Goal: Transaction & Acquisition: Purchase product/service

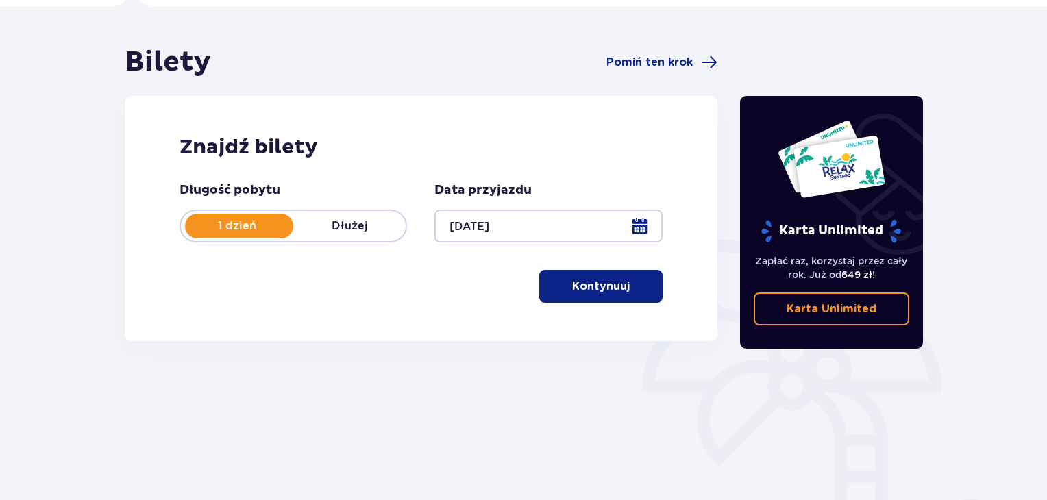
scroll to position [69, 0]
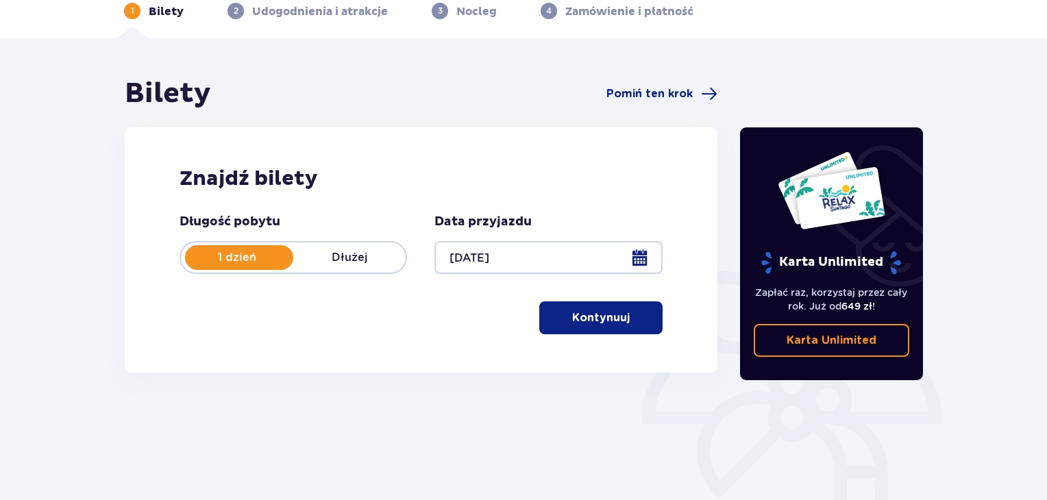
click at [606, 323] on p "Kontynuuj" at bounding box center [601, 317] width 58 height 15
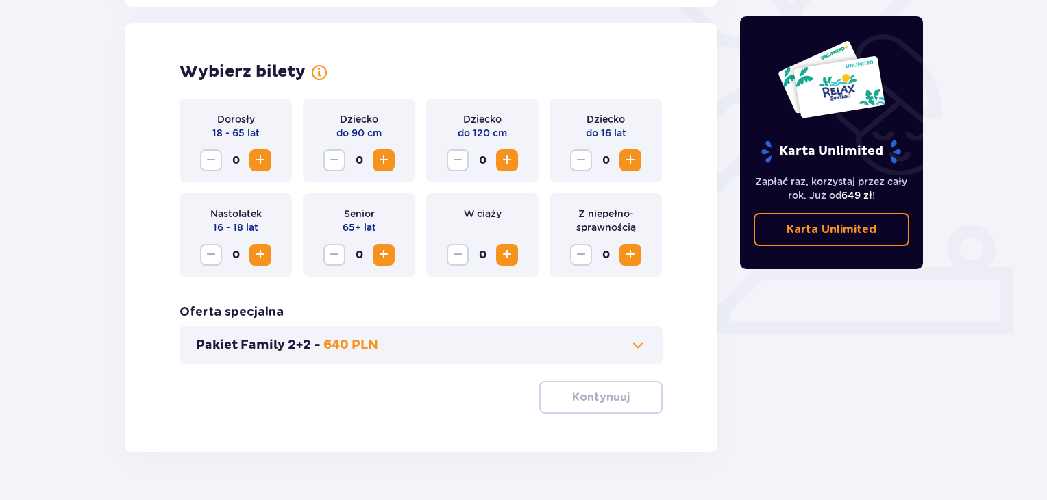
scroll to position [381, 0]
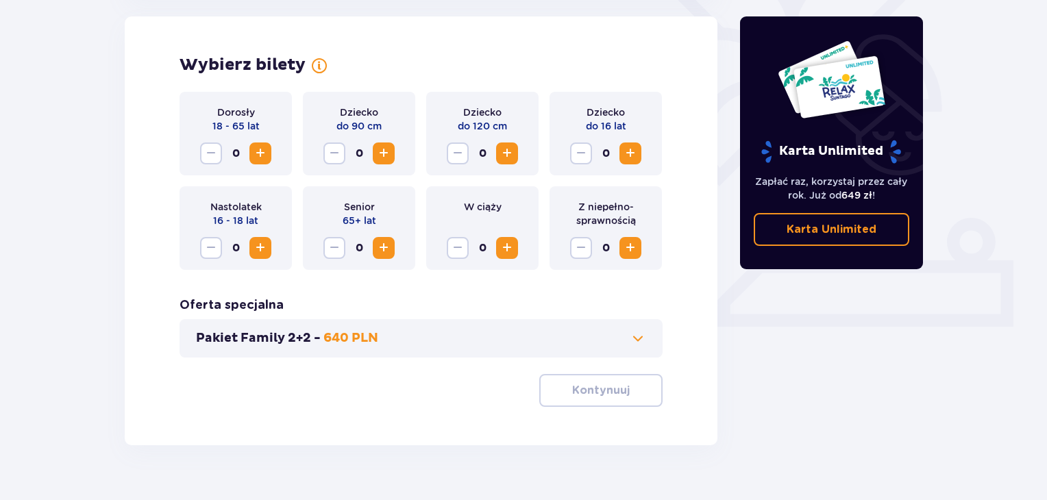
click at [265, 154] on span "Increase" at bounding box center [260, 153] width 16 height 16
click at [602, 387] on p "Kontynuuj" at bounding box center [601, 390] width 58 height 15
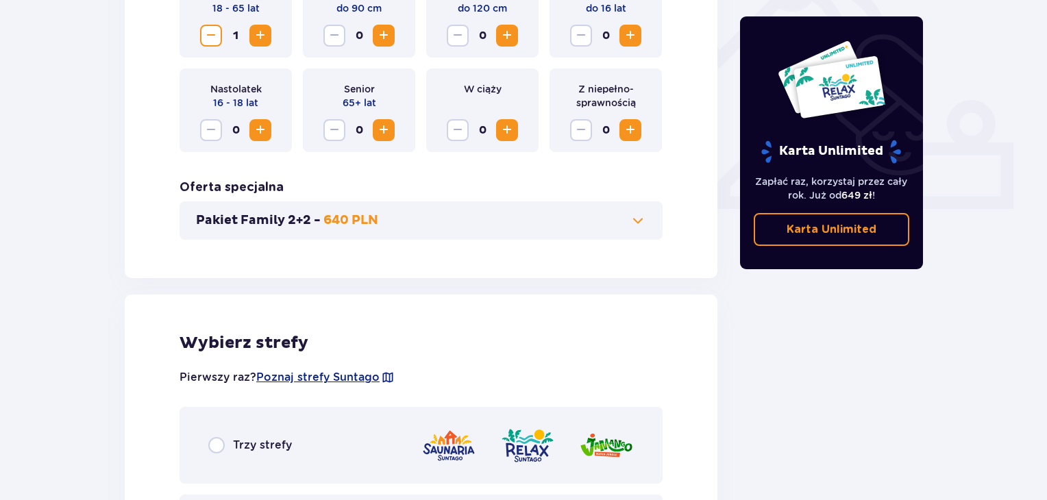
scroll to position [885, 0]
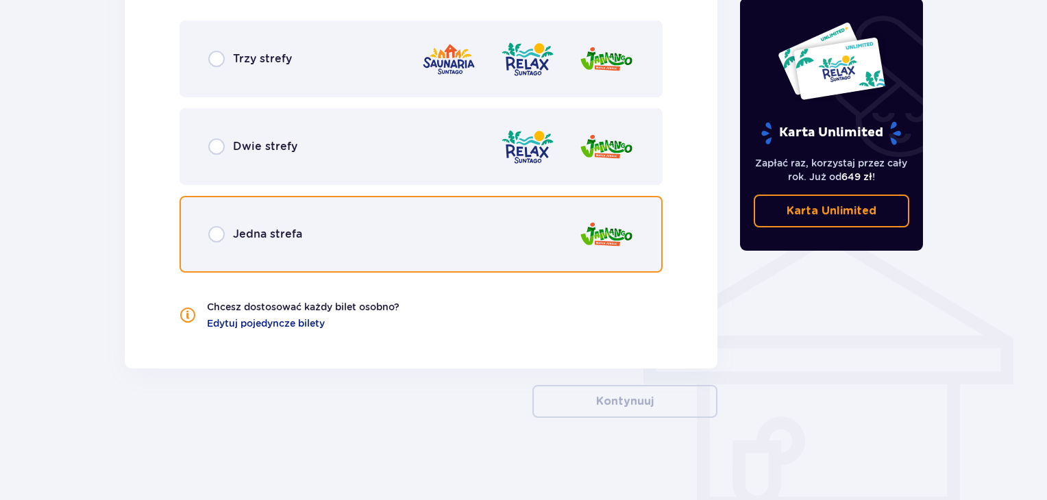
click at [221, 243] on div "Jedna strefa" at bounding box center [421, 234] width 483 height 77
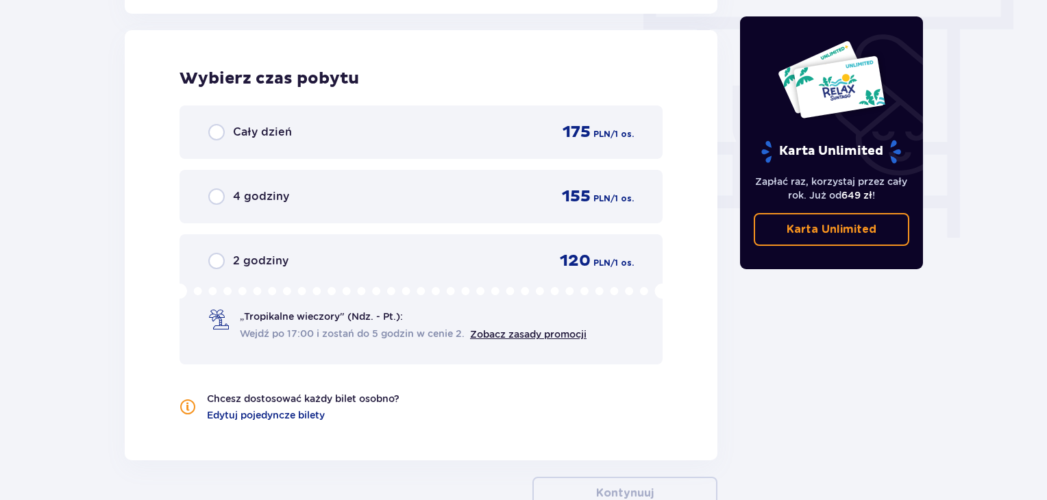
scroll to position [1237, 0]
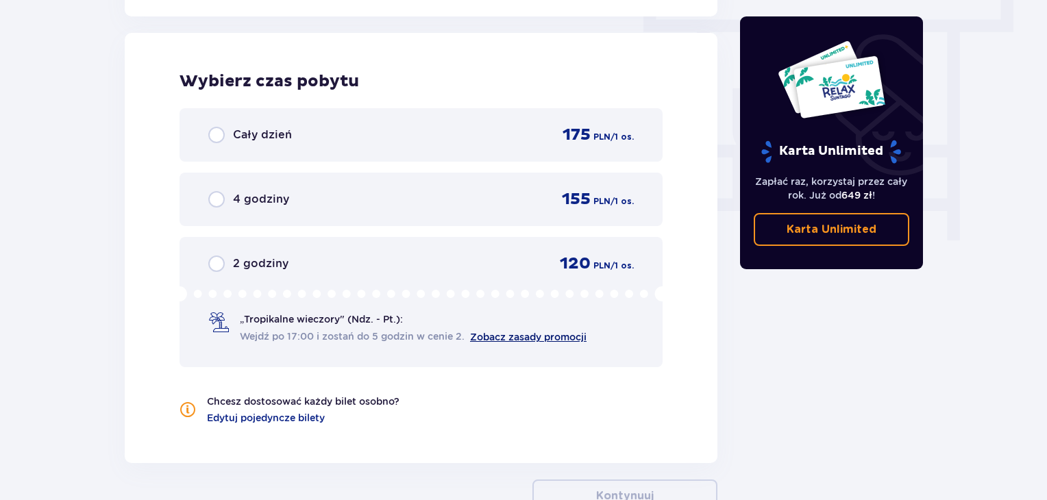
click at [533, 333] on link "Zobacz zasady promocji" at bounding box center [528, 337] width 116 height 11
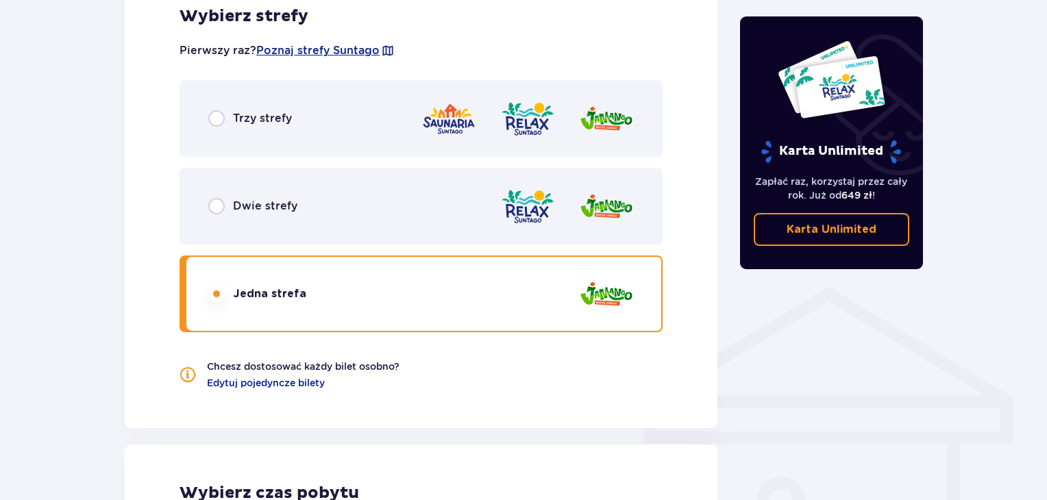
scroll to position [826, 0]
click at [225, 200] on div "Dwie strefy" at bounding box center [252, 205] width 89 height 16
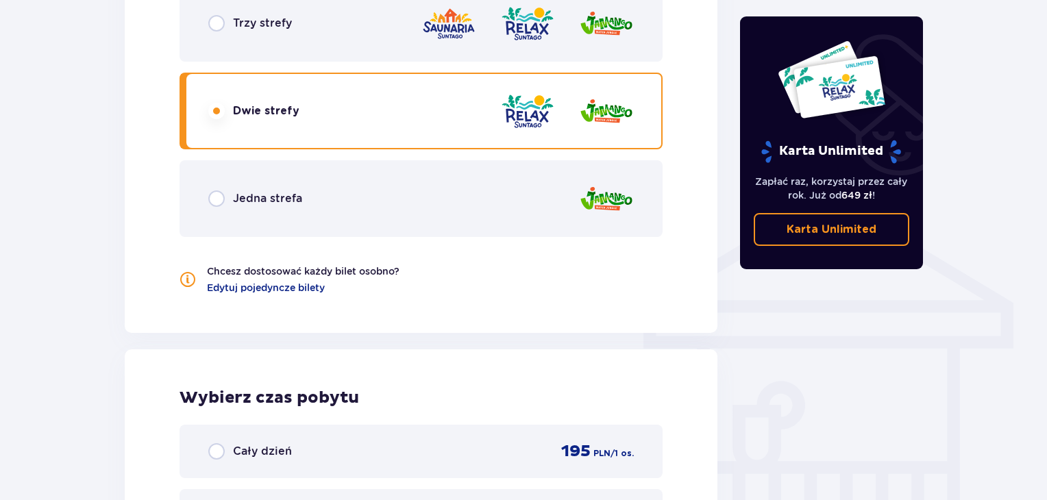
scroll to position [895, 0]
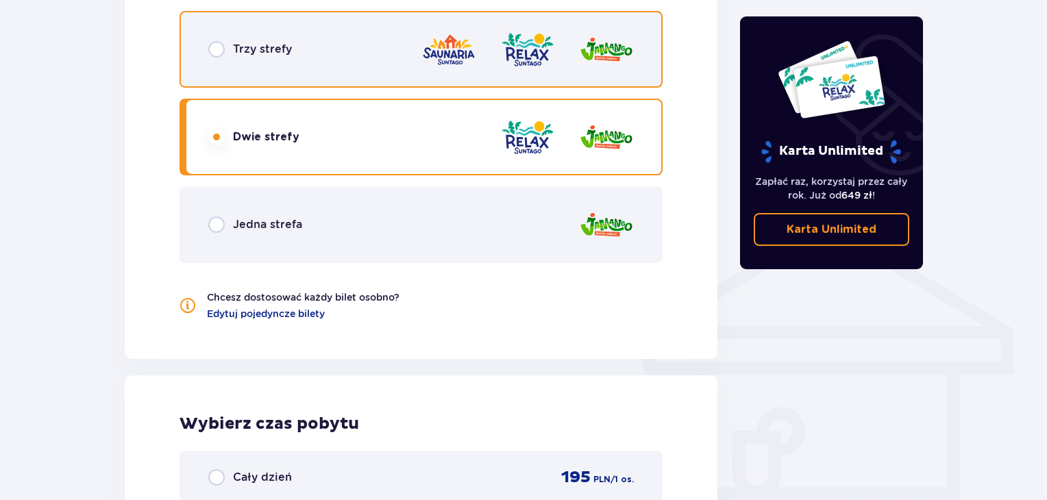
click at [222, 47] on input "radio" at bounding box center [216, 49] width 16 height 16
radio input "true"
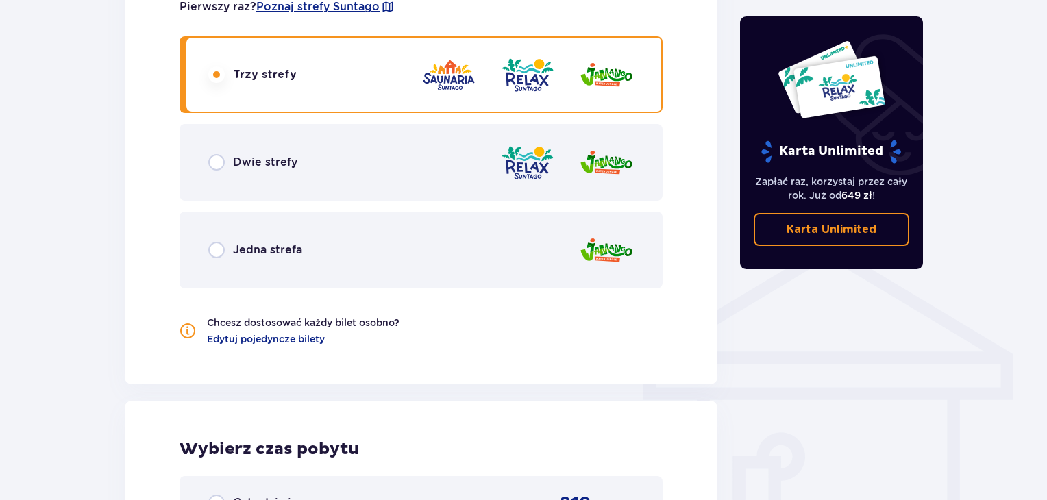
scroll to position [826, 0]
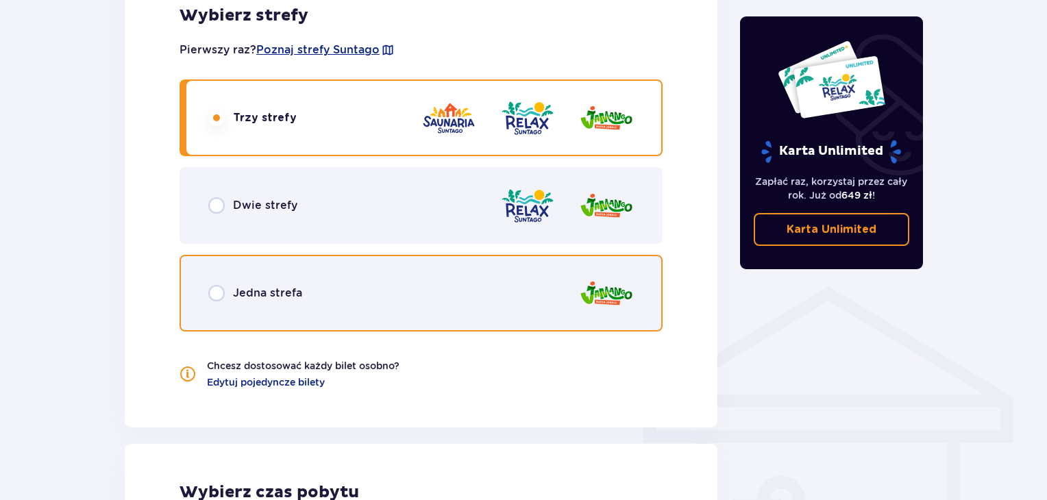
drag, startPoint x: 217, startPoint y: 288, endPoint x: 218, endPoint y: 271, distance: 17.2
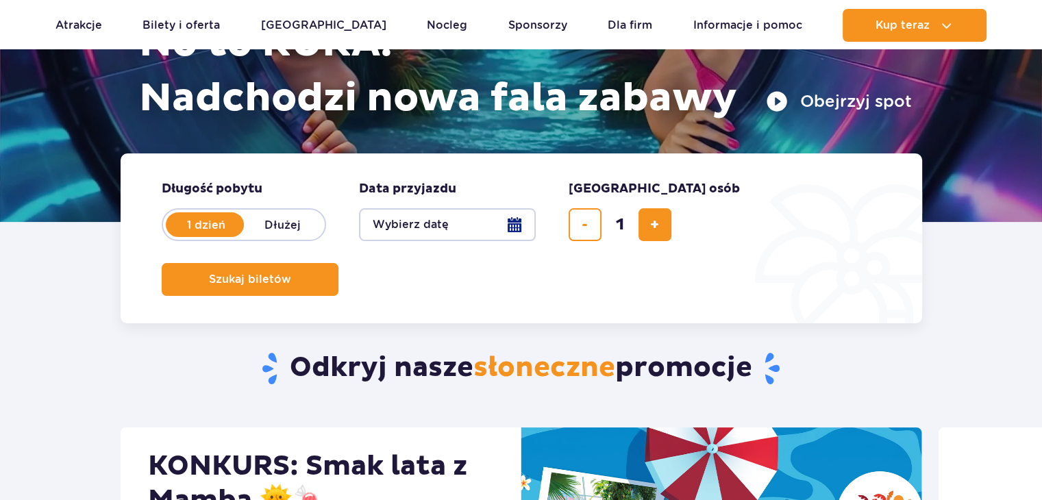
scroll to position [206, 0]
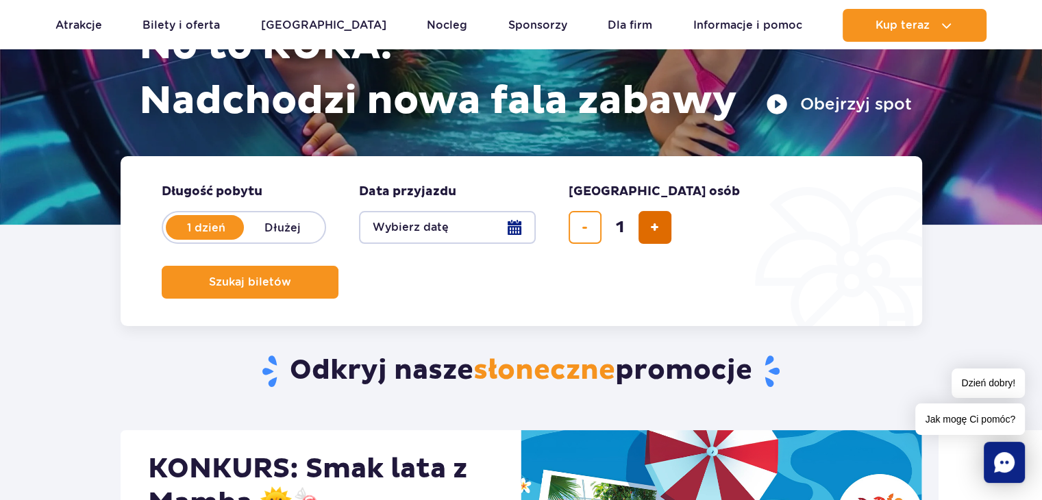
click at [648, 230] on button "dodaj bilet" at bounding box center [655, 227] width 33 height 33
click at [650, 227] on span "dodaj bilet" at bounding box center [654, 227] width 9 height 0
click at [647, 227] on button "dodaj bilet" at bounding box center [655, 227] width 33 height 33
type input "5"
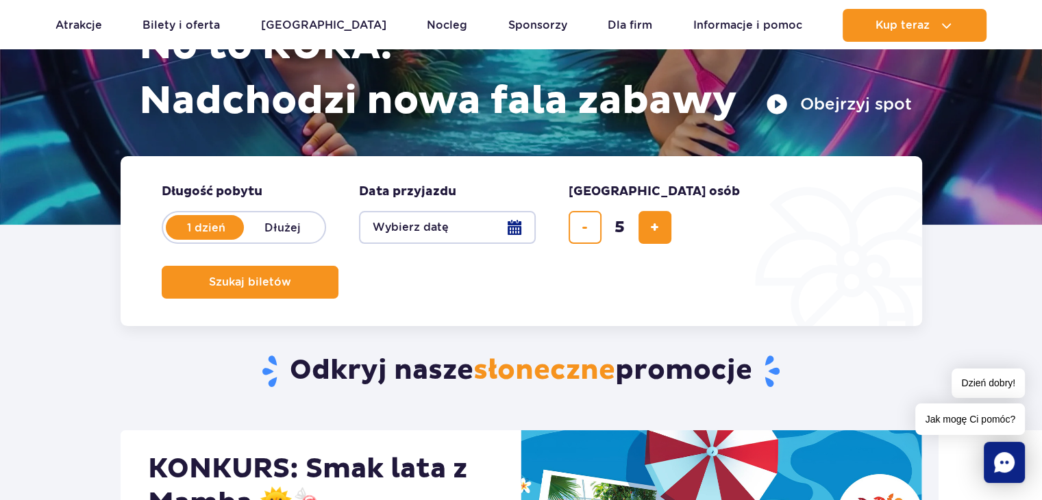
click at [471, 226] on button "Wybierz datę" at bounding box center [447, 227] width 177 height 33
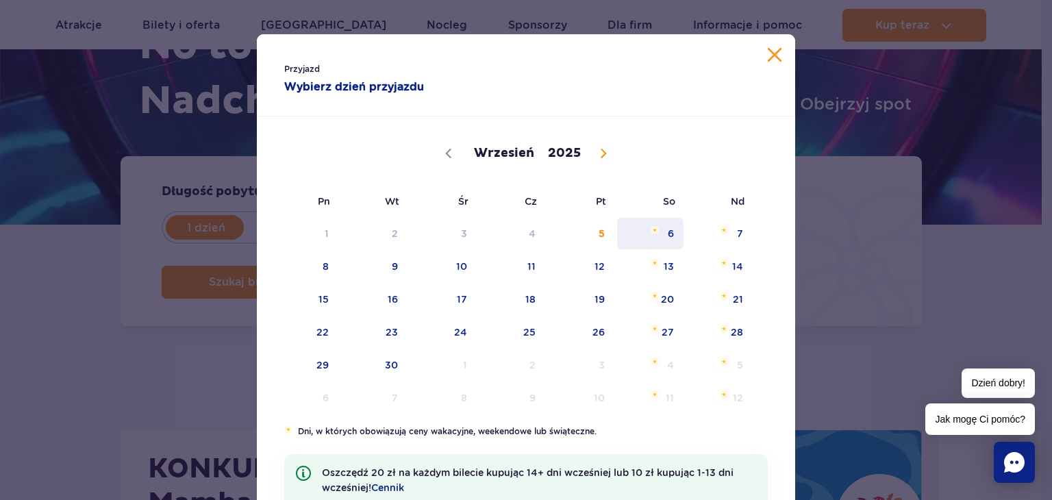
click at [660, 233] on span "6" at bounding box center [650, 234] width 69 height 32
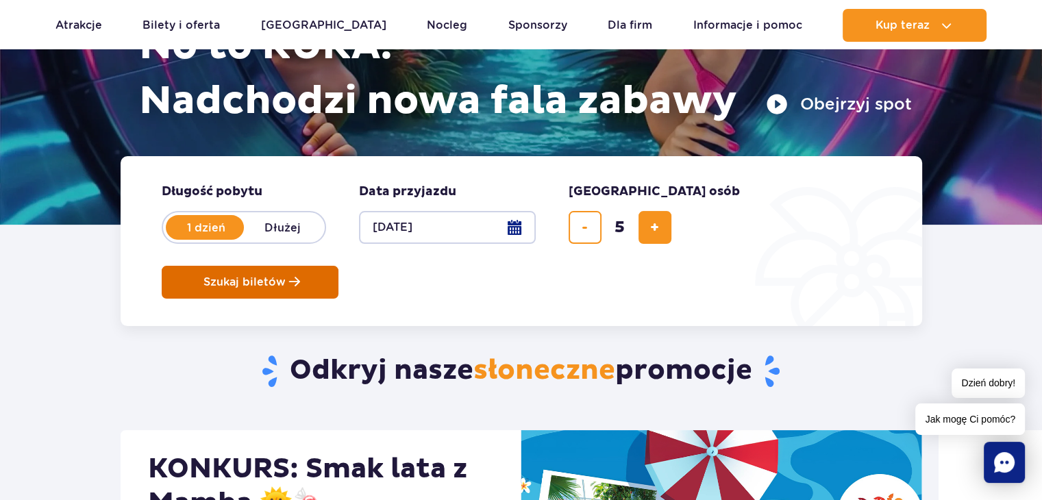
click at [338, 266] on button "Szukaj biletów" at bounding box center [250, 282] width 177 height 33
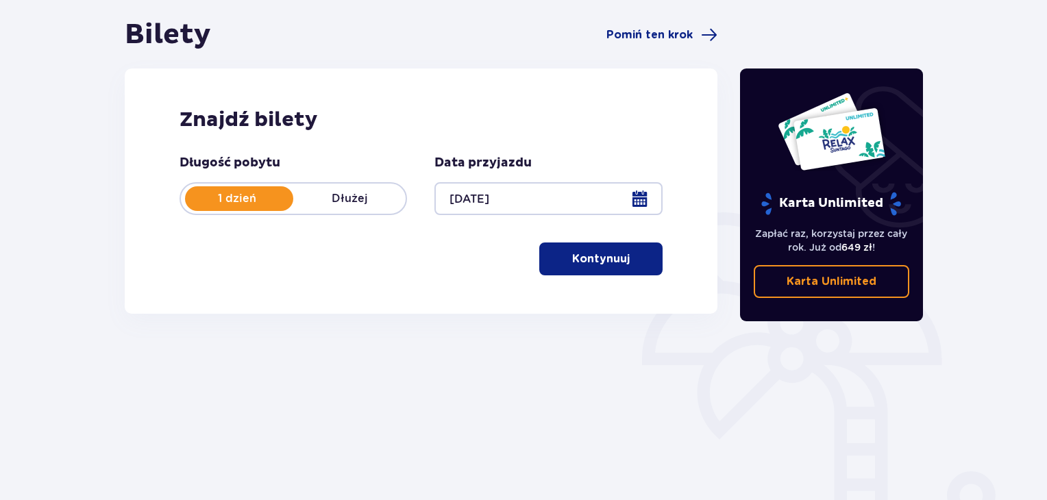
scroll to position [137, 0]
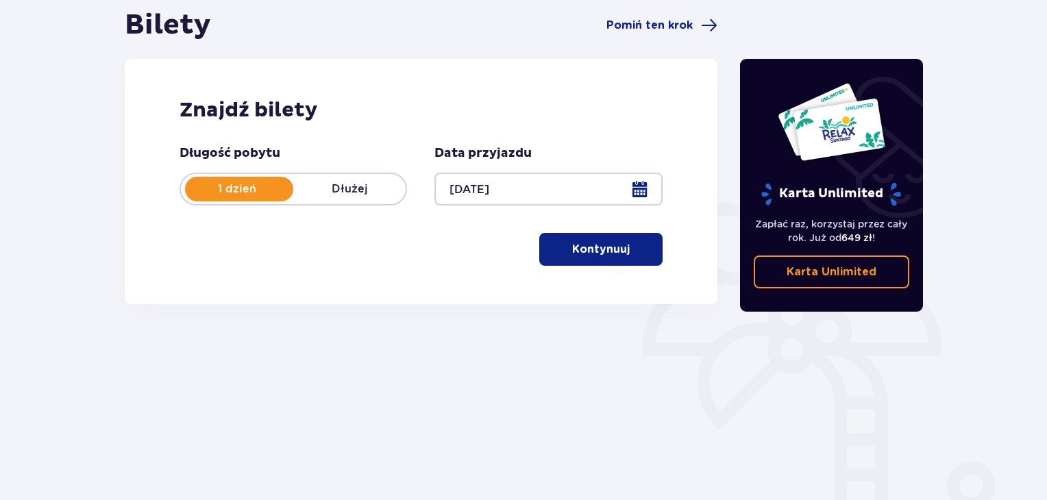
click at [582, 246] on p "Kontynuuj" at bounding box center [601, 249] width 58 height 15
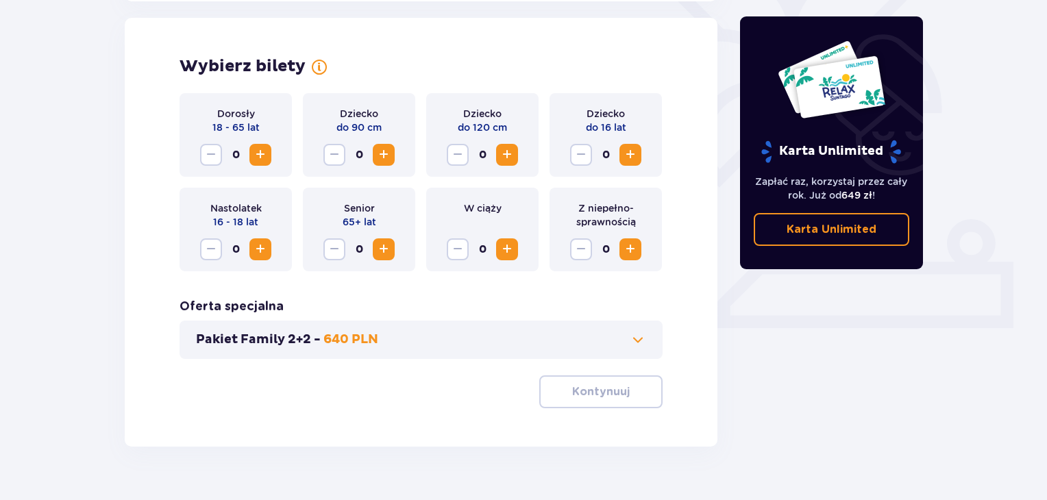
scroll to position [381, 0]
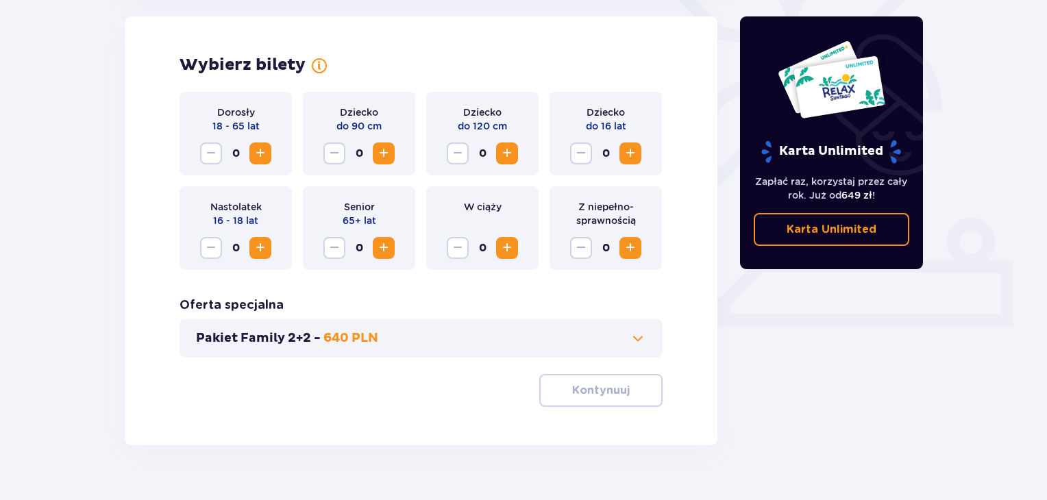
click at [264, 156] on span "Increase" at bounding box center [260, 153] width 16 height 16
click at [263, 156] on span "Increase" at bounding box center [260, 153] width 16 height 16
click at [257, 151] on span "Increase" at bounding box center [260, 153] width 16 height 16
click at [629, 154] on span "Increase" at bounding box center [630, 153] width 16 height 16
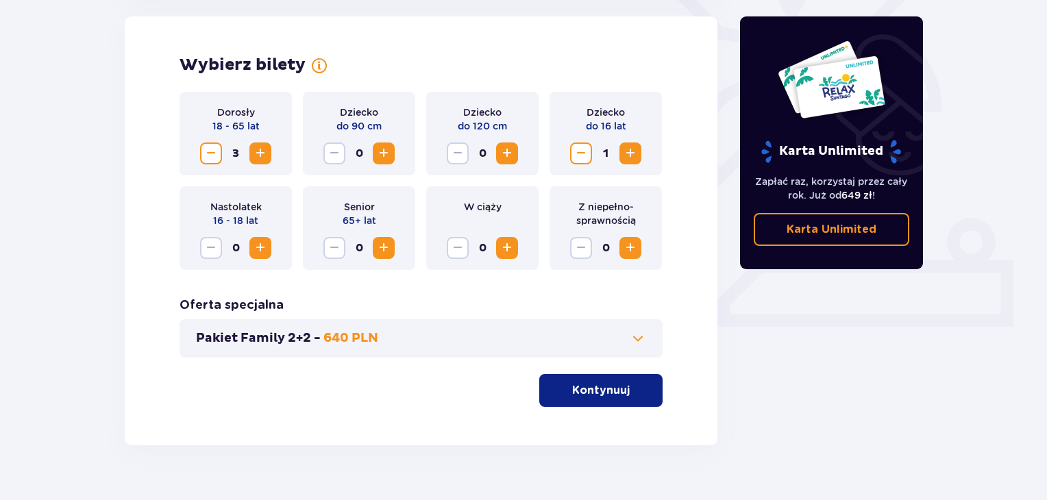
click at [629, 154] on span "Increase" at bounding box center [630, 153] width 16 height 16
click at [589, 378] on button "Kontynuuj" at bounding box center [600, 390] width 123 height 33
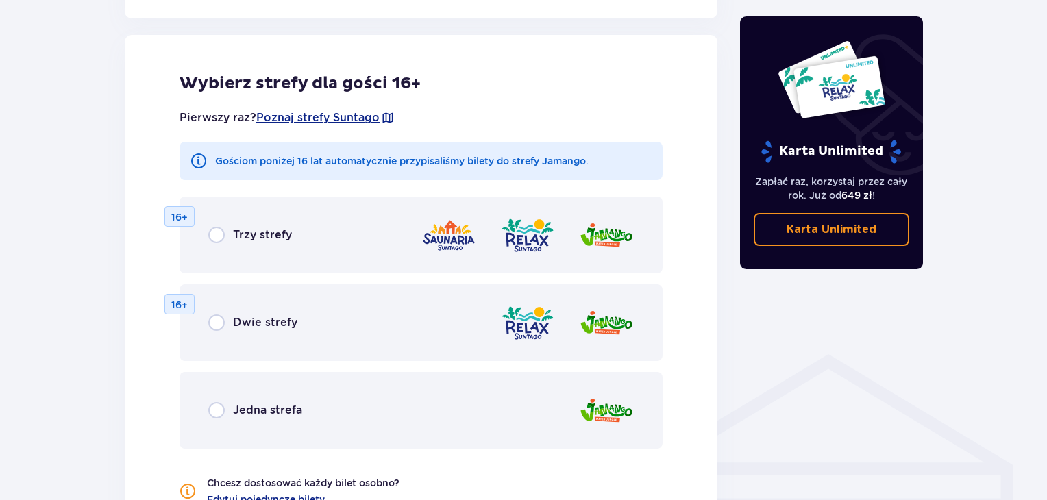
scroll to position [760, 0]
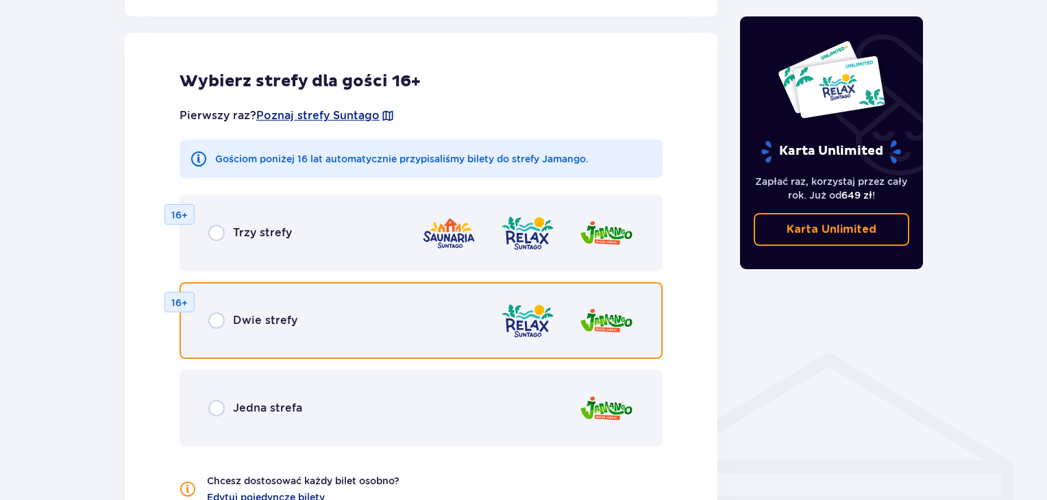
click at [219, 320] on input "radio" at bounding box center [216, 320] width 16 height 16
radio input "true"
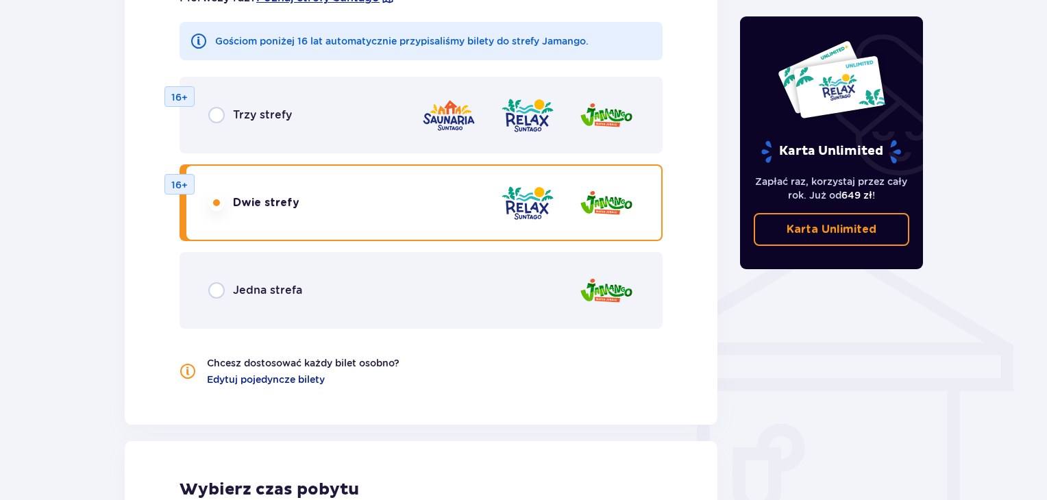
scroll to position [876, 0]
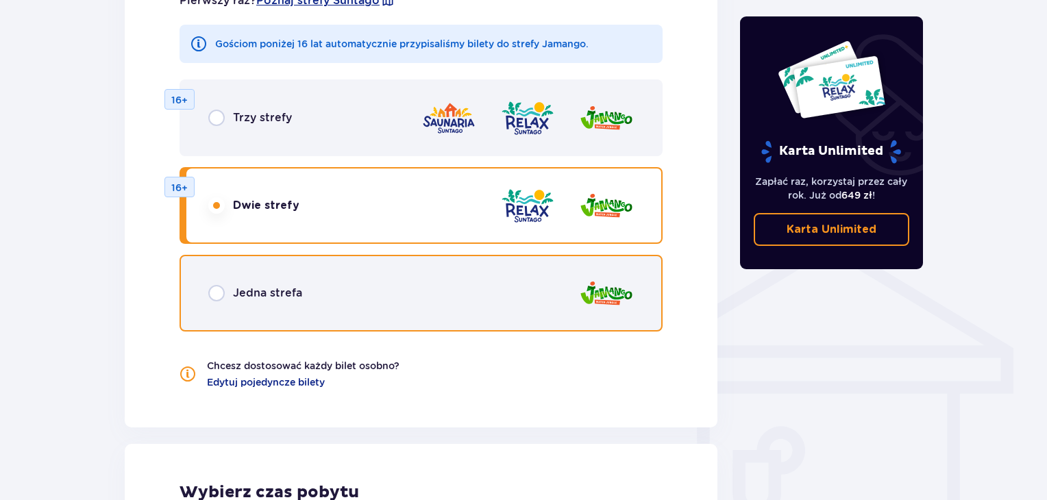
click at [217, 290] on input "radio" at bounding box center [216, 293] width 16 height 16
radio input "true"
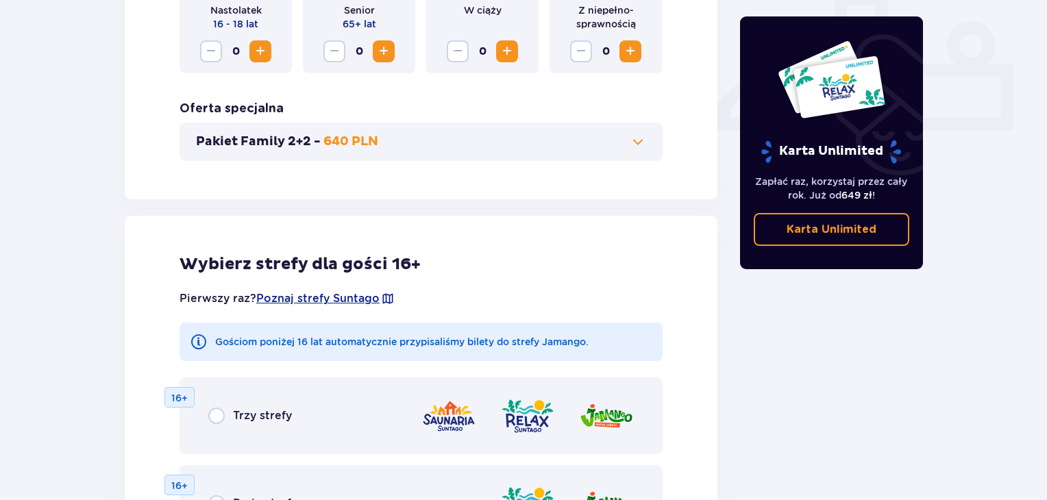
scroll to position [695, 0]
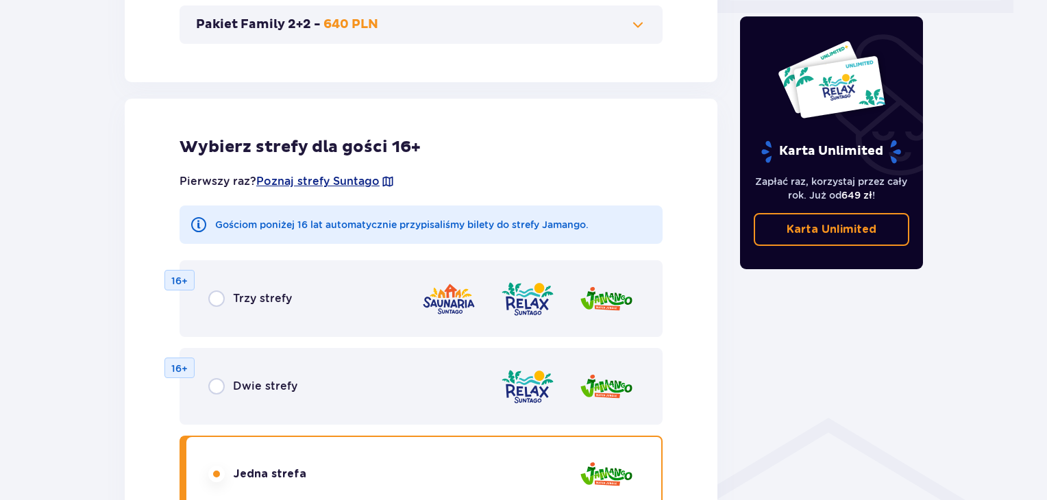
click at [519, 373] on img at bounding box center [527, 386] width 55 height 39
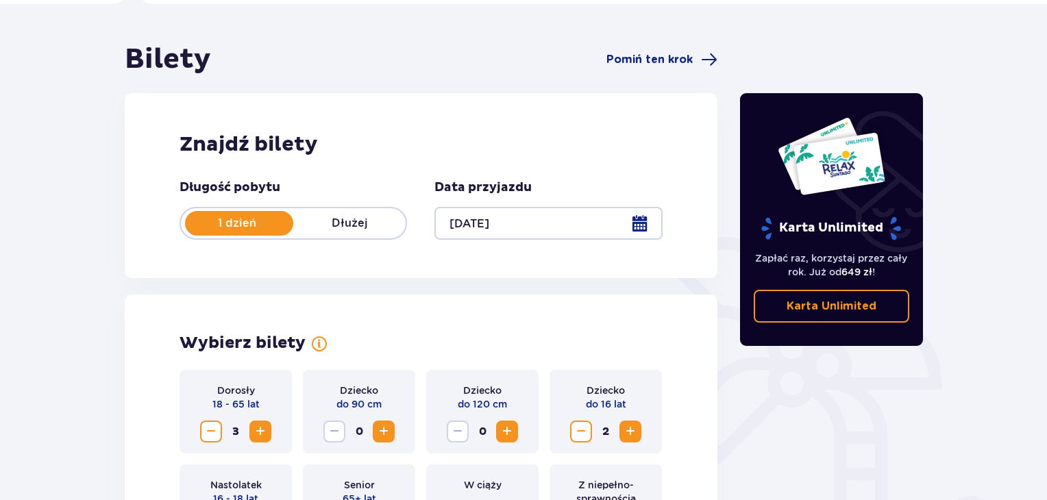
scroll to position [0, 0]
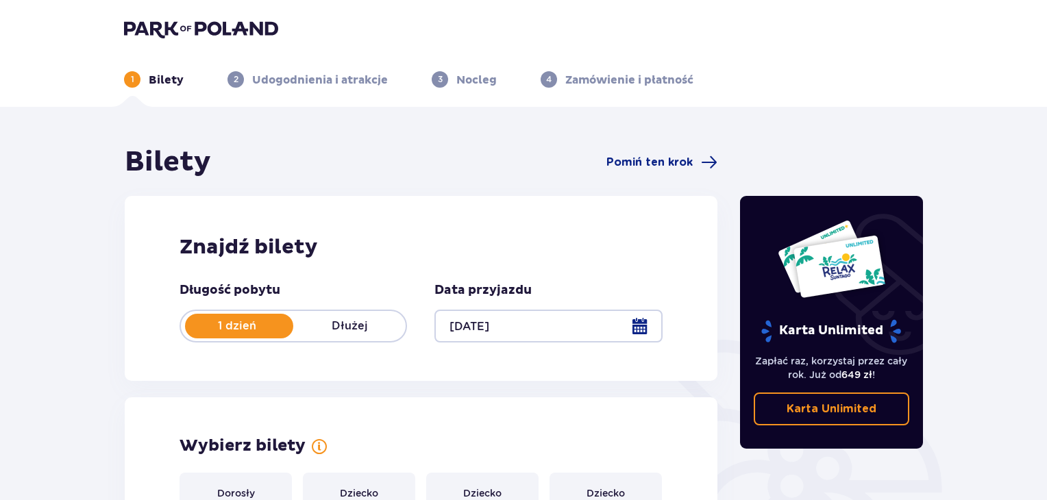
click at [234, 21] on img at bounding box center [201, 28] width 154 height 19
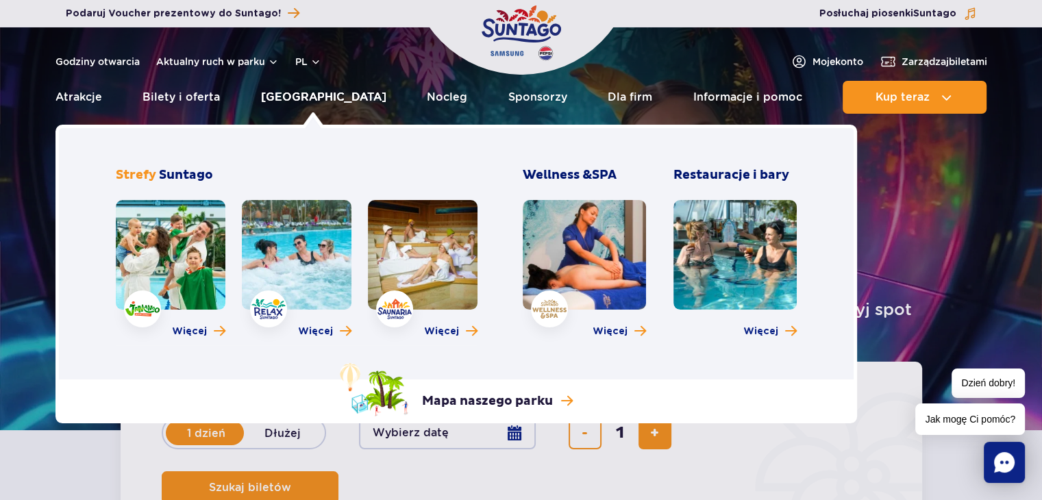
click at [308, 97] on link "[GEOGRAPHIC_DATA]" at bounding box center [323, 97] width 125 height 33
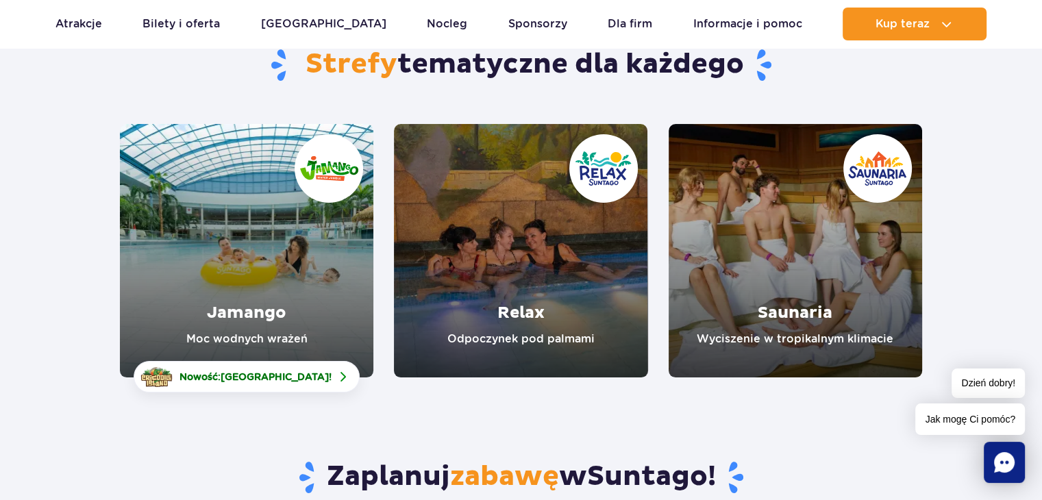
scroll to position [137, 0]
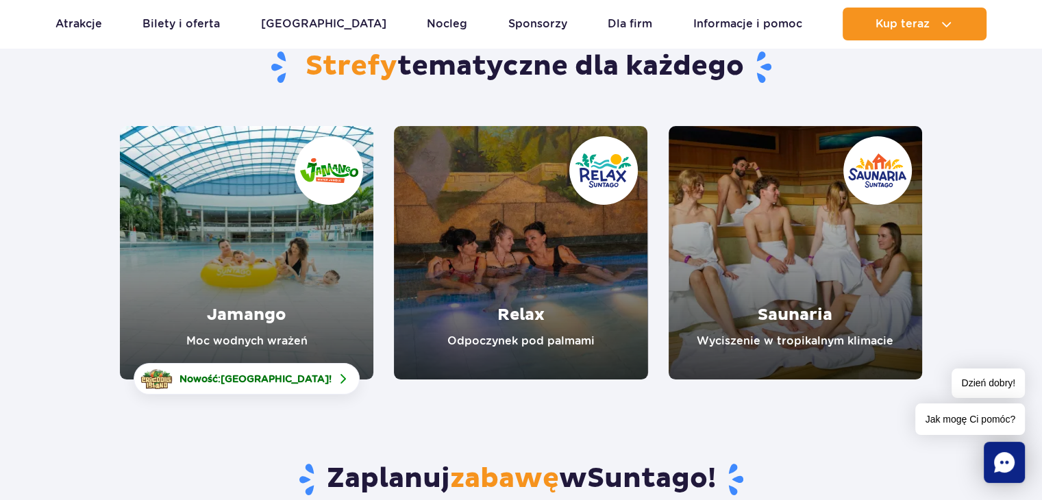
click at [534, 249] on link "Relax" at bounding box center [520, 252] width 253 height 253
click at [255, 215] on link "Jamango" at bounding box center [246, 252] width 253 height 253
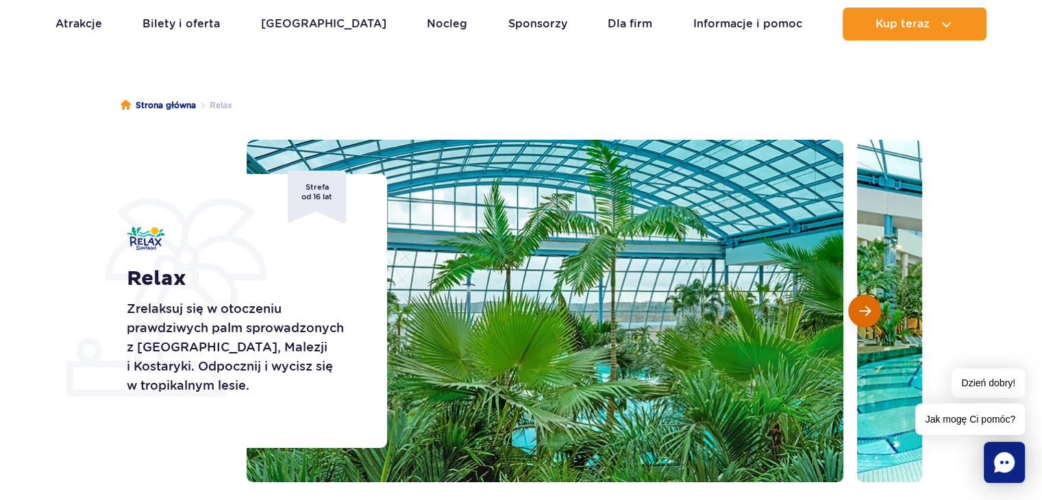
scroll to position [69, 0]
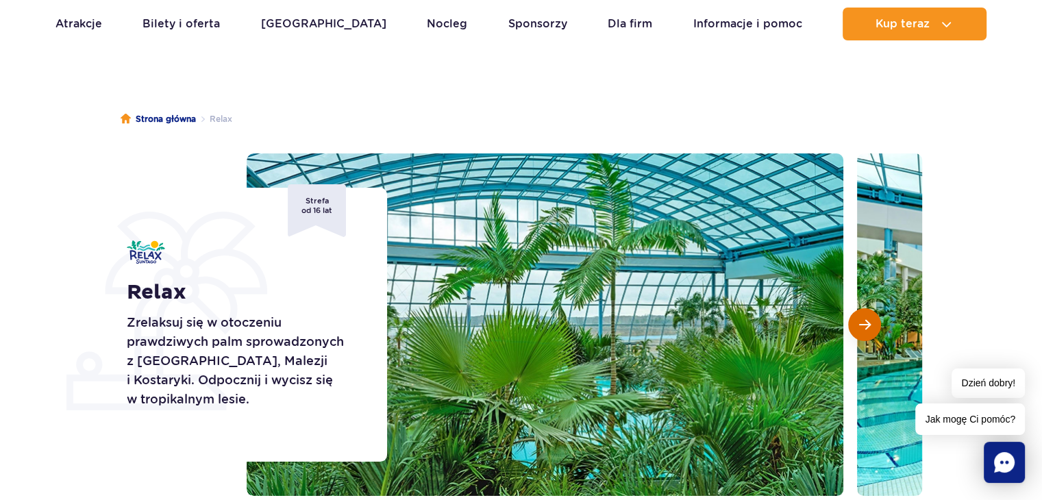
click at [866, 325] on span "Następny slajd" at bounding box center [865, 325] width 12 height 12
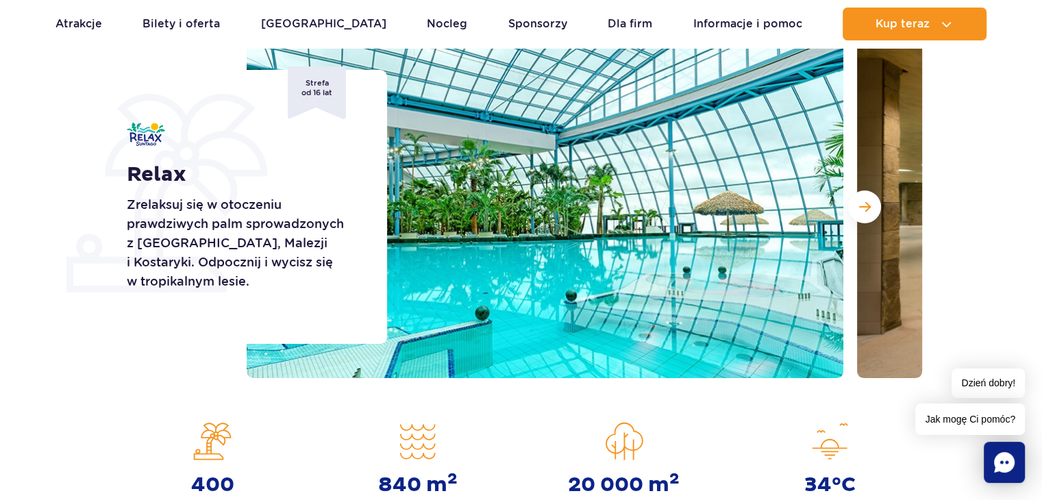
scroll to position [206, 0]
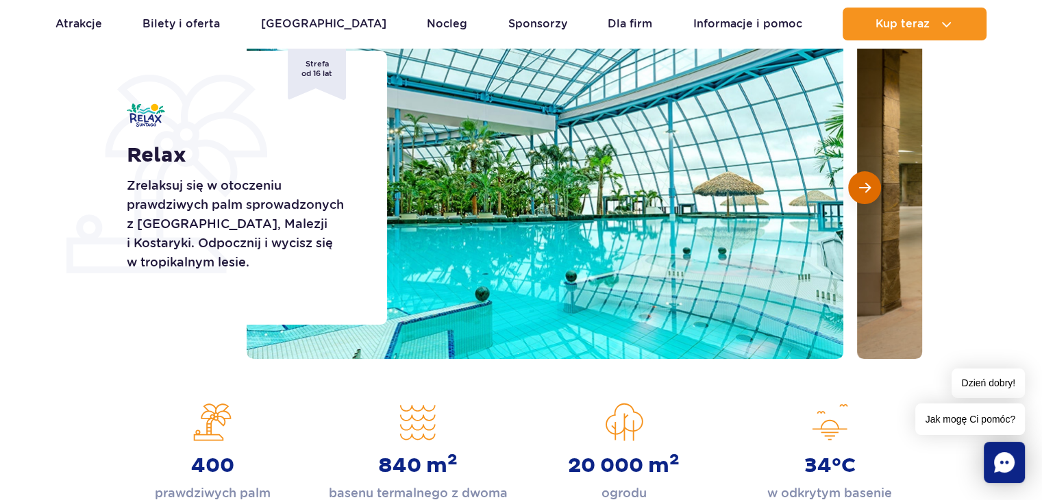
click at [860, 195] on button "Następny slajd" at bounding box center [864, 187] width 33 height 33
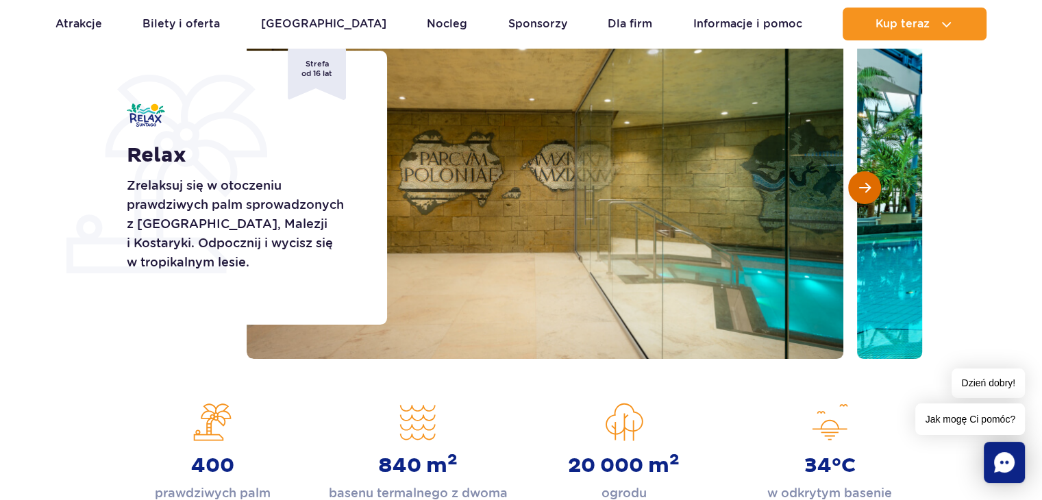
click at [863, 193] on span "Następny slajd" at bounding box center [865, 188] width 12 height 12
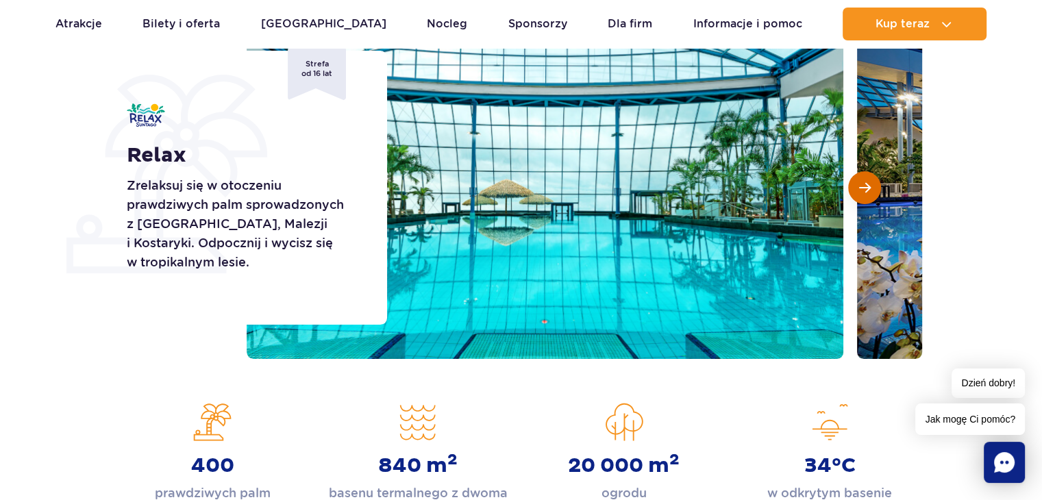
click at [863, 193] on span "Następny slajd" at bounding box center [865, 188] width 12 height 12
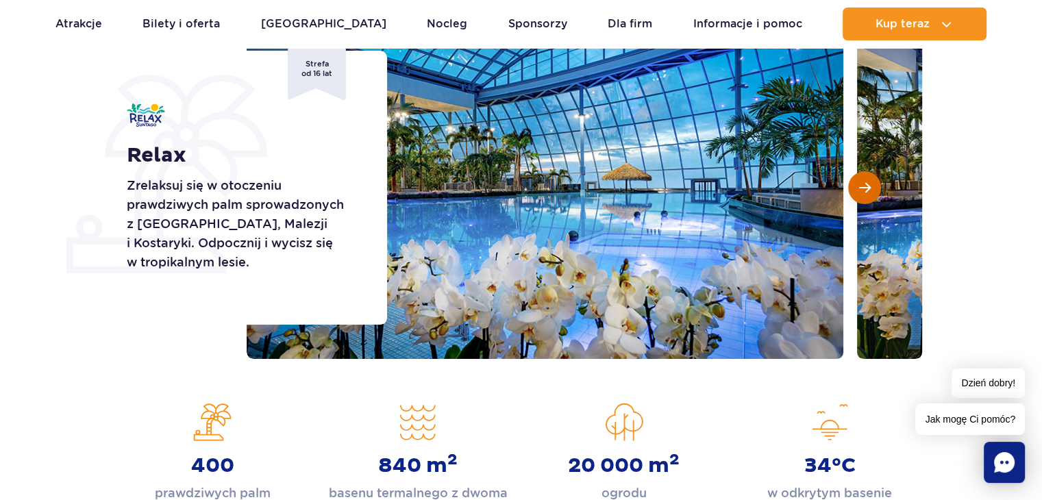
click at [863, 193] on span "Następny slajd" at bounding box center [865, 188] width 12 height 12
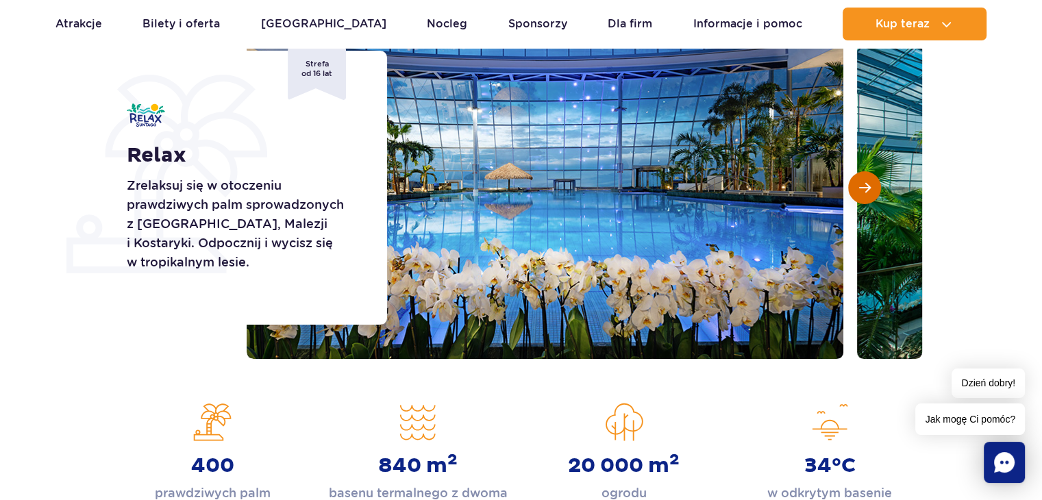
click at [861, 193] on span "Następny slajd" at bounding box center [865, 188] width 12 height 12
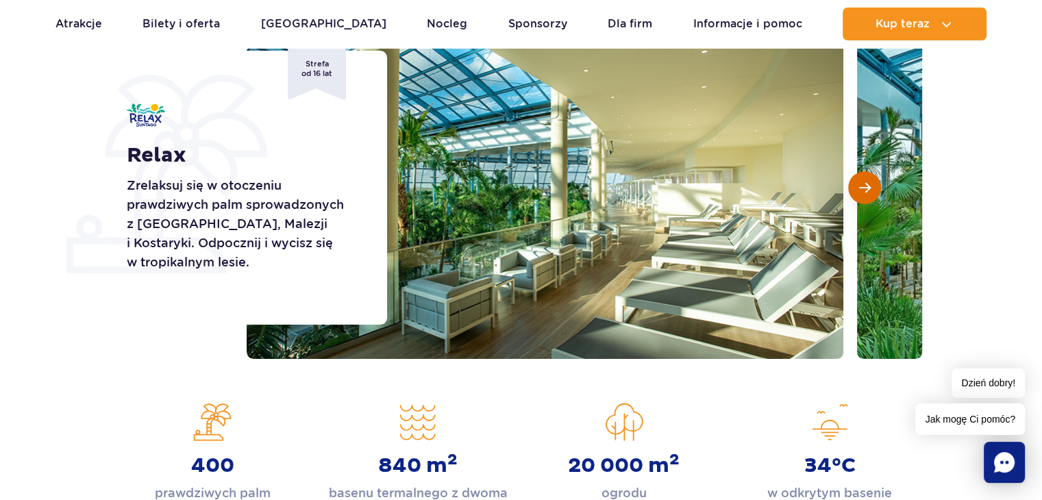
click at [859, 190] on span "Następny slajd" at bounding box center [865, 188] width 12 height 12
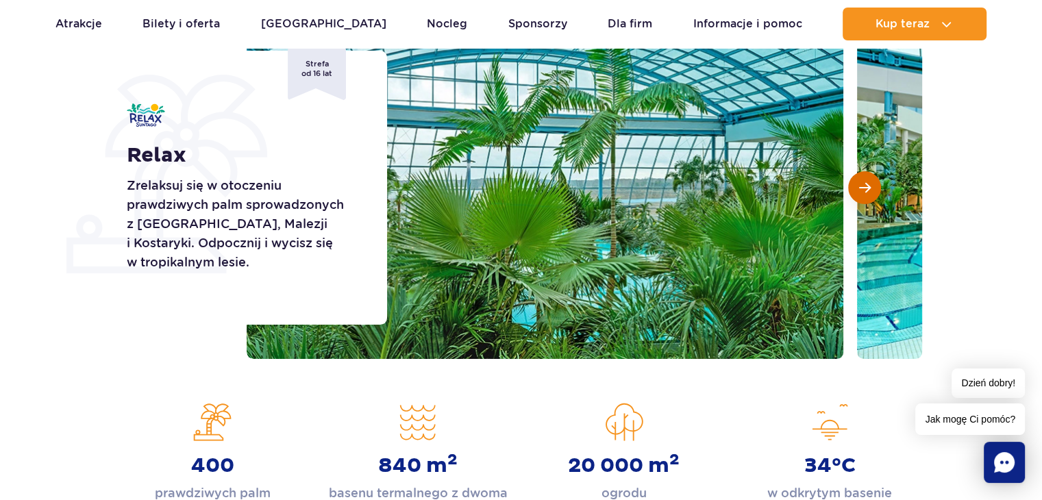
click at [855, 192] on button "Następny slajd" at bounding box center [864, 187] width 33 height 33
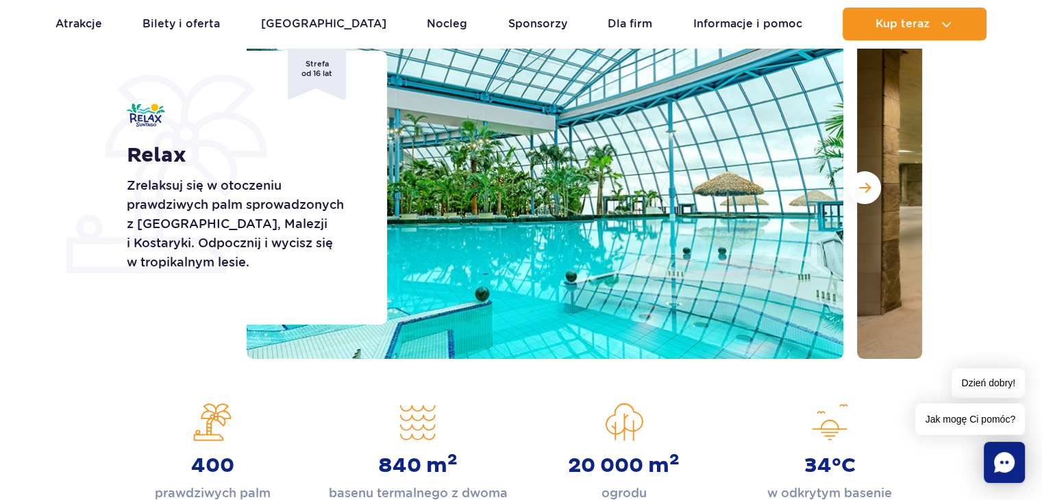
drag, startPoint x: 855, startPoint y: 192, endPoint x: 989, endPoint y: 184, distance: 134.5
click at [996, 179] on section "Relax Zrelaksuj się w otoczeniu prawdziwych palm sprowadzonych z Florydy, Malez…" at bounding box center [521, 187] width 1042 height 343
click at [861, 190] on span "Następny slajd" at bounding box center [865, 188] width 12 height 12
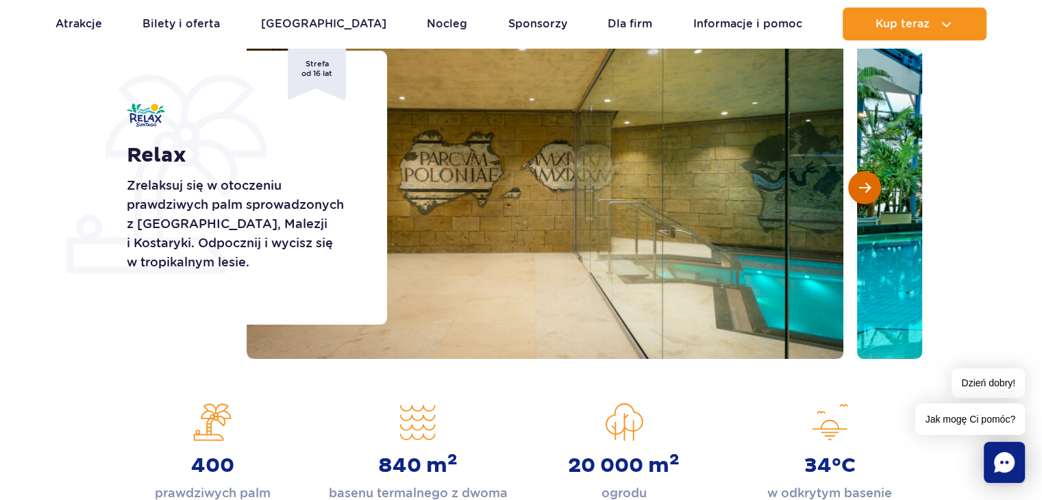
click at [864, 187] on span "Następny slajd" at bounding box center [865, 188] width 12 height 12
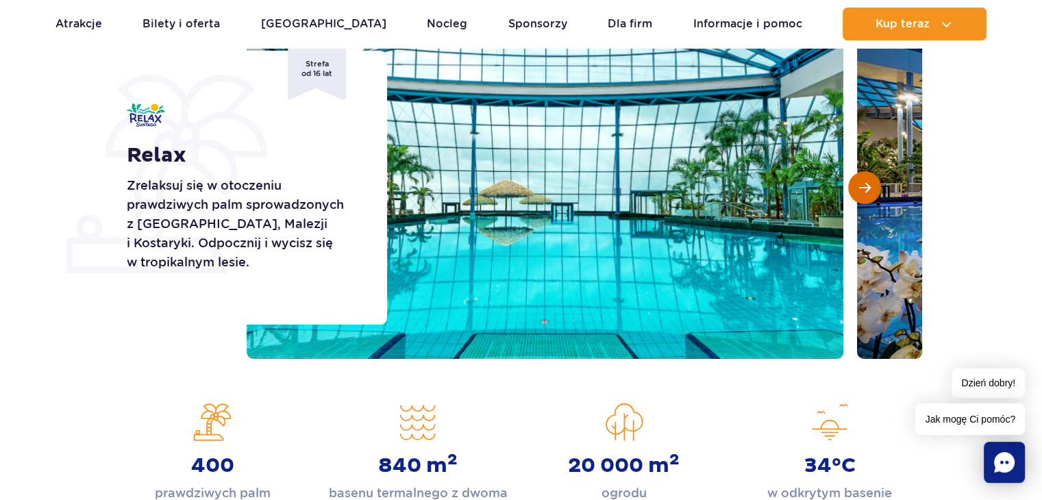
click at [859, 182] on span "Następny slajd" at bounding box center [865, 188] width 12 height 12
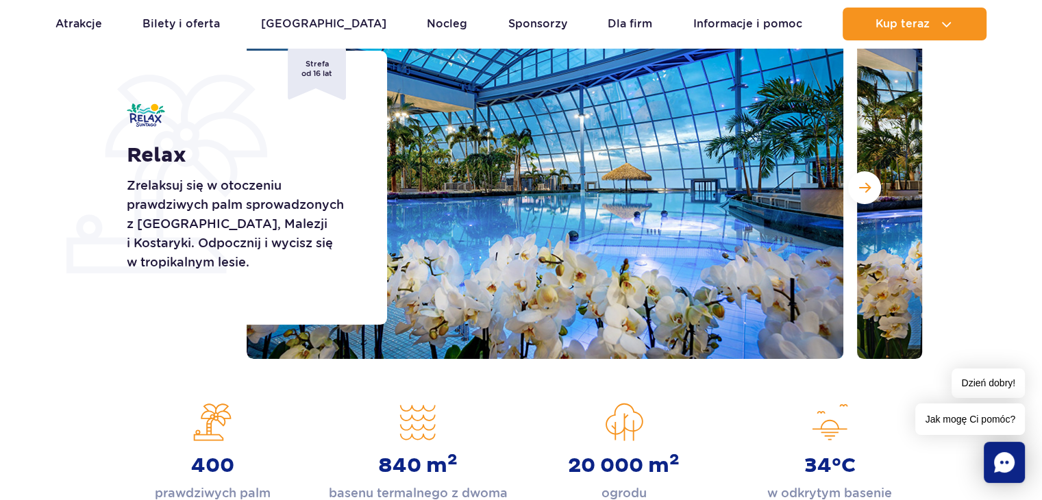
drag, startPoint x: 112, startPoint y: 142, endPoint x: 106, endPoint y: 129, distance: 13.8
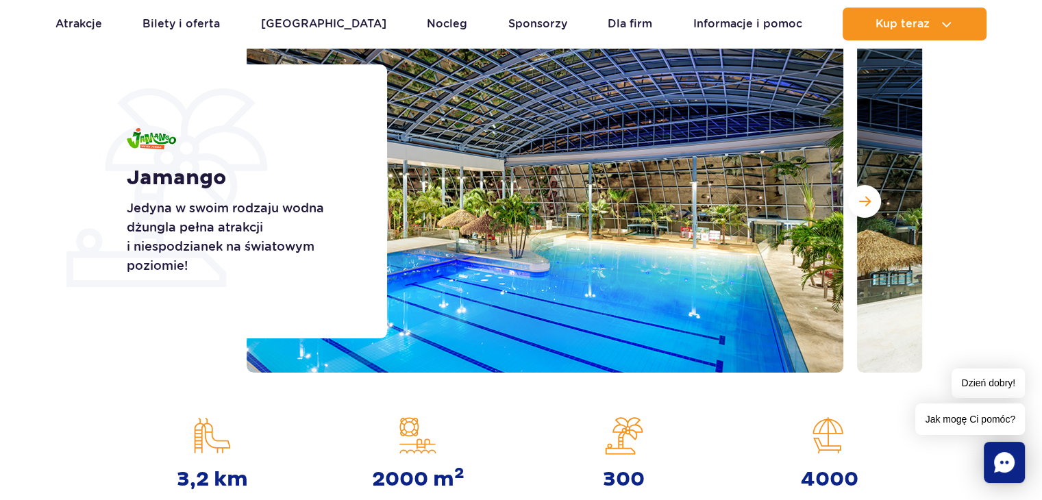
scroll to position [206, 0]
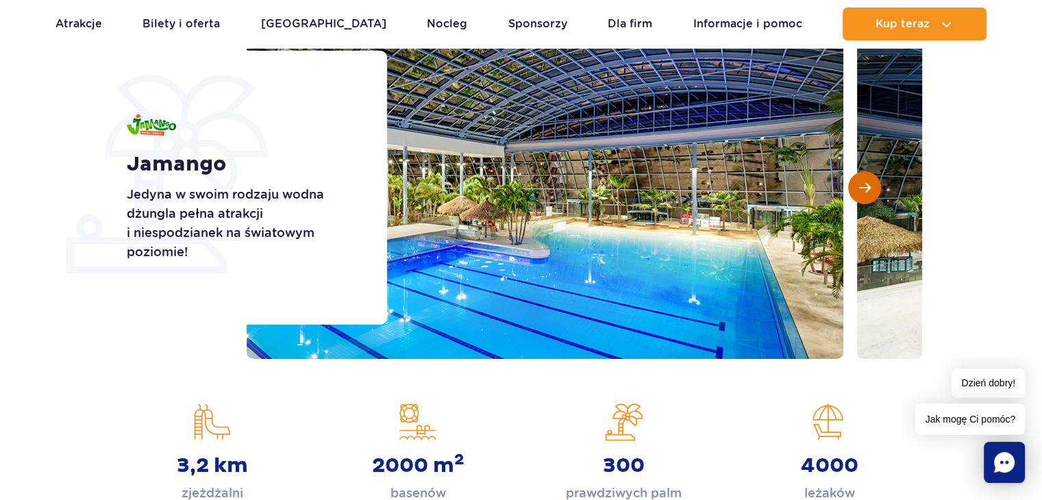
click at [856, 184] on button "Następny slajd" at bounding box center [864, 187] width 33 height 33
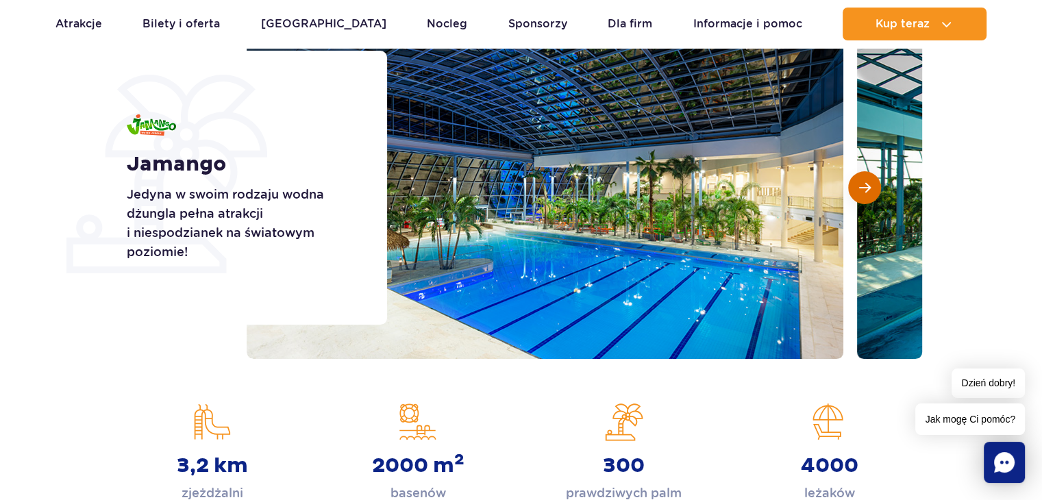
click at [867, 188] on span "Następny slajd" at bounding box center [865, 188] width 12 height 12
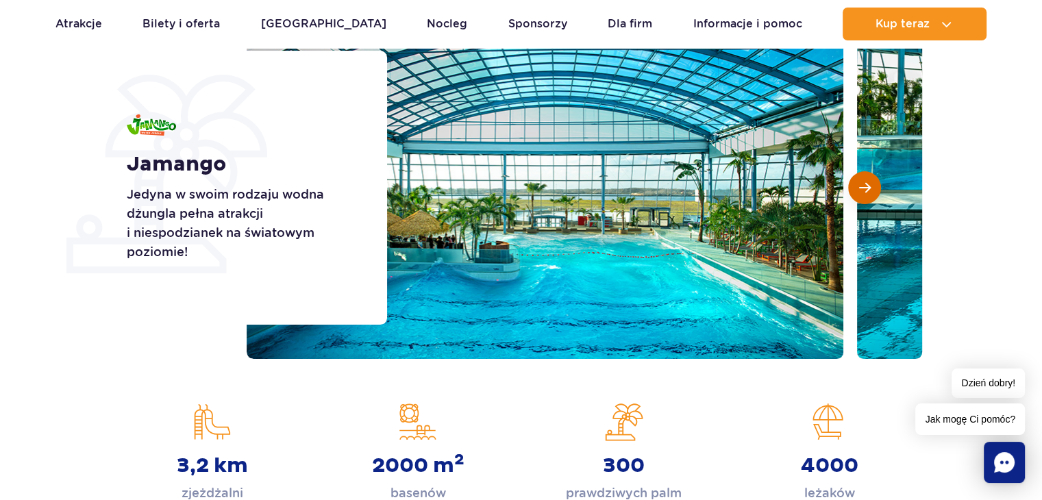
click at [866, 184] on span "Następny slajd" at bounding box center [865, 188] width 12 height 12
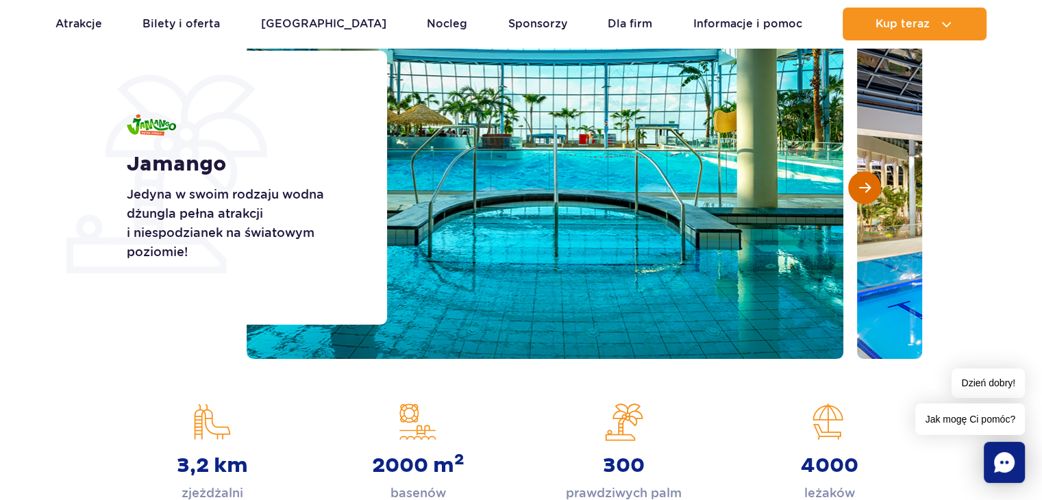
click at [862, 190] on span "Następny slajd" at bounding box center [865, 188] width 12 height 12
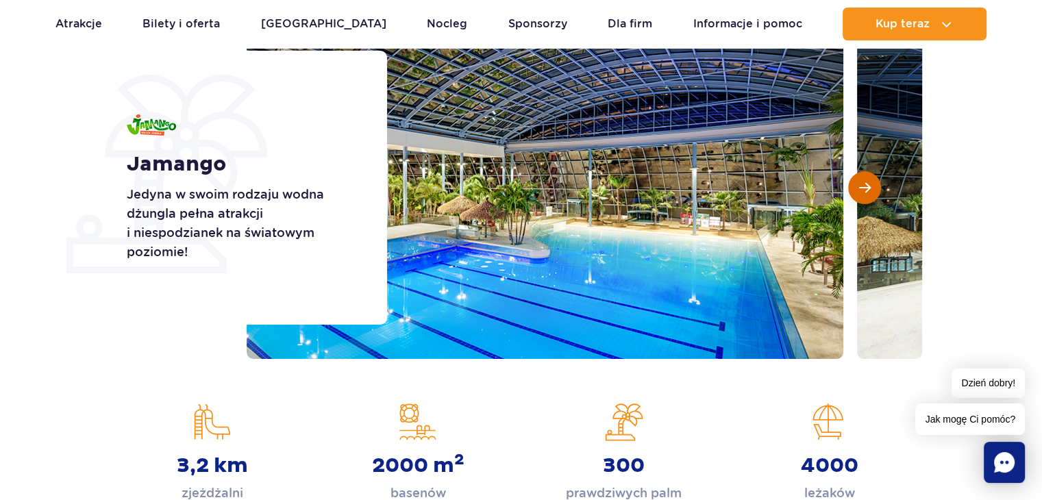
click at [862, 190] on span "Następny slajd" at bounding box center [865, 188] width 12 height 12
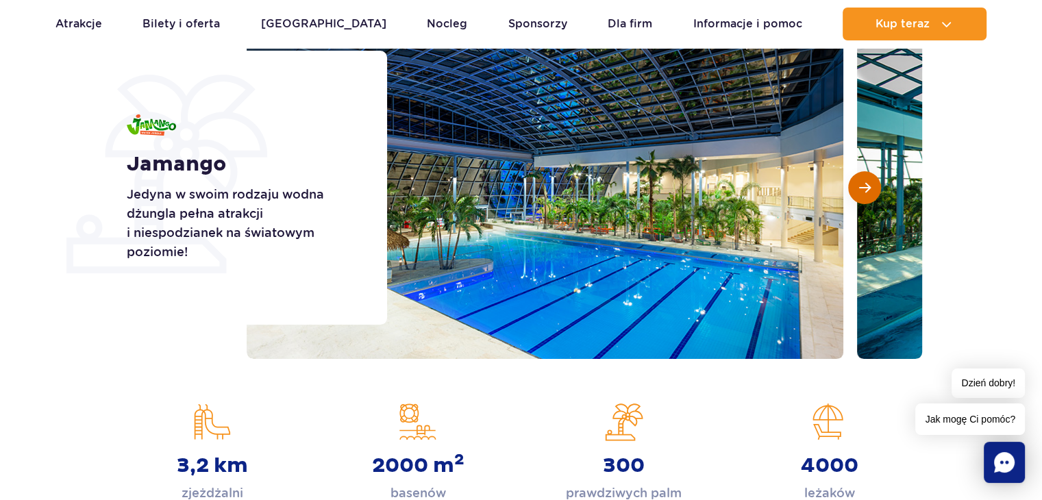
click at [862, 190] on span "Następny slajd" at bounding box center [865, 188] width 12 height 12
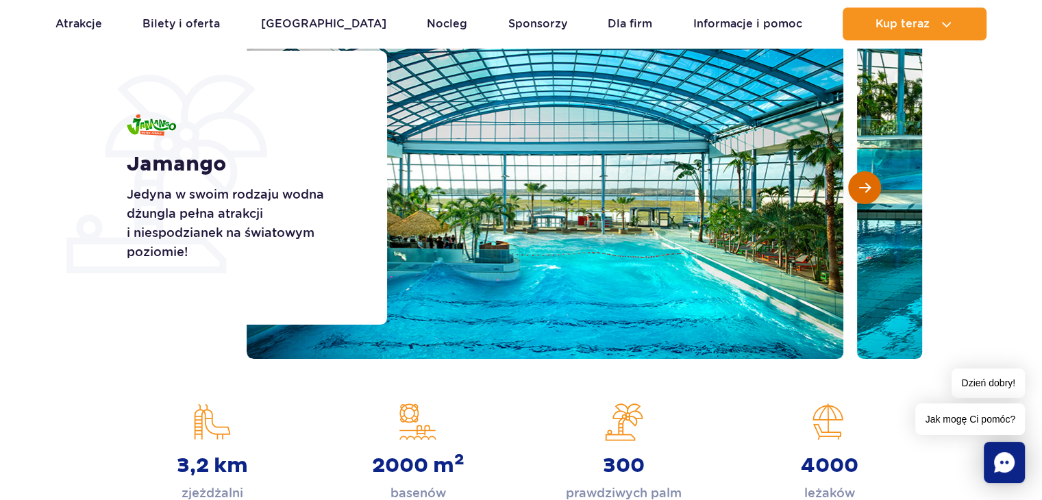
click at [859, 190] on span "Następny slajd" at bounding box center [865, 188] width 12 height 12
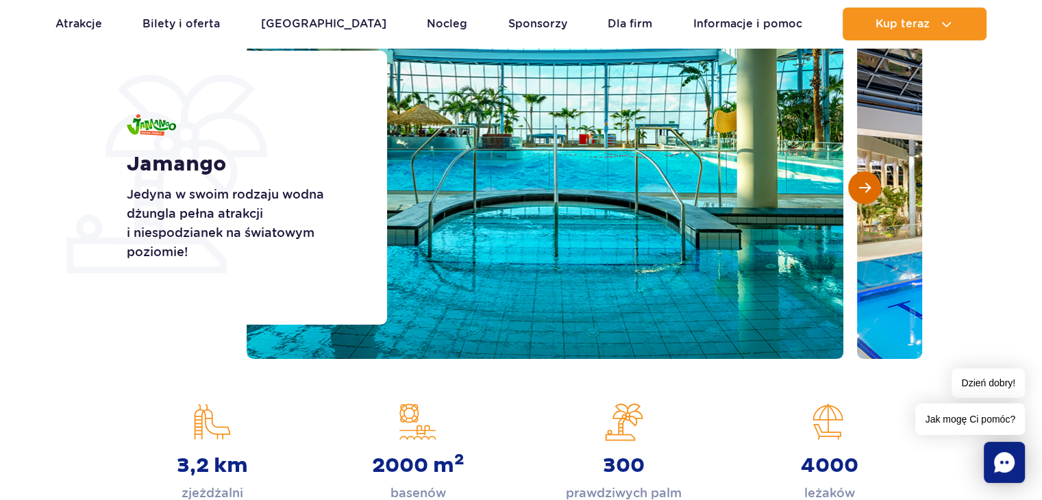
click at [859, 190] on span "Następny slajd" at bounding box center [865, 188] width 12 height 12
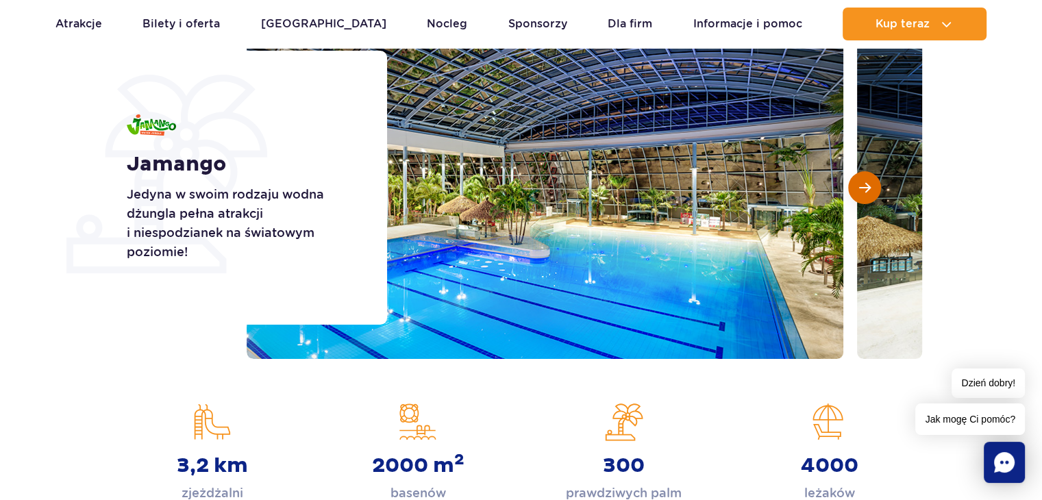
click at [859, 190] on span "Następny slajd" at bounding box center [865, 188] width 12 height 12
click at [856, 190] on button "Następny slajd" at bounding box center [864, 187] width 33 height 33
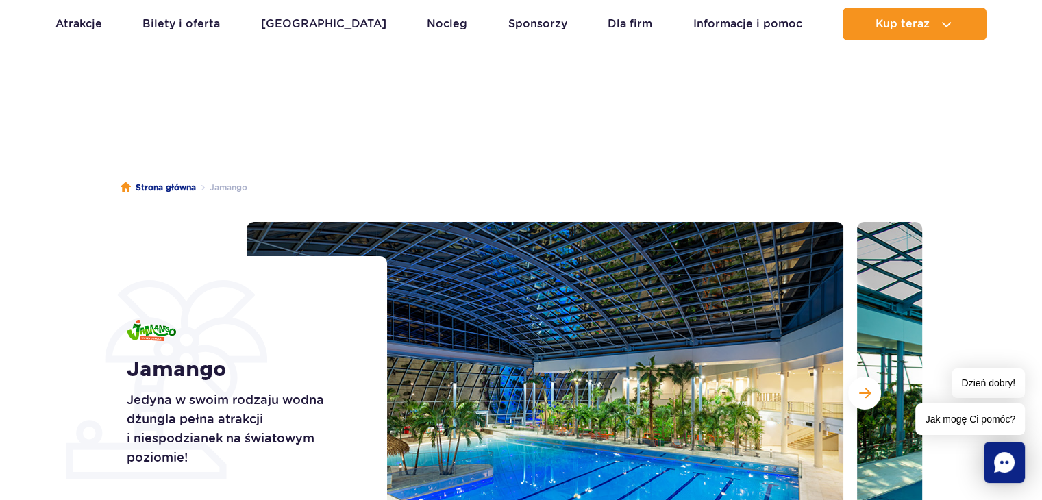
scroll to position [0, 0]
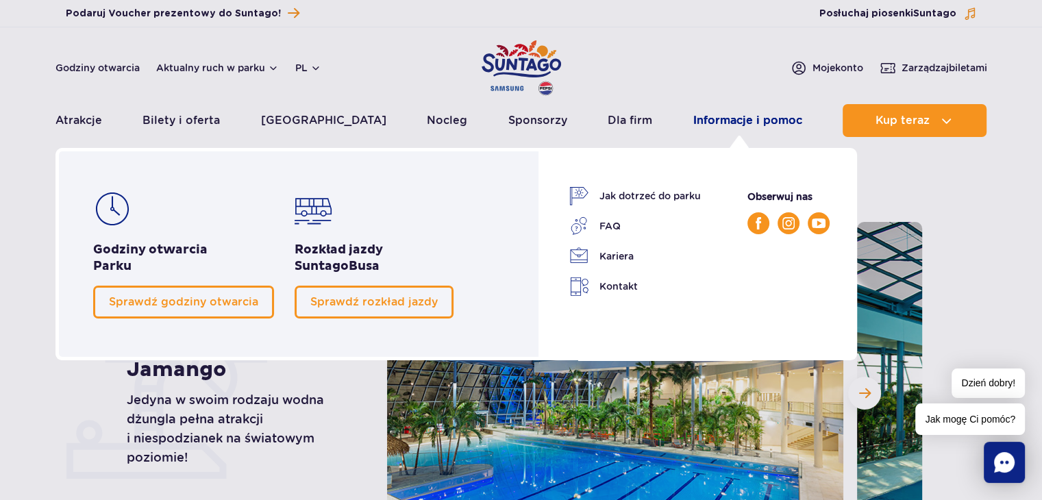
click at [761, 120] on link "Informacje i pomoc" at bounding box center [747, 120] width 109 height 33
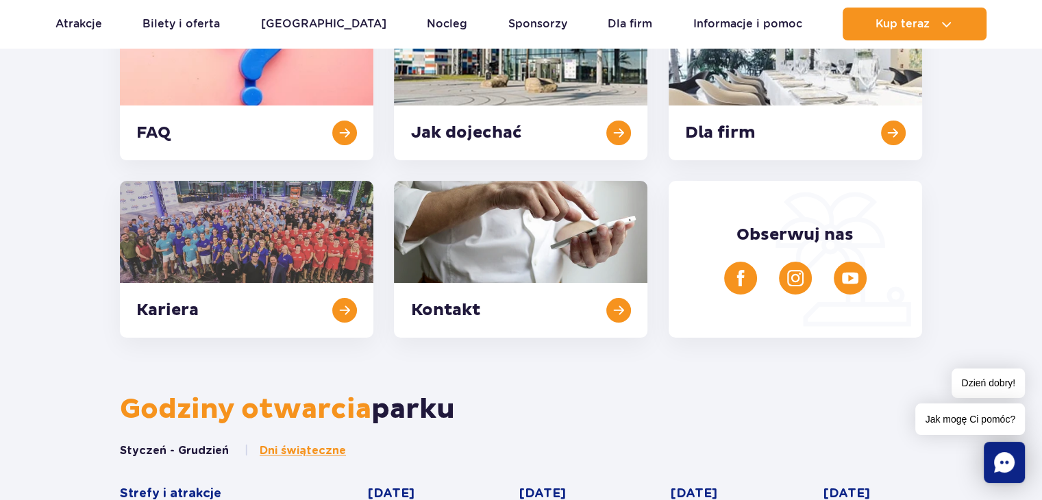
scroll to position [137, 0]
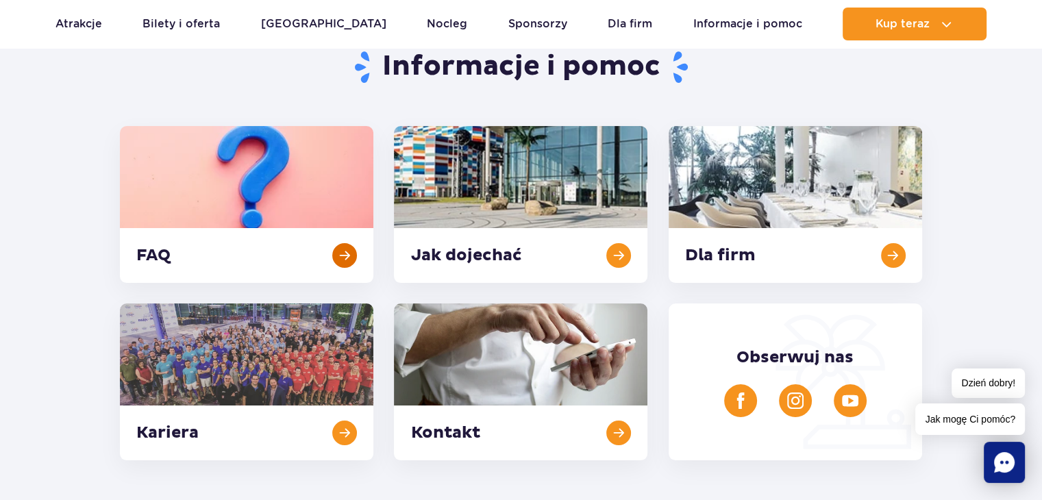
click at [248, 222] on link at bounding box center [246, 204] width 253 height 157
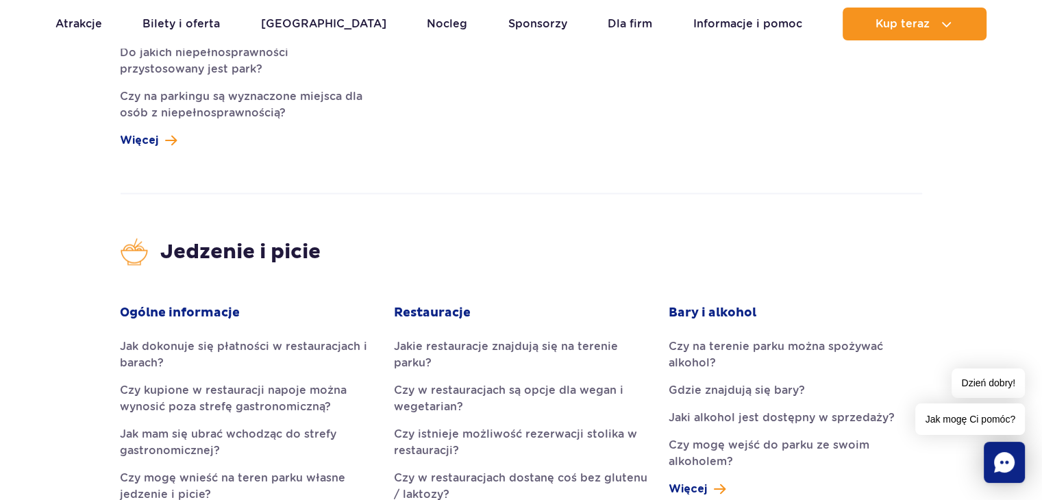
scroll to position [2878, 0]
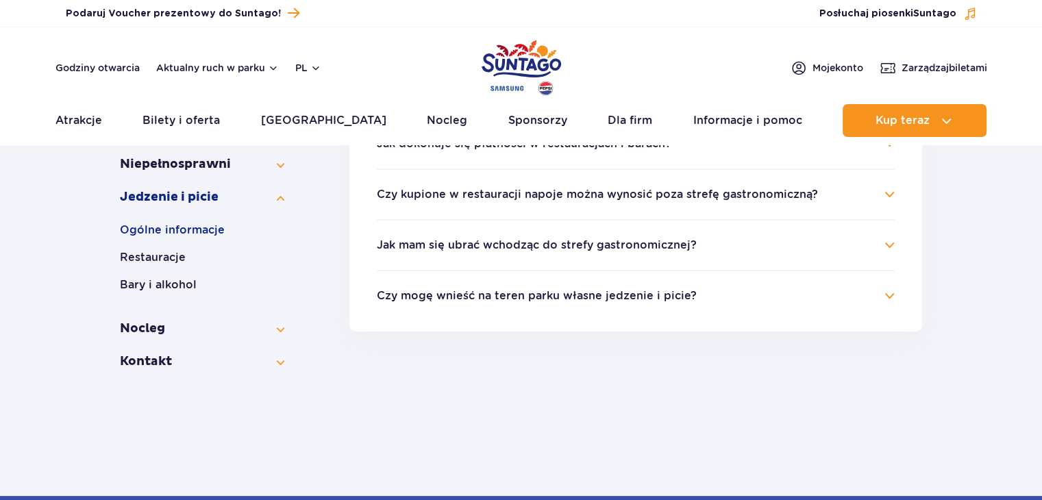
scroll to position [274, 0]
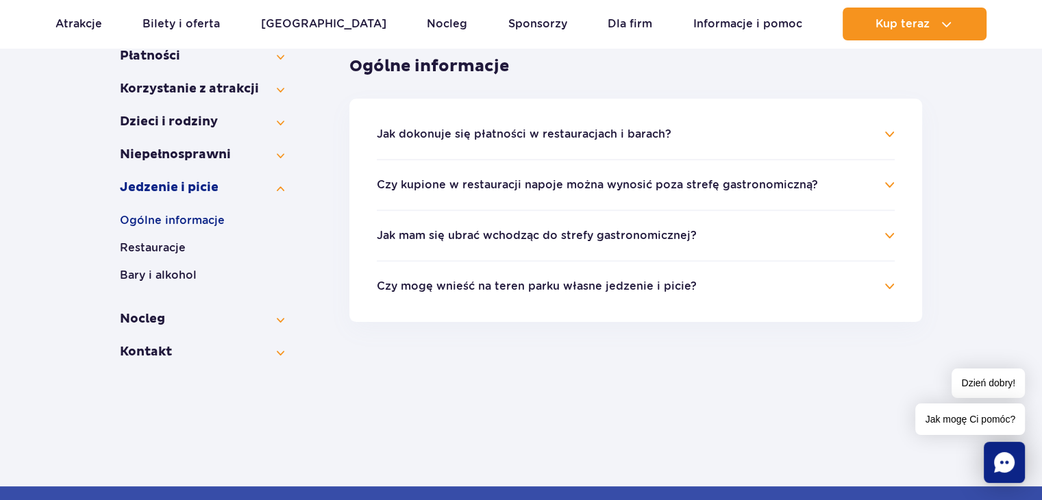
click at [891, 236] on h4 "Jak mam się ubrać wchodząc do strefy gastronomicznej?" at bounding box center [636, 235] width 518 height 16
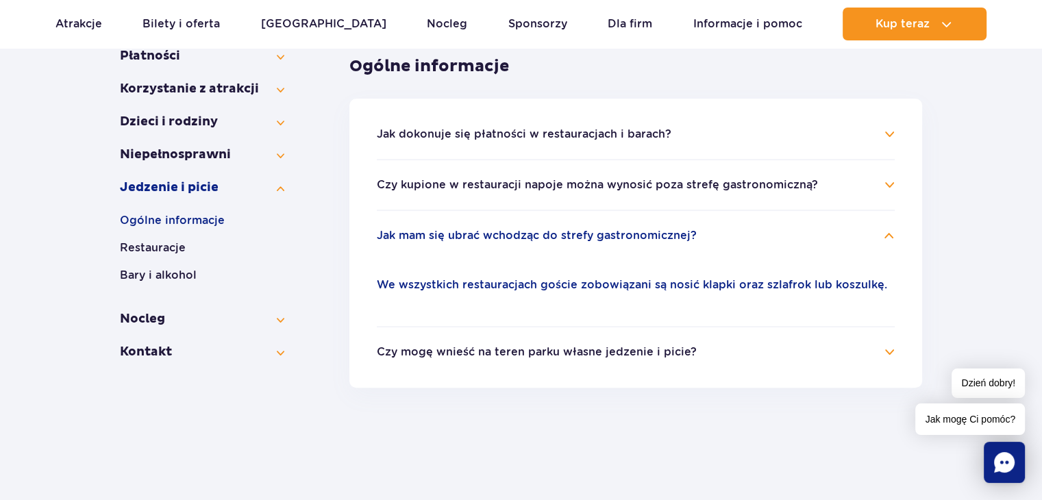
click at [715, 352] on h4 "Czy mogę wnieść na teren parku własne jedzenie i picie?" at bounding box center [636, 352] width 518 height 16
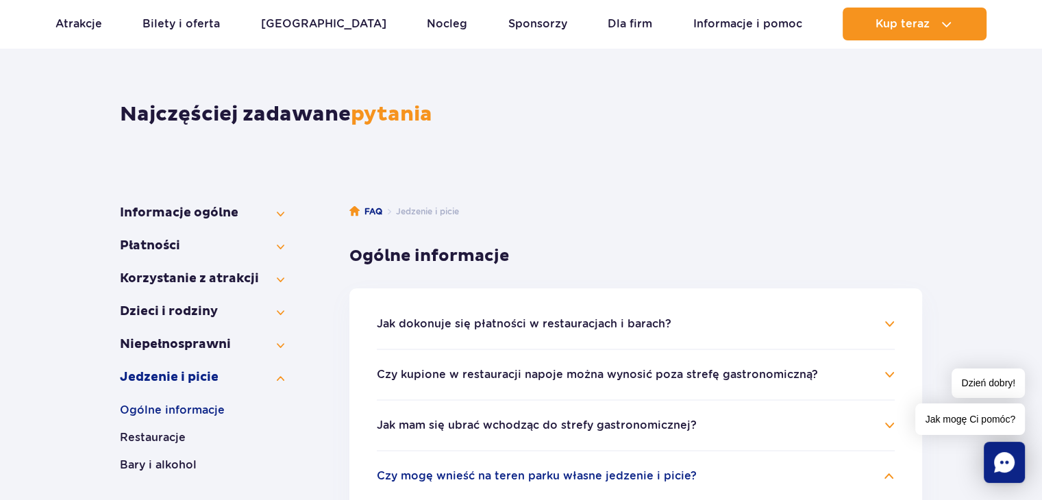
scroll to position [69, 0]
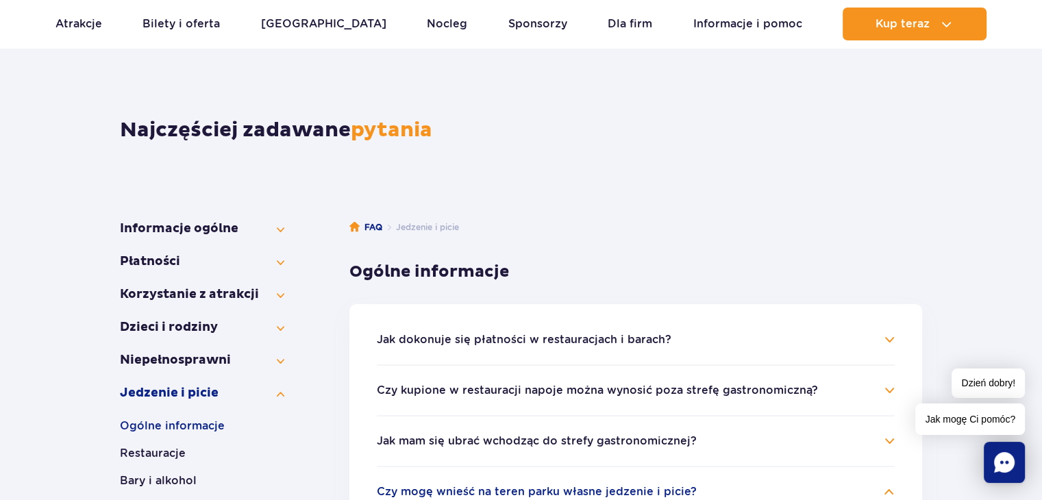
click at [634, 354] on li "Jak dokonuje się płatności w restauracjach i barach? Za posiłki i napoje w punk…" at bounding box center [636, 348] width 518 height 33
click at [885, 336] on h4 "Jak dokonuje się płatności w restauracjach i barach?" at bounding box center [636, 340] width 518 height 16
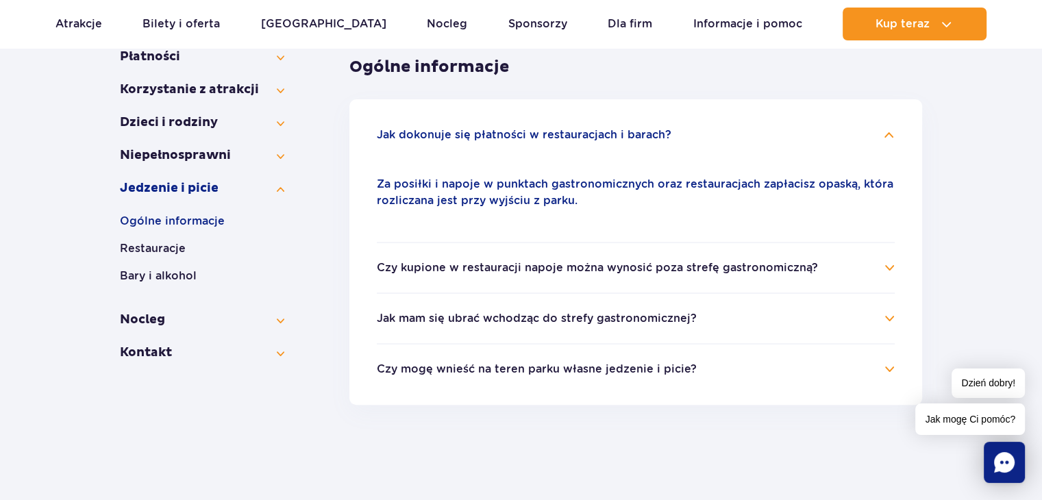
scroll to position [274, 0]
click at [223, 86] on button "Korzystanie z atrakcji" at bounding box center [202, 89] width 164 height 16
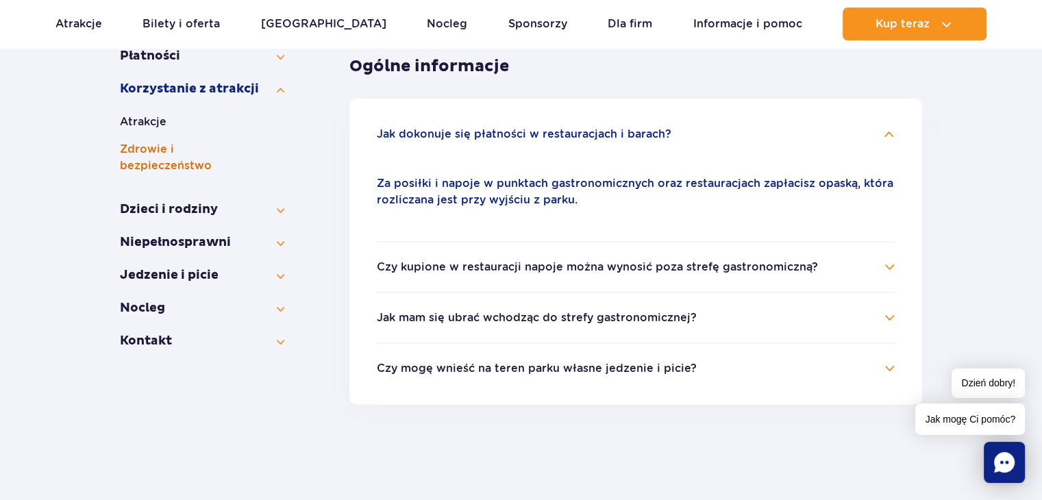
click at [249, 147] on button "Zdrowie i bezpieczeństwo" at bounding box center [202, 157] width 164 height 33
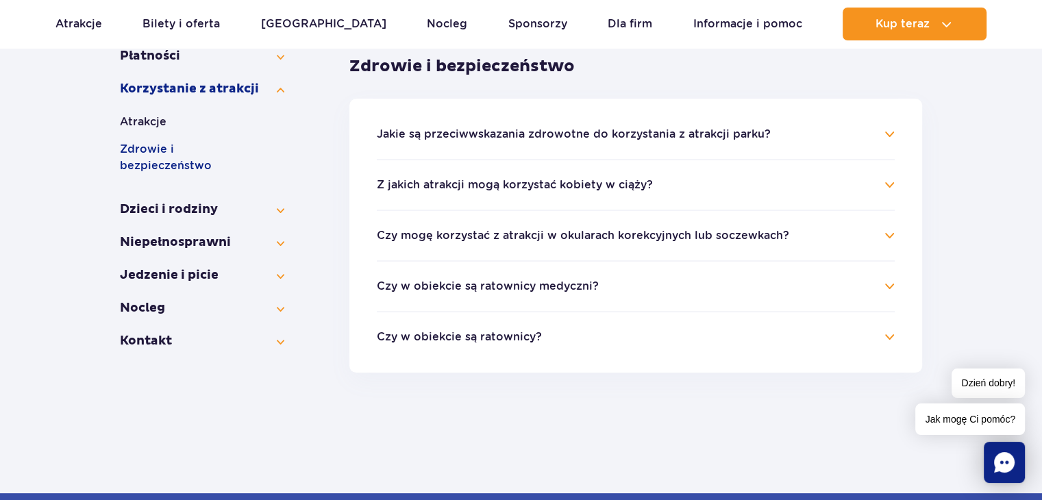
click at [756, 137] on button "Jakie są przeciwwskazania zdrowotne do korzystania z atrakcji parku?" at bounding box center [574, 134] width 394 height 12
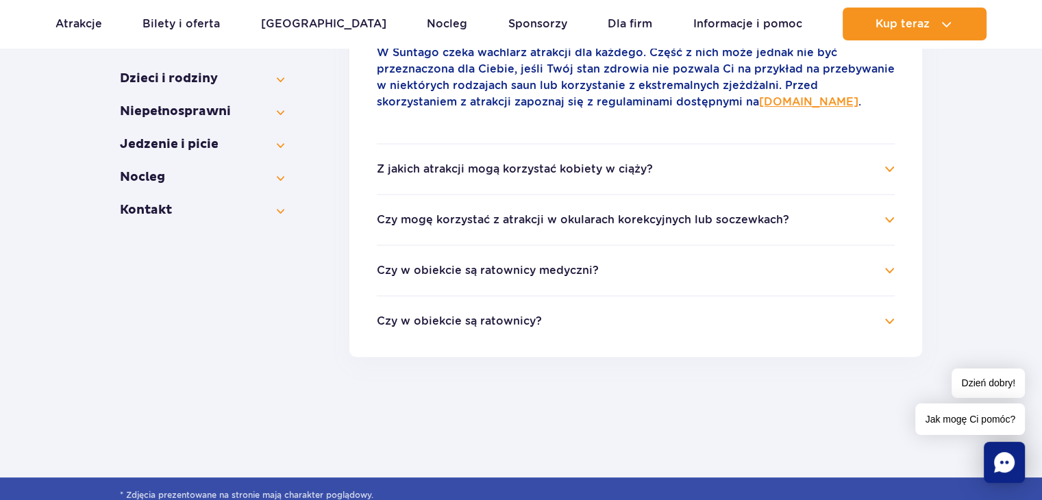
scroll to position [411, 0]
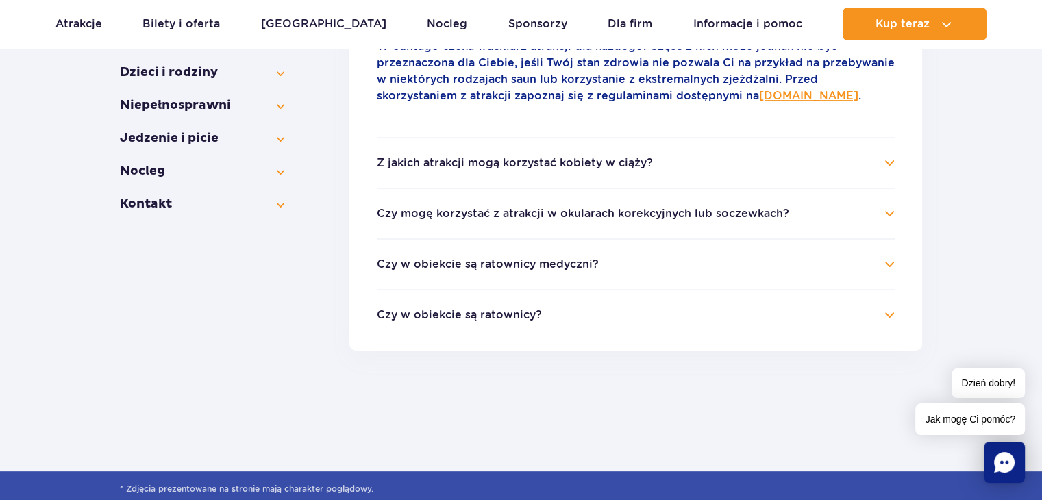
click at [807, 215] on h4 "Czy mogę korzystać z atrakcji w okularach korekcyjnych lub soczewkach?" at bounding box center [636, 214] width 518 height 16
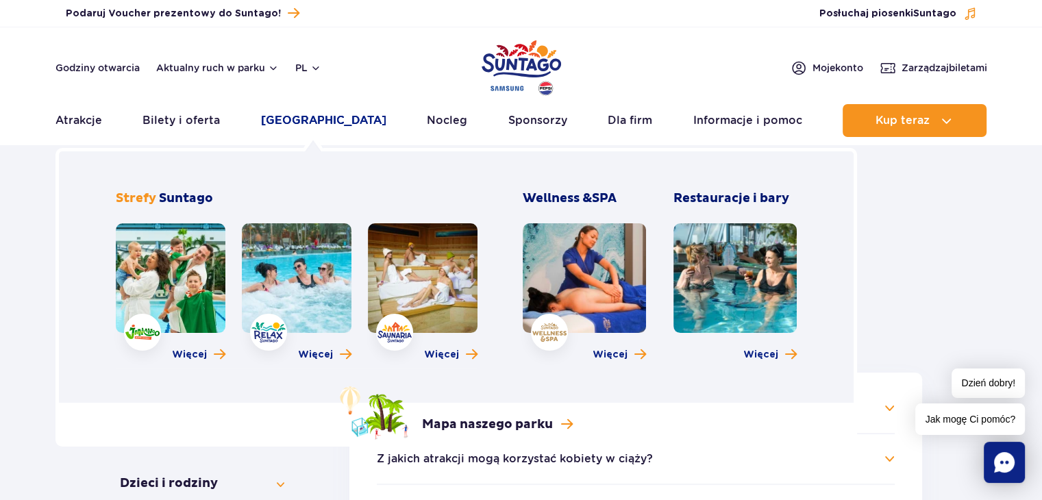
click at [308, 126] on link "[GEOGRAPHIC_DATA]" at bounding box center [323, 120] width 125 height 33
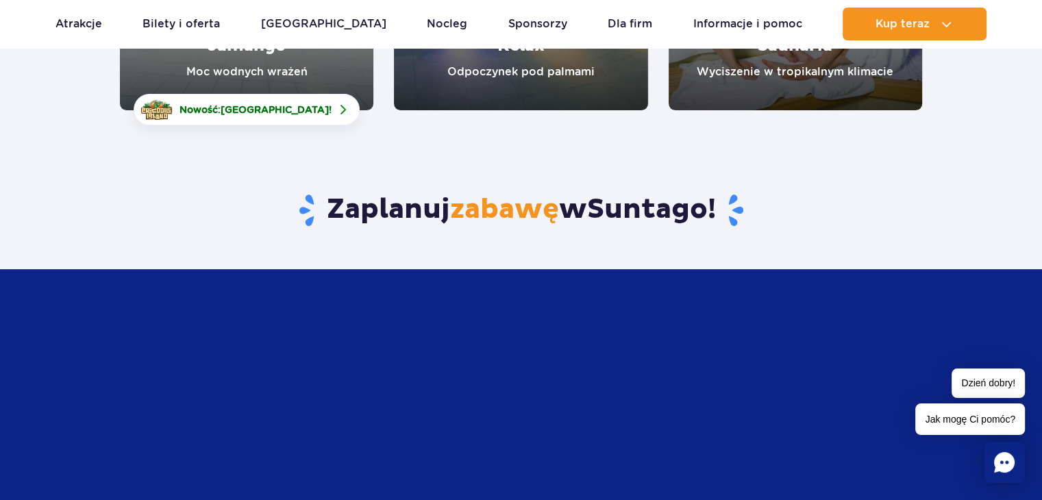
scroll to position [411, 0]
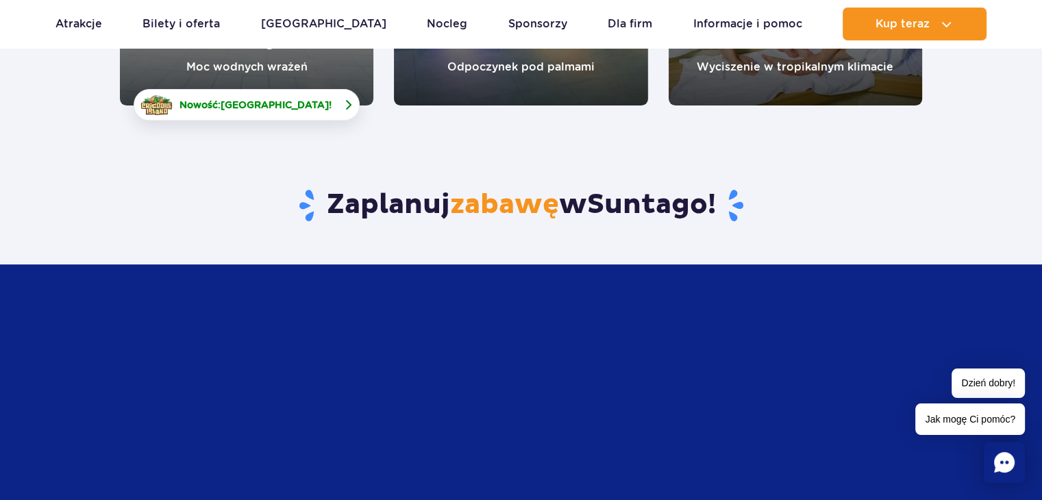
click at [275, 110] on span "Nowość: Crocodile Island !" at bounding box center [256, 105] width 152 height 14
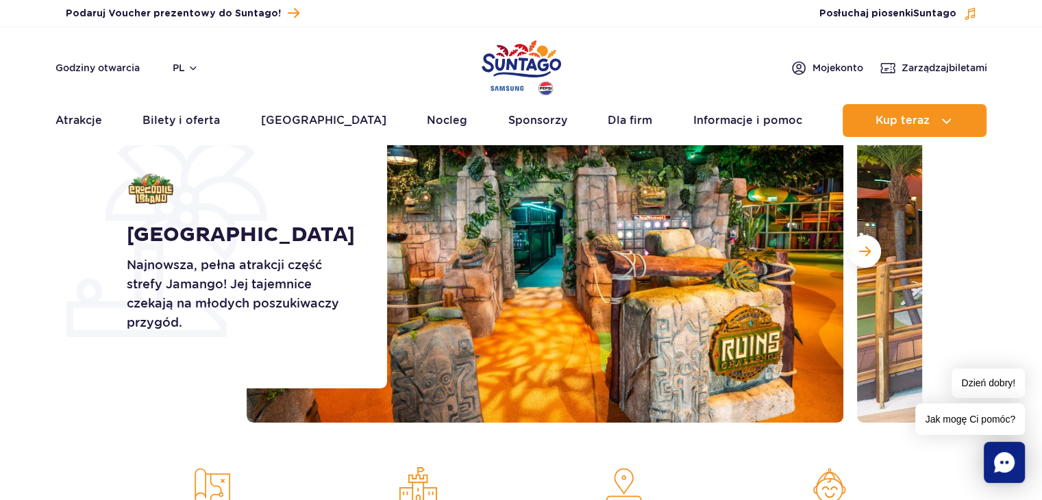
scroll to position [137, 0]
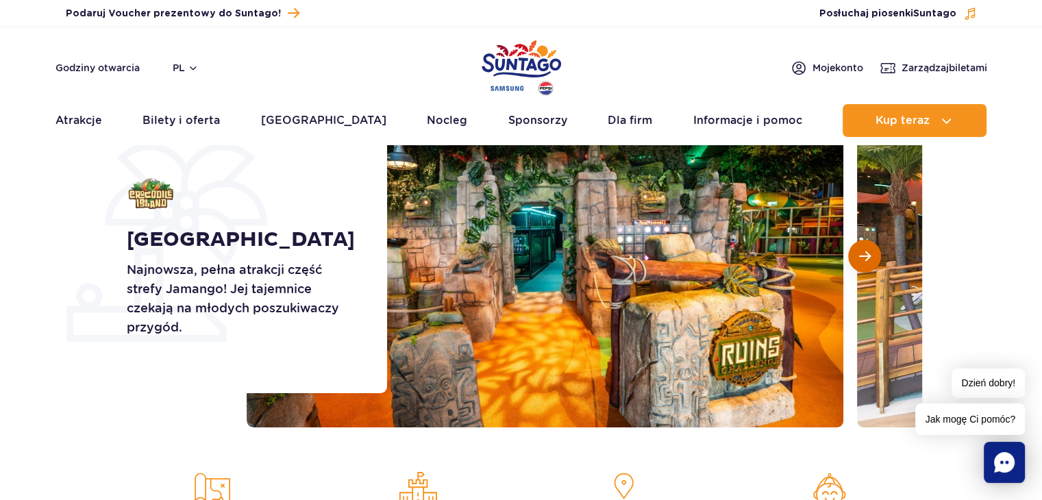
click at [871, 267] on button "Następny slajd" at bounding box center [864, 256] width 33 height 33
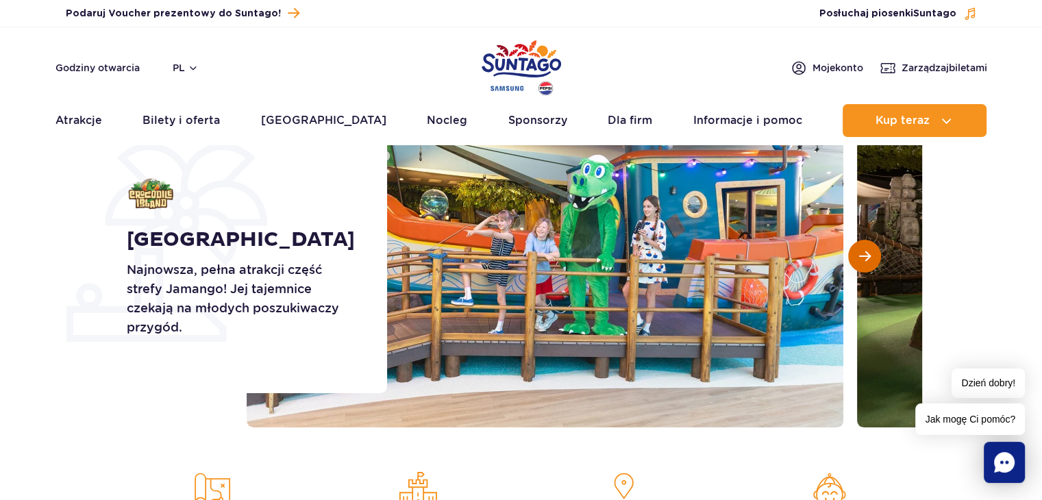
click at [861, 264] on button "Następny slajd" at bounding box center [864, 256] width 33 height 33
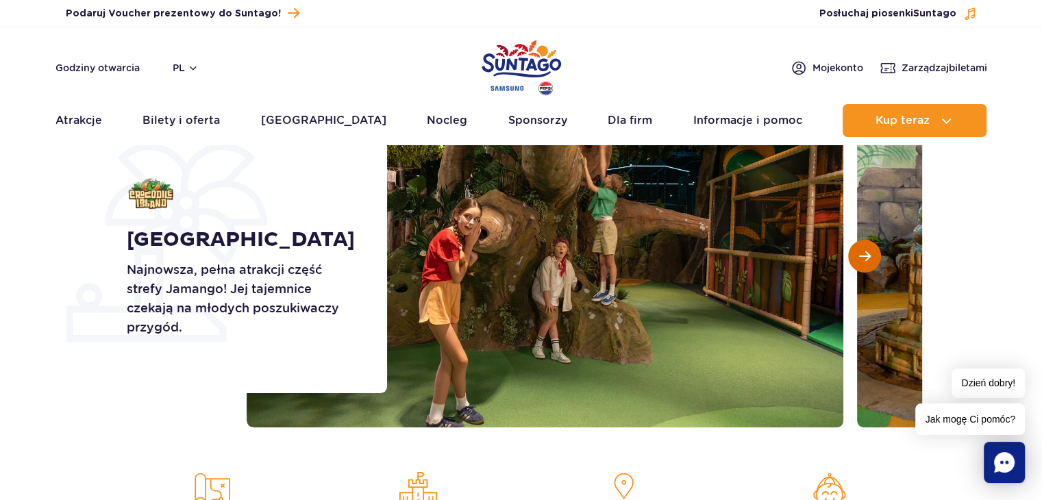
click at [861, 264] on button "Następny slajd" at bounding box center [864, 256] width 33 height 33
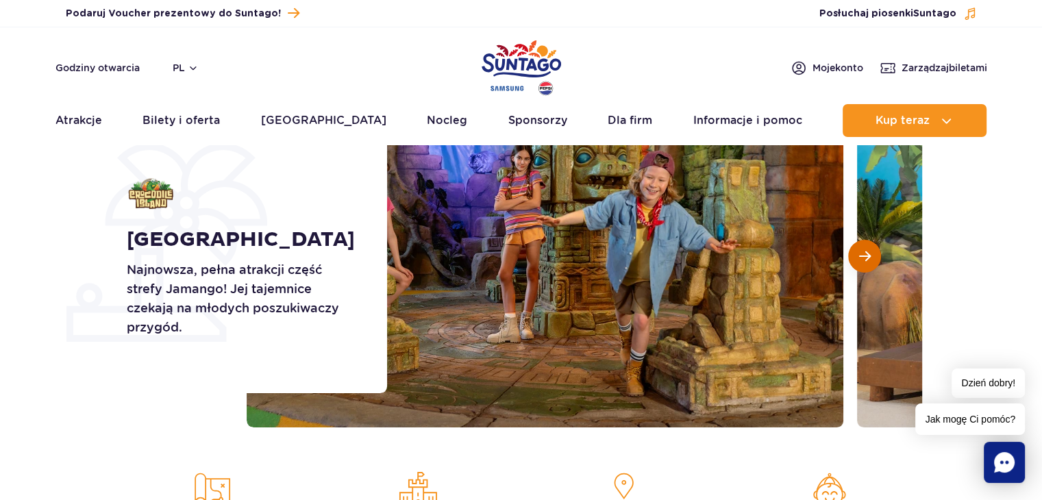
click at [861, 261] on span "Następny slajd" at bounding box center [865, 256] width 12 height 12
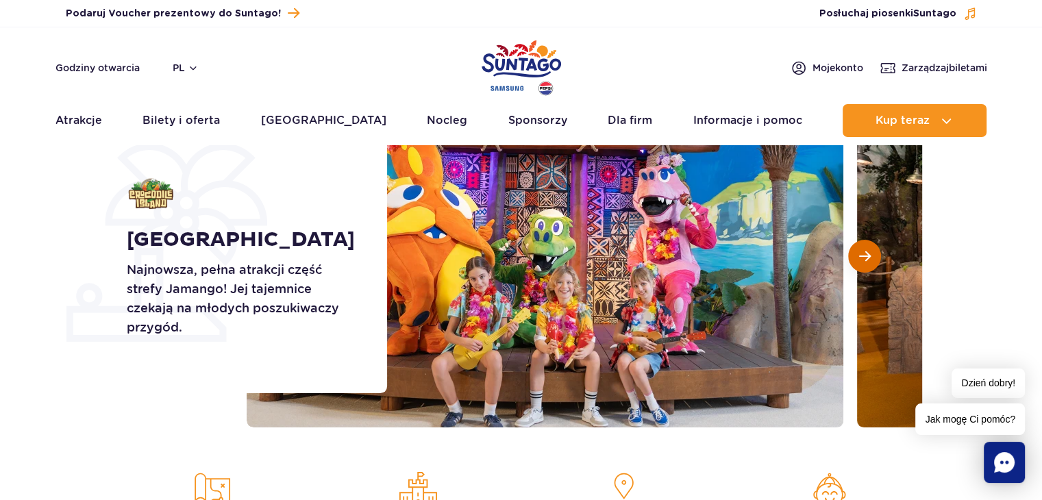
click at [861, 261] on span "Następny slajd" at bounding box center [865, 256] width 12 height 12
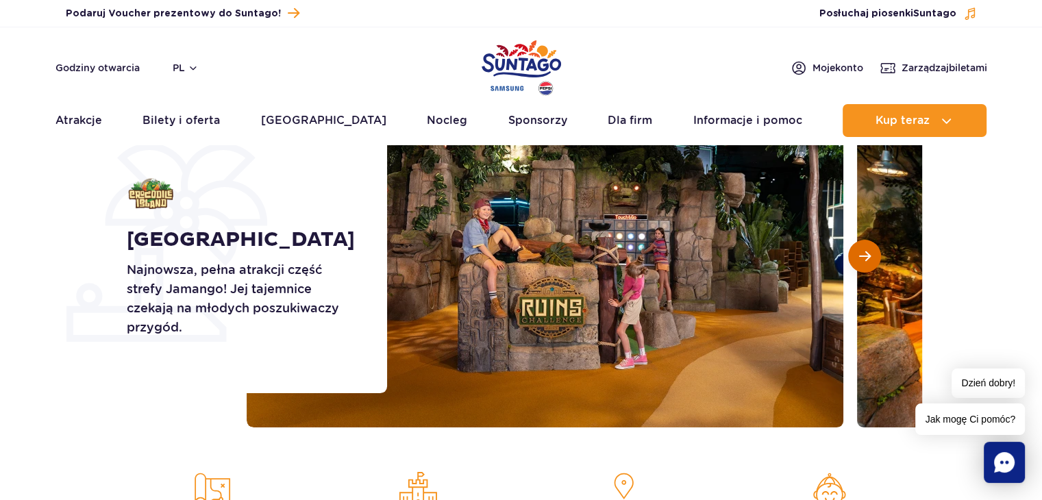
click at [861, 261] on span "Następny slajd" at bounding box center [865, 256] width 12 height 12
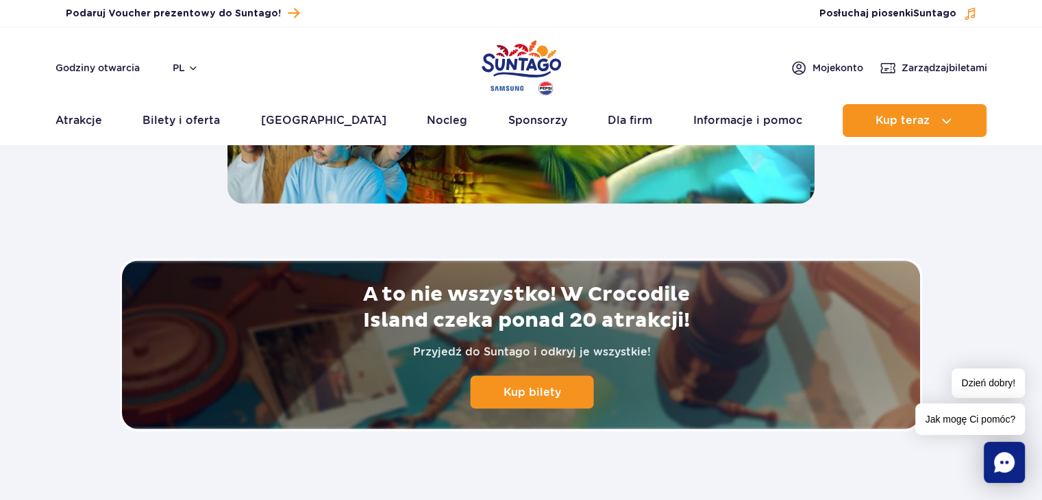
scroll to position [2809, 0]
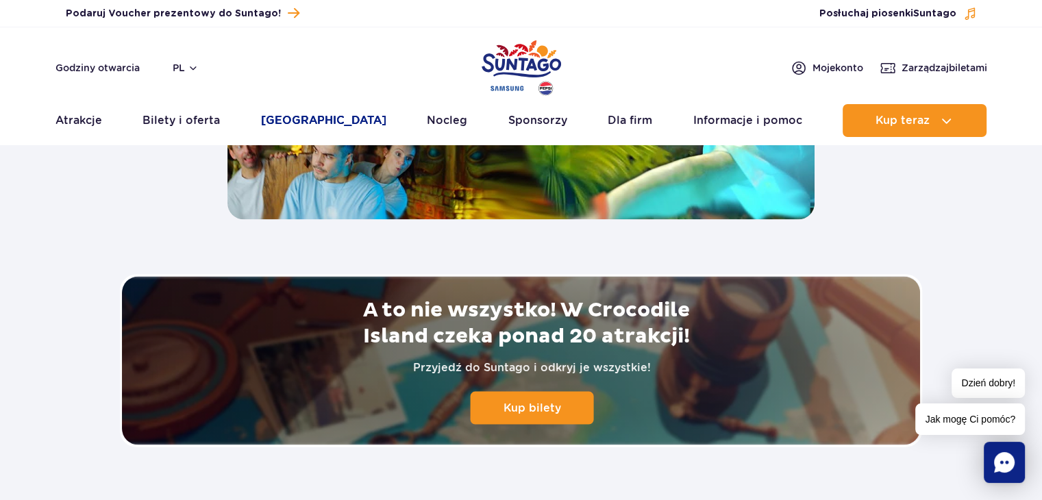
click at [286, 121] on link "[GEOGRAPHIC_DATA]" at bounding box center [323, 120] width 125 height 33
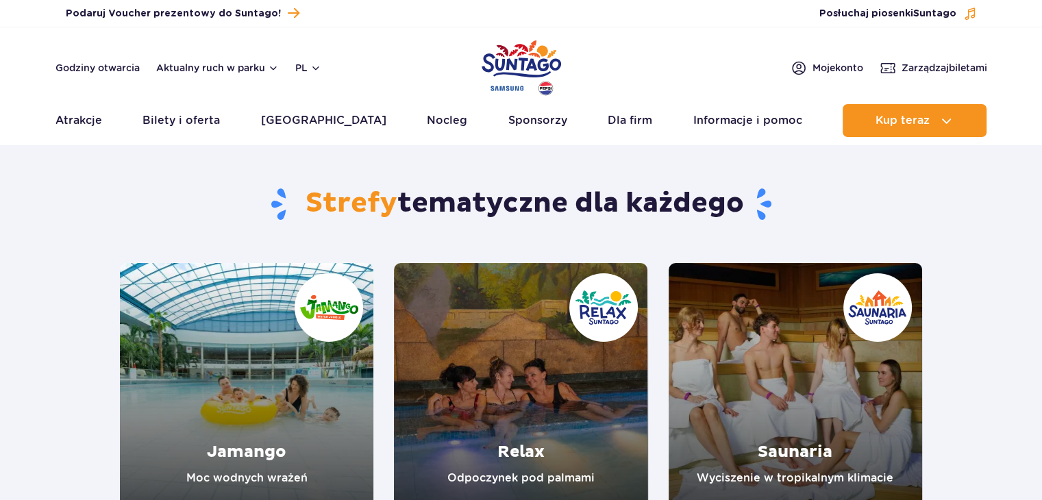
click at [319, 312] on link "Jamango" at bounding box center [246, 389] width 253 height 253
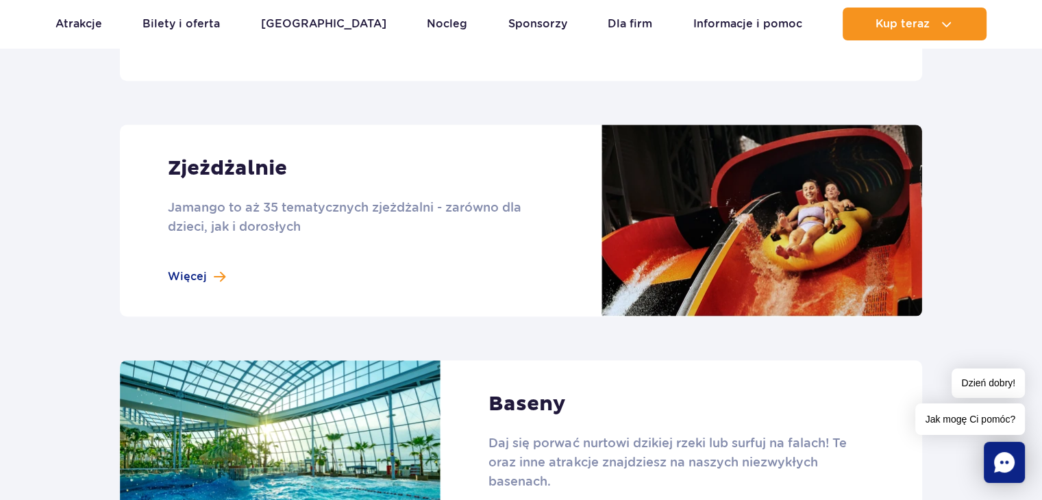
scroll to position [1165, 0]
click at [208, 288] on link at bounding box center [521, 221] width 802 height 192
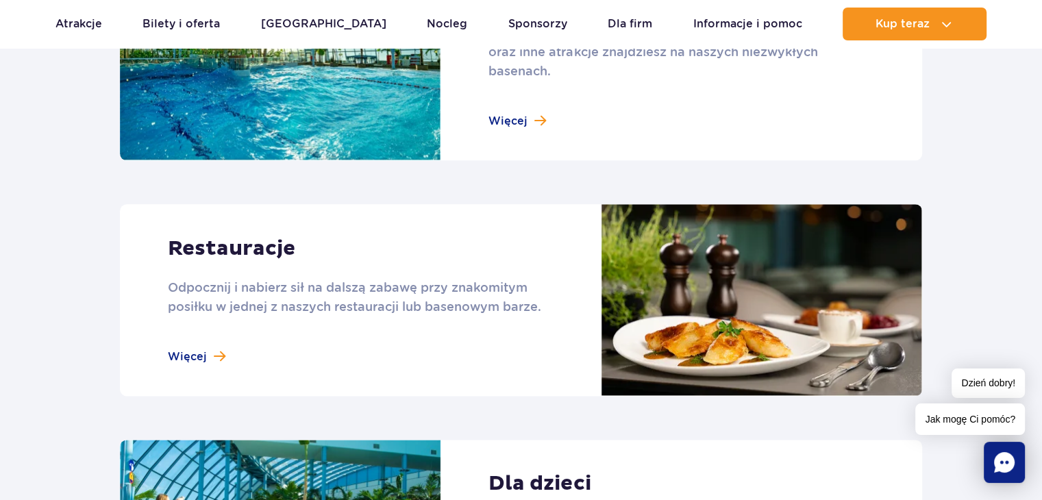
click at [282, 250] on link at bounding box center [521, 300] width 802 height 192
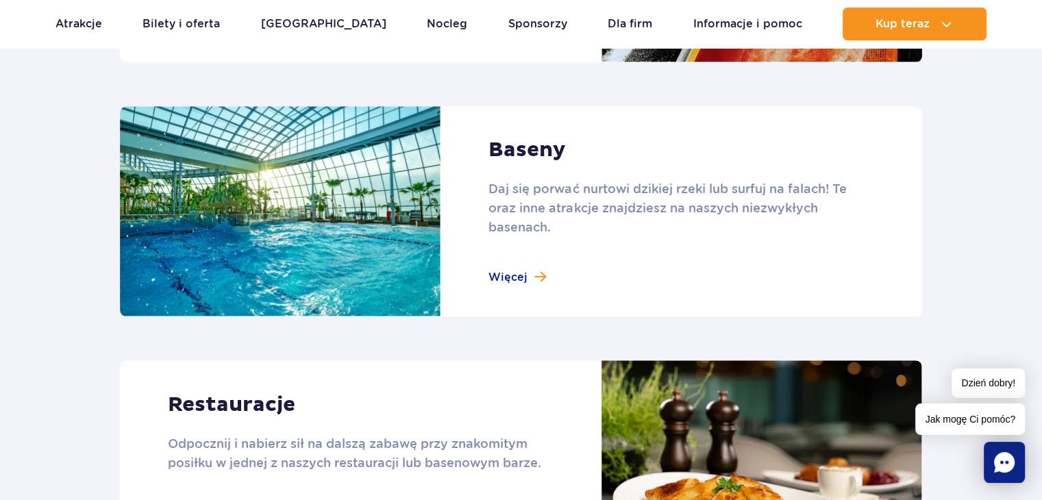
scroll to position [1370, 0]
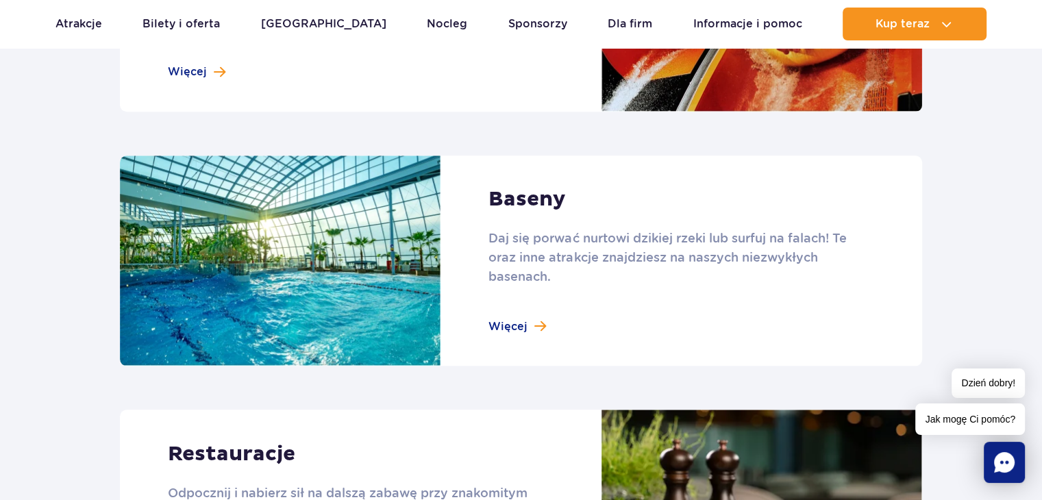
click at [358, 229] on link at bounding box center [521, 261] width 802 height 211
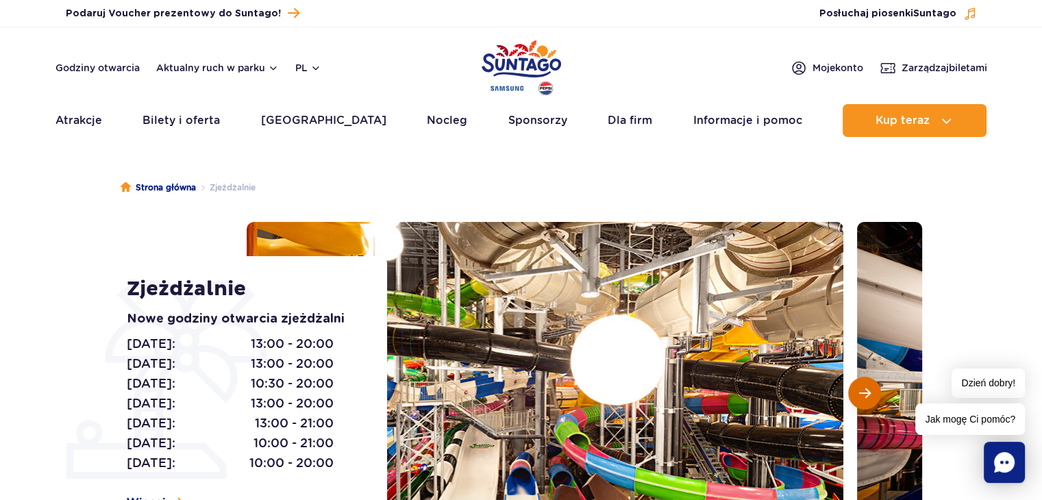
click at [855, 387] on button "Następny slajd" at bounding box center [864, 393] width 33 height 33
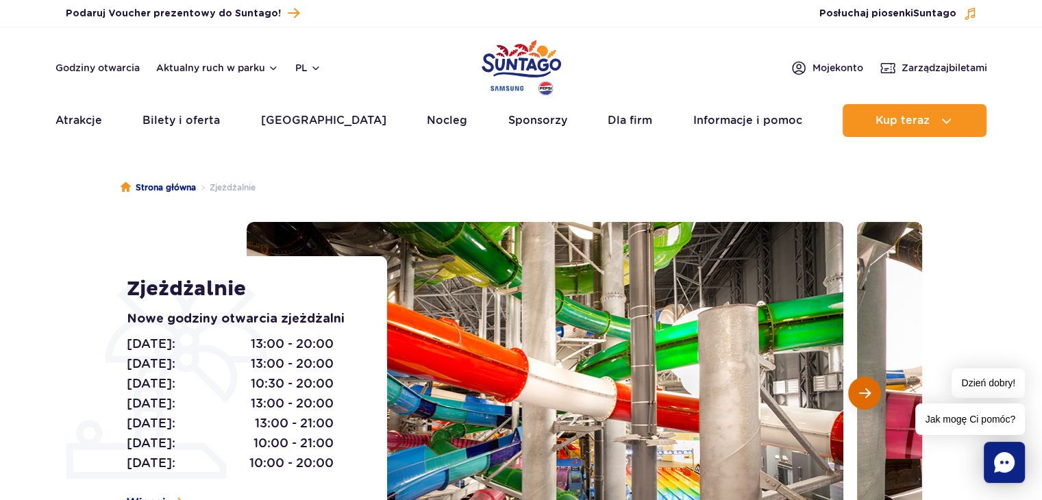
click at [854, 387] on button "Następny slajd" at bounding box center [864, 393] width 33 height 33
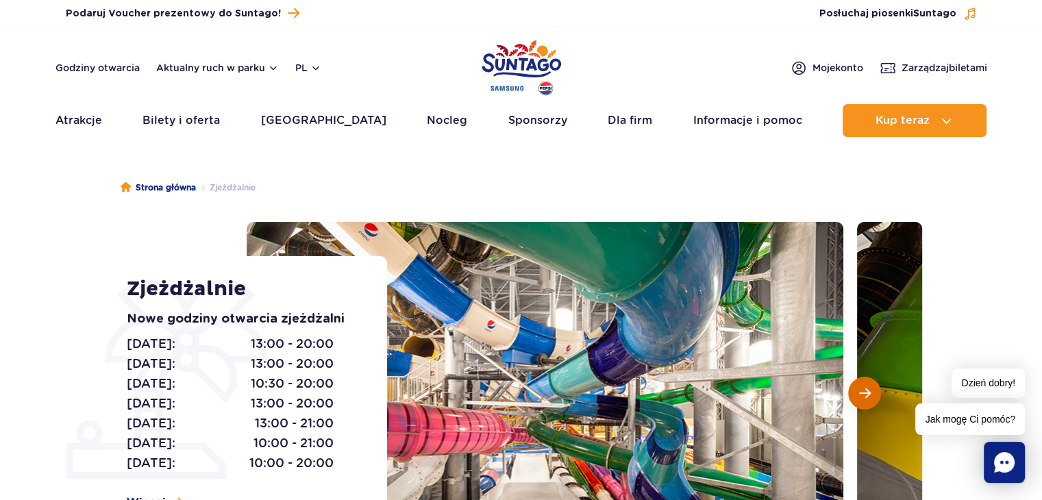
click at [854, 387] on button "Następny slajd" at bounding box center [864, 393] width 33 height 33
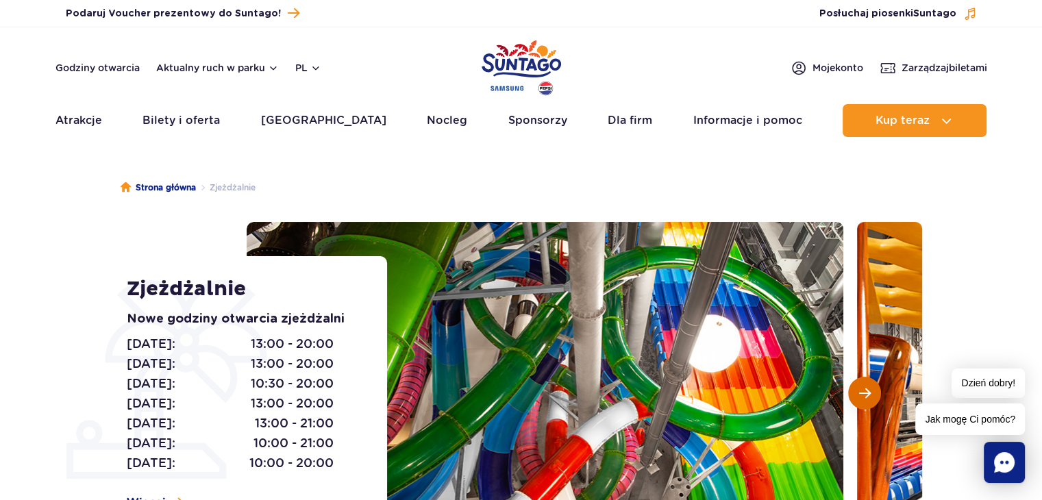
click at [854, 387] on button "Następny slajd" at bounding box center [864, 393] width 33 height 33
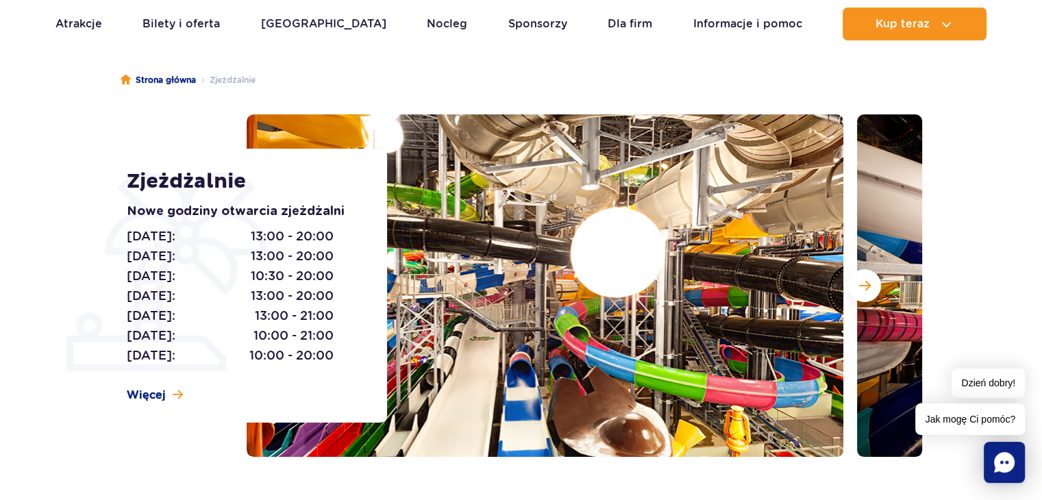
scroll to position [206, 0]
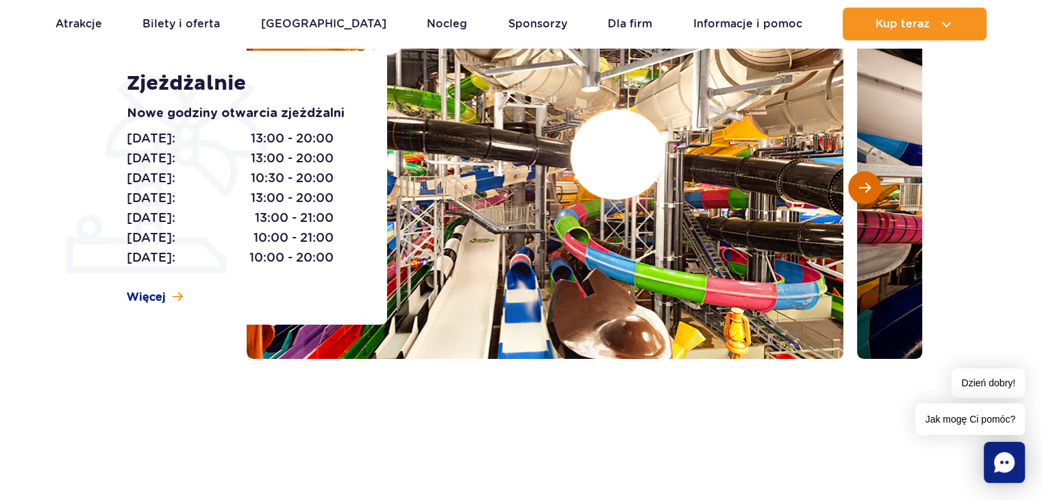
click at [867, 200] on button "Następny slajd" at bounding box center [864, 187] width 33 height 33
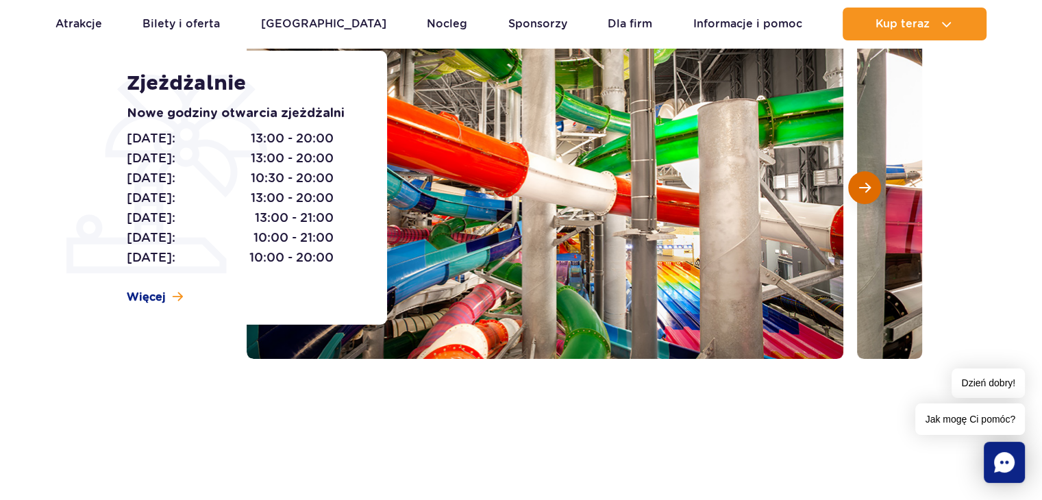
click at [867, 200] on button "Następny slajd" at bounding box center [864, 187] width 33 height 33
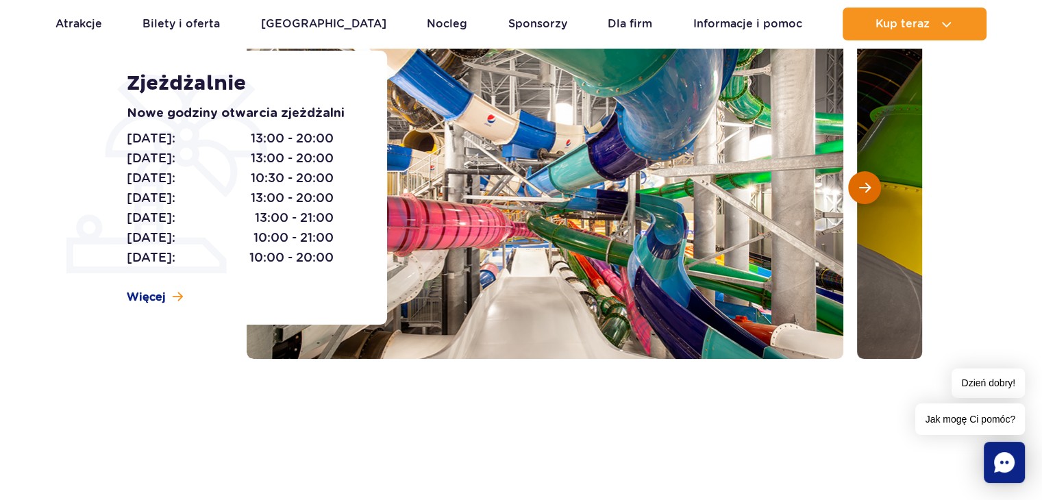
click at [866, 200] on button "Następny slajd" at bounding box center [864, 187] width 33 height 33
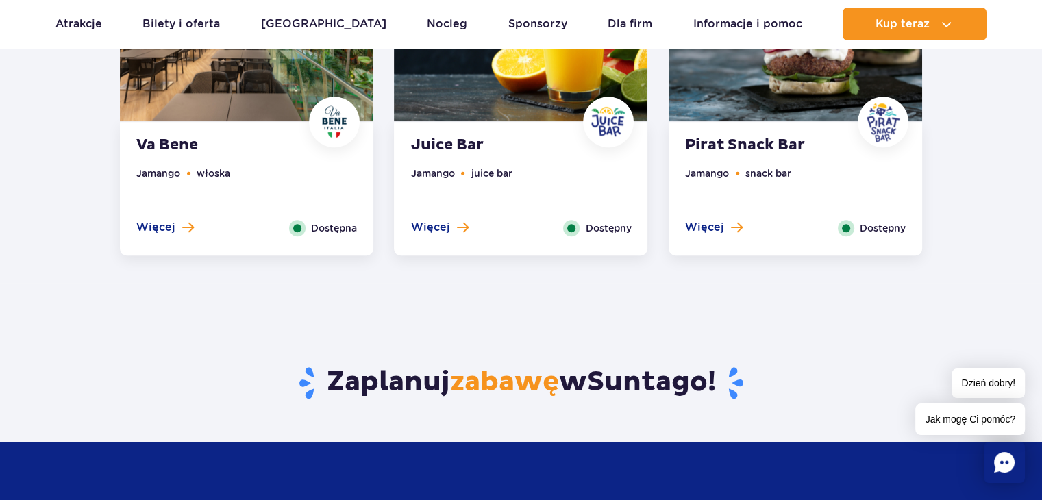
scroll to position [1233, 0]
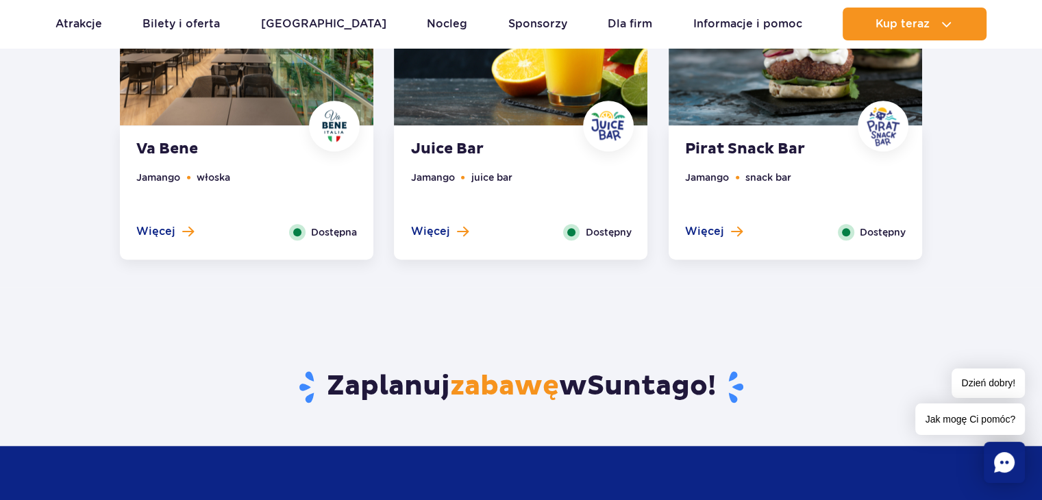
click at [449, 239] on div "Więcej Zamknij" at bounding box center [439, 232] width 78 height 16
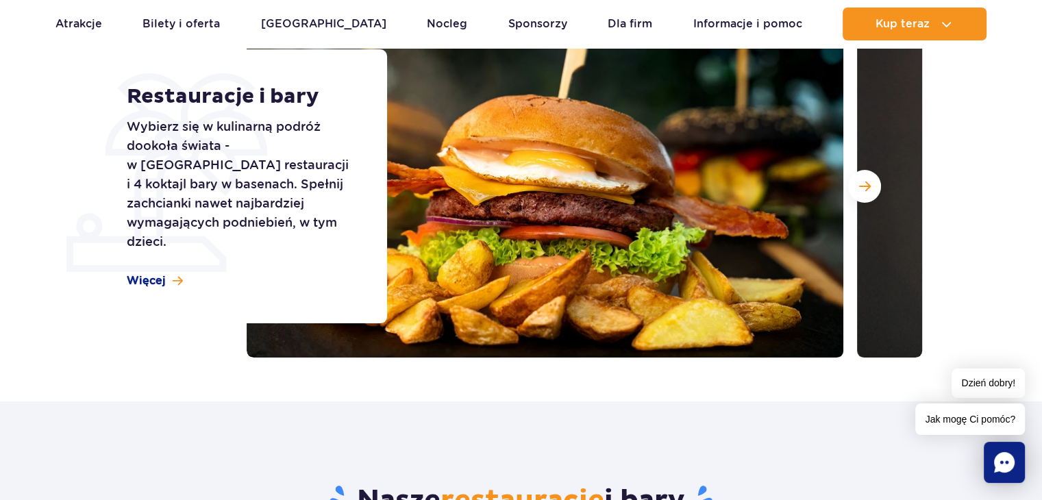
scroll to position [0, 0]
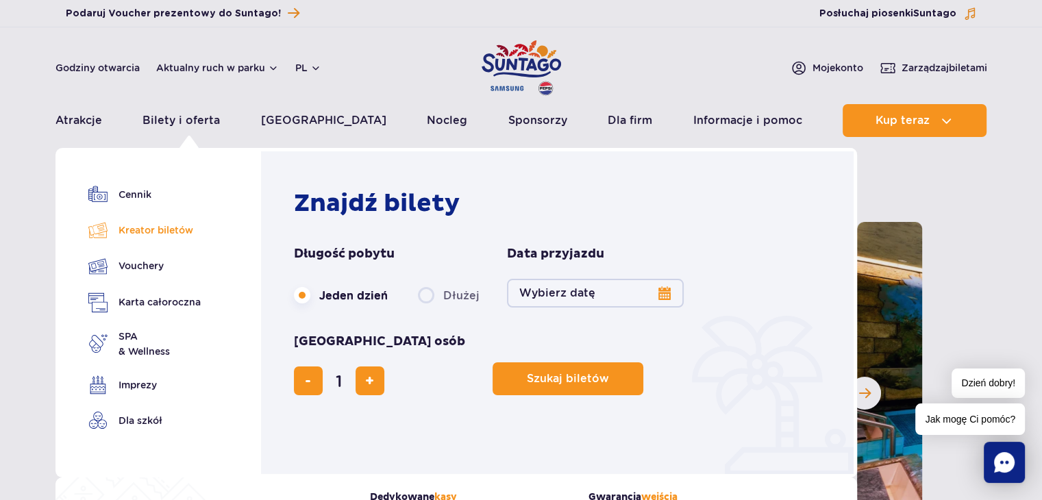
click at [169, 234] on link "Kreator biletów" at bounding box center [144, 230] width 112 height 19
click at [191, 120] on link "Bilety i oferta" at bounding box center [181, 120] width 77 height 33
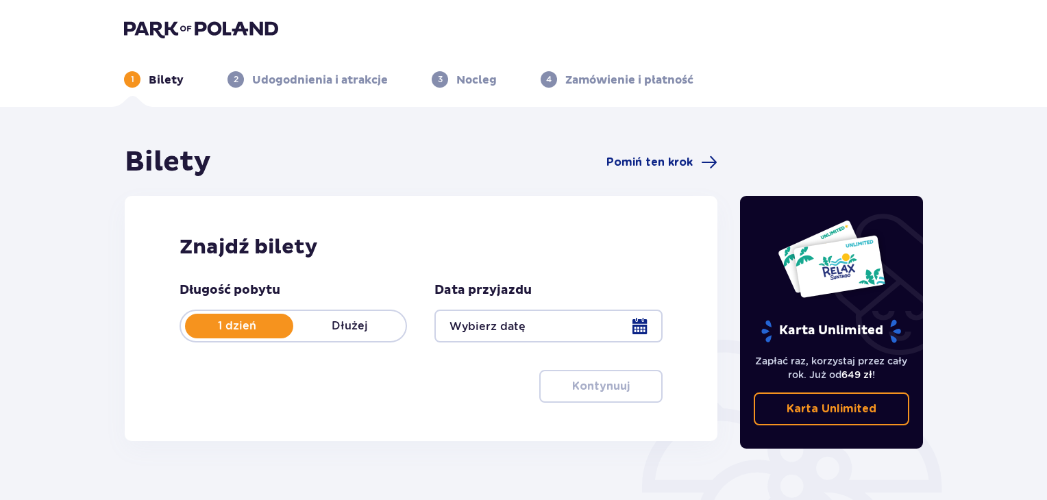
click at [587, 335] on div at bounding box center [547, 326] width 227 height 33
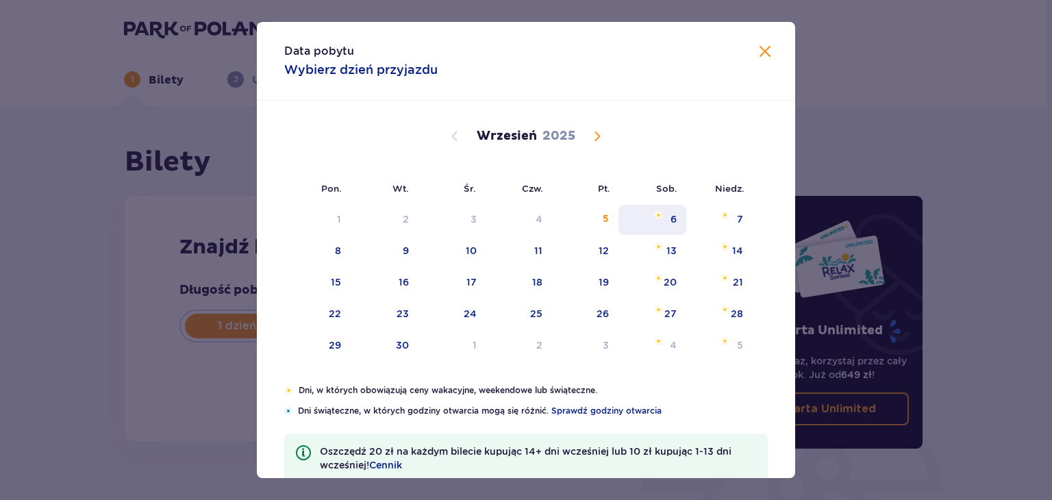
click at [671, 213] on div "6" at bounding box center [674, 219] width 6 height 14
type input "[DATE]"
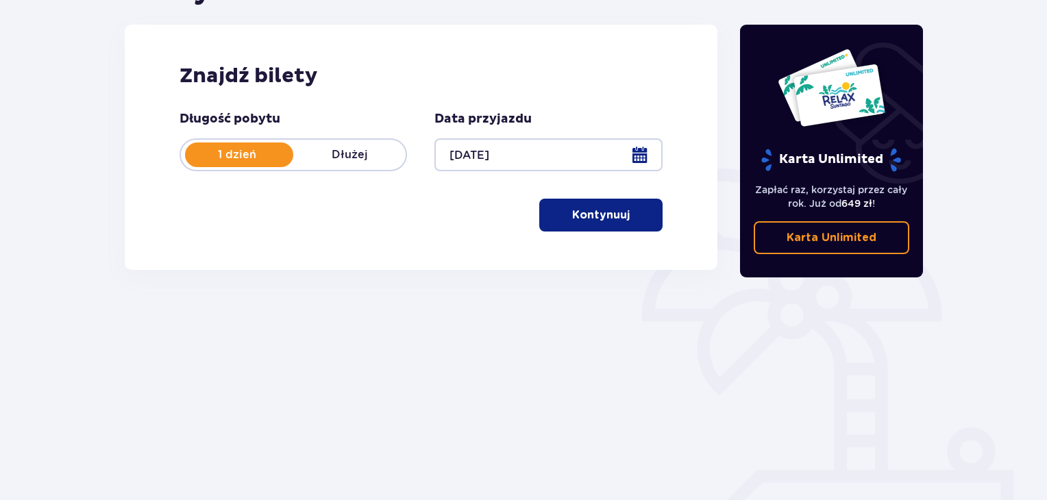
scroll to position [198, 0]
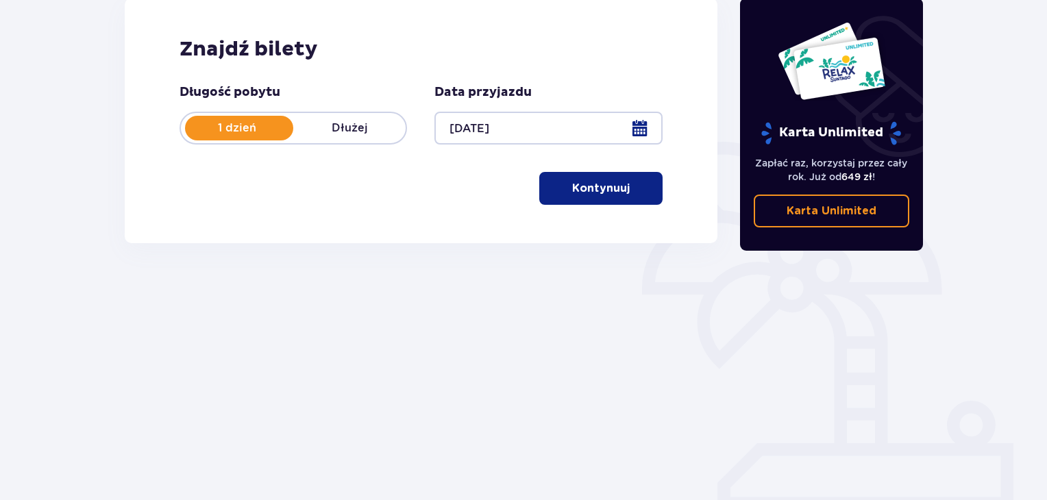
click at [613, 197] on button "Kontynuuj" at bounding box center [600, 188] width 123 height 33
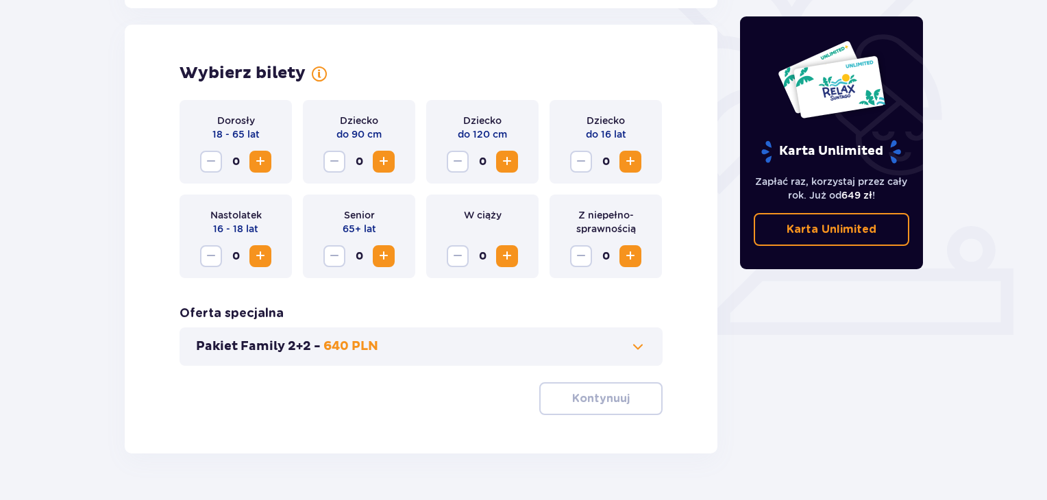
scroll to position [381, 0]
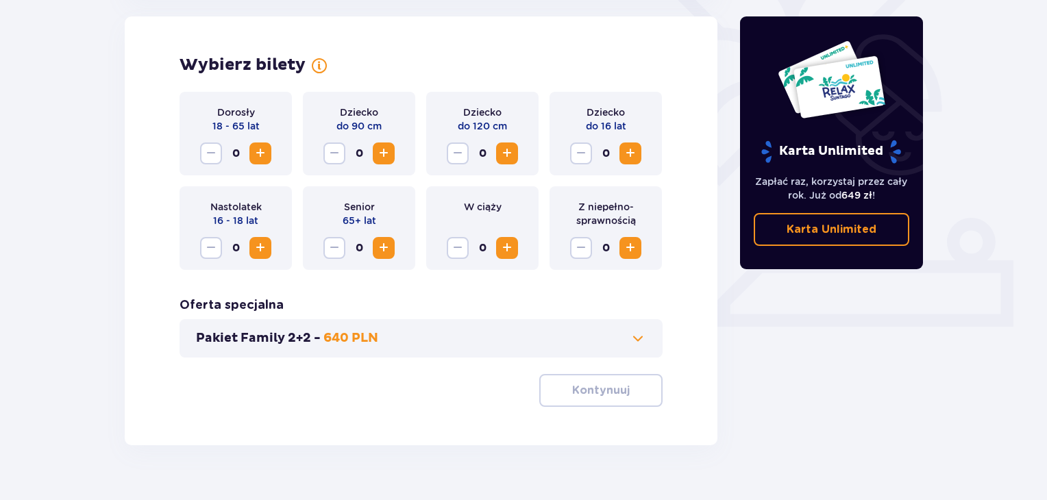
click at [263, 157] on span "Increase" at bounding box center [260, 153] width 16 height 16
click at [626, 154] on span "Increase" at bounding box center [630, 153] width 16 height 16
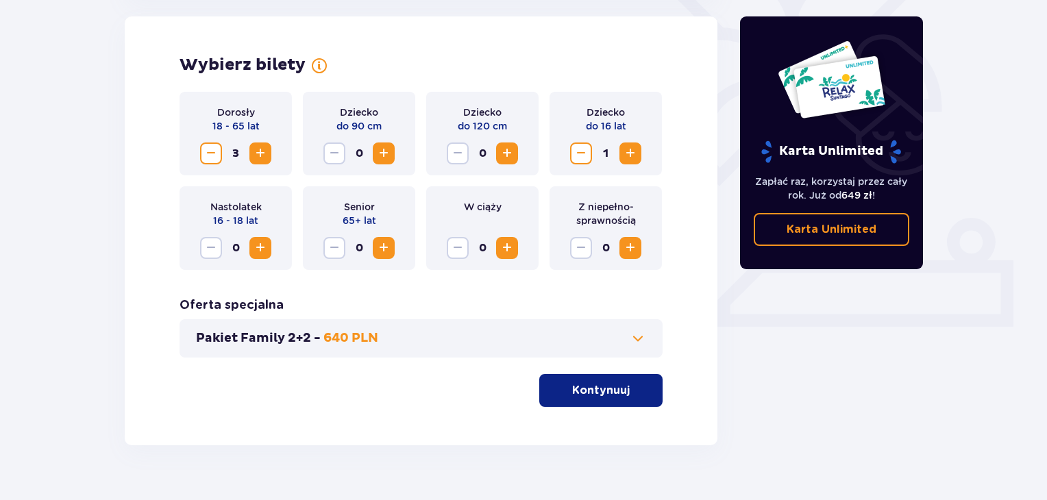
click at [626, 154] on span "Increase" at bounding box center [630, 153] width 16 height 16
click at [630, 341] on span at bounding box center [638, 338] width 16 height 16
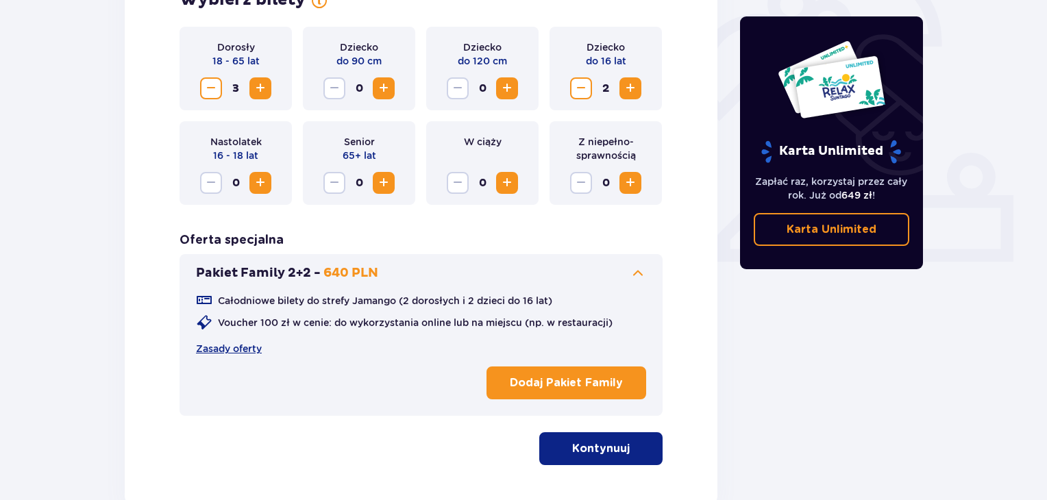
scroll to position [449, 0]
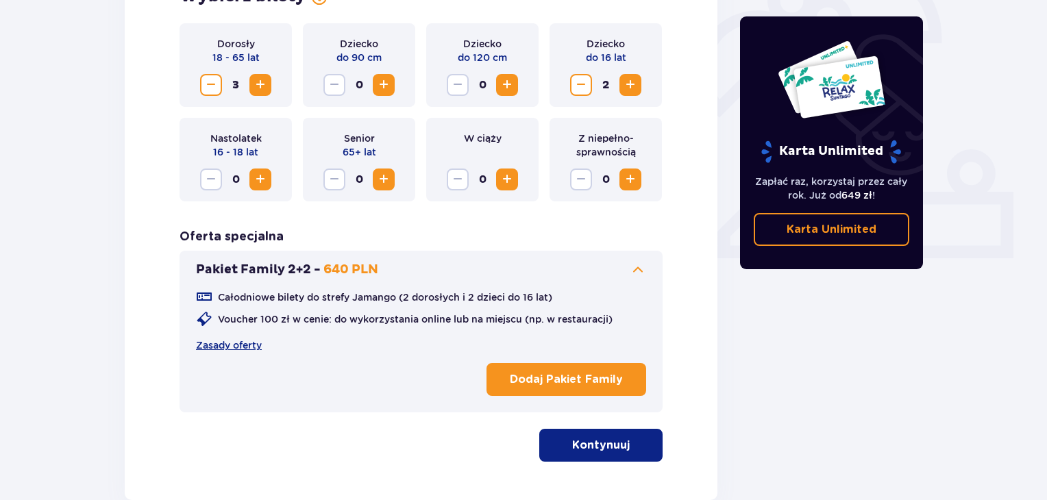
click at [591, 372] on p "Dodaj Pakiet Family" at bounding box center [566, 379] width 113 height 15
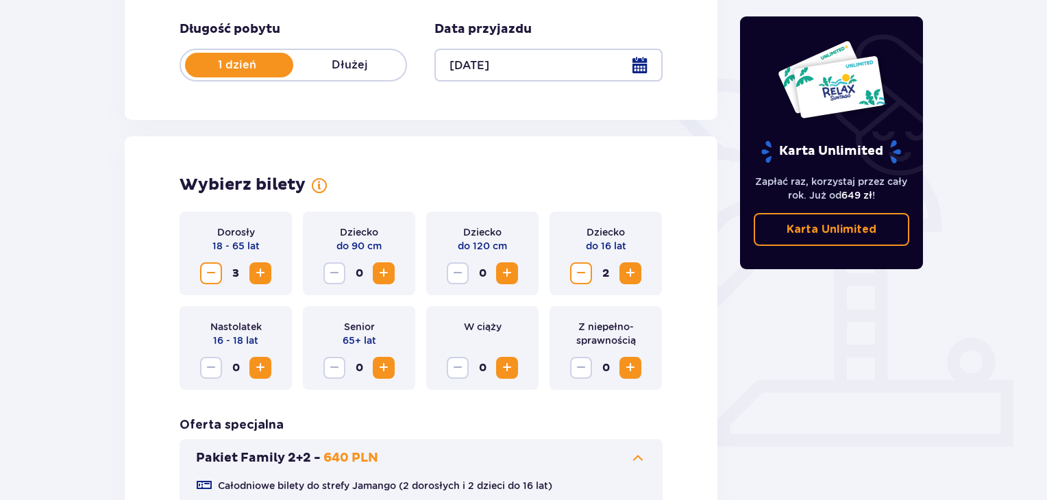
scroll to position [532, 0]
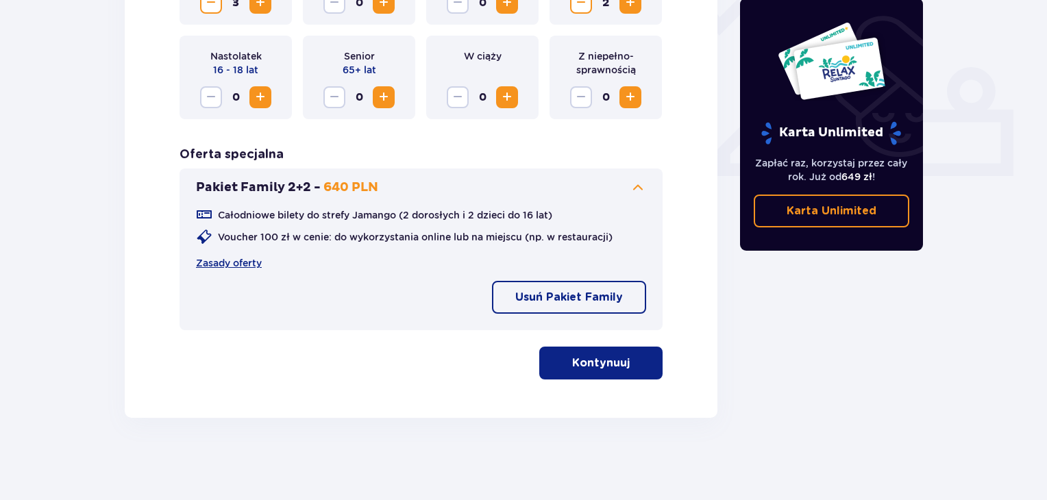
click at [600, 357] on p "Kontynuuj" at bounding box center [601, 363] width 58 height 15
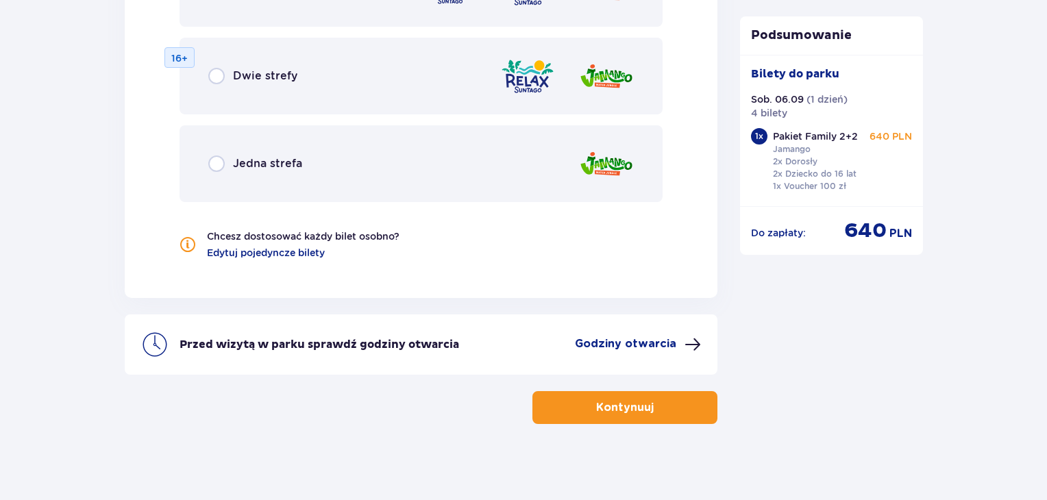
scroll to position [1581, 0]
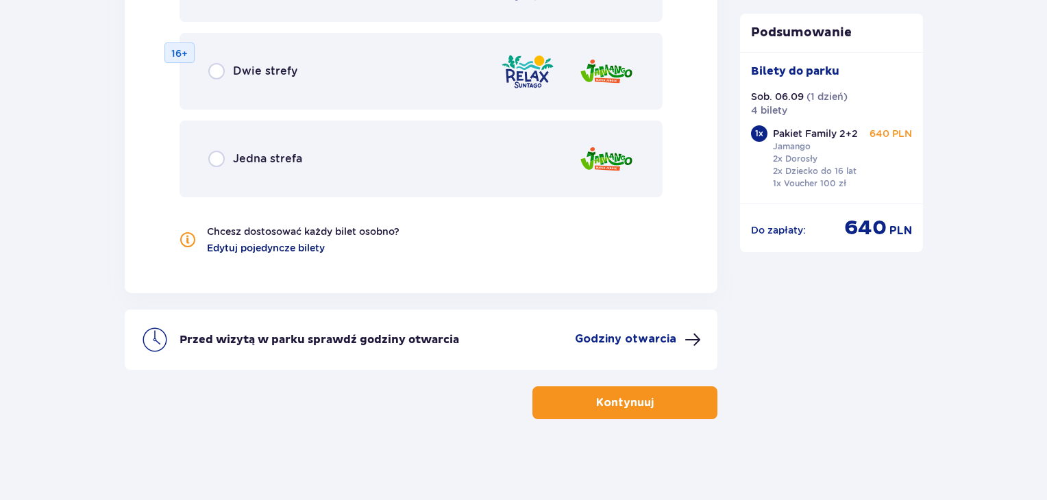
click at [290, 250] on span "Edytuj pojedyncze bilety" at bounding box center [266, 248] width 118 height 14
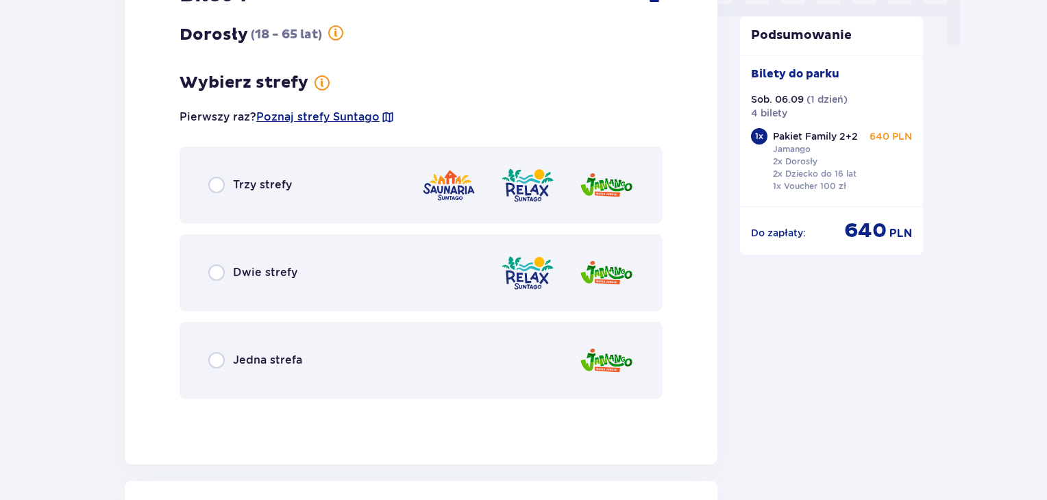
scroll to position [1453, 0]
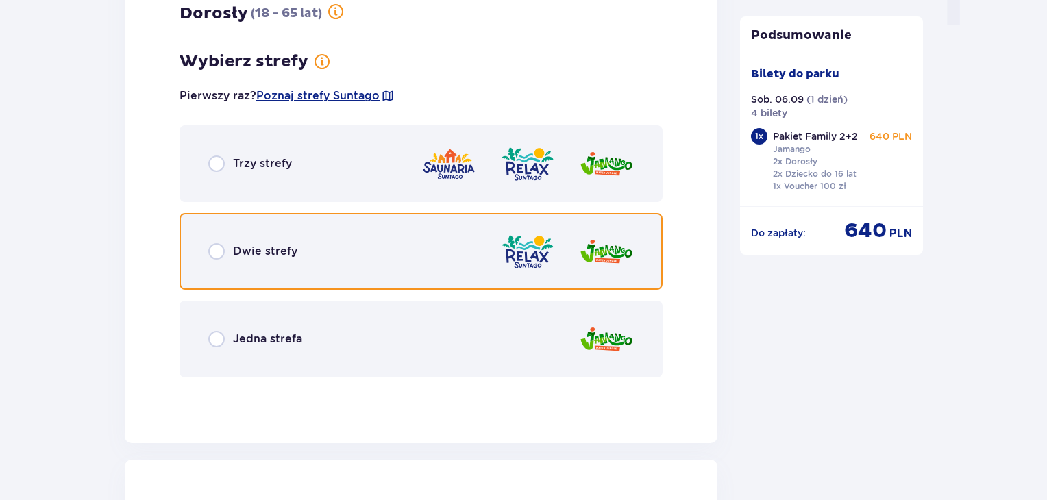
click at [219, 253] on input "radio" at bounding box center [216, 251] width 16 height 16
radio input "true"
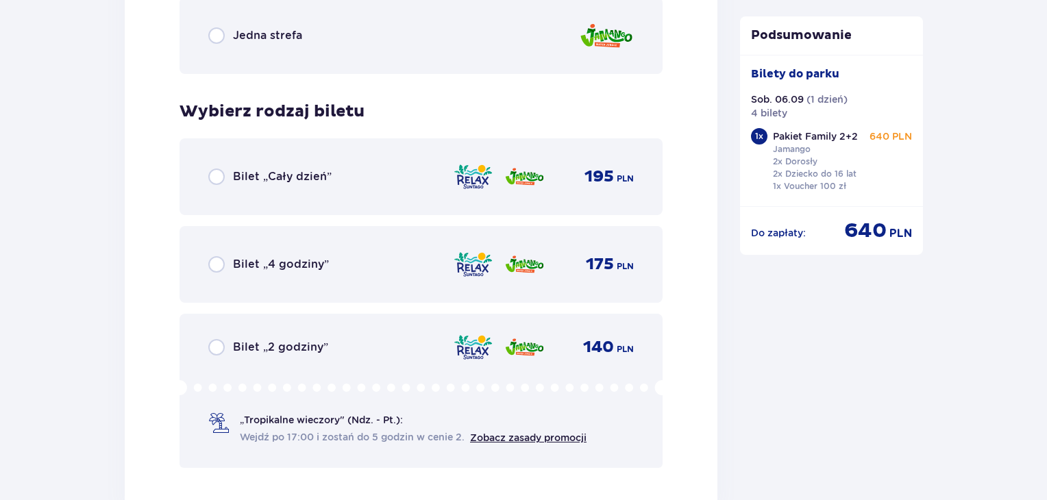
scroll to position [1771, 0]
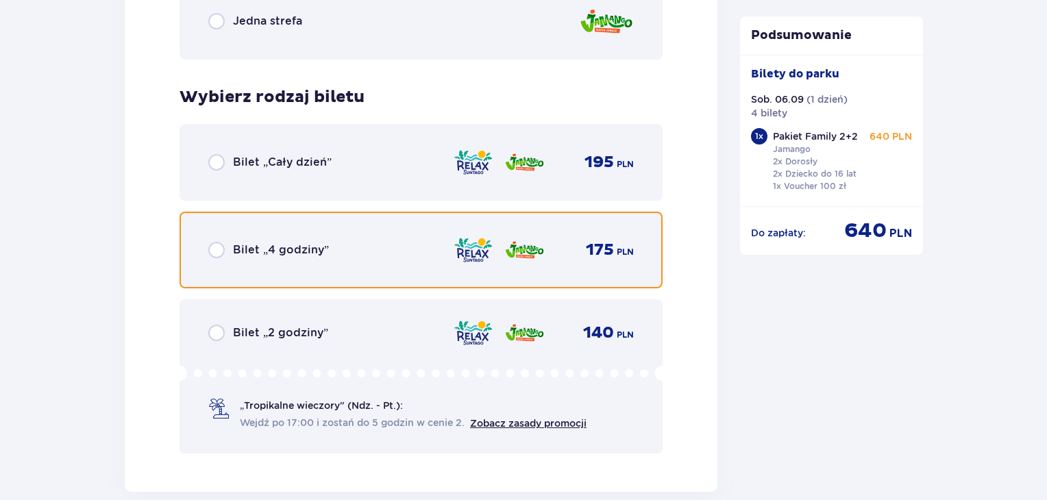
click at [212, 247] on input "radio" at bounding box center [216, 250] width 16 height 16
radio input "true"
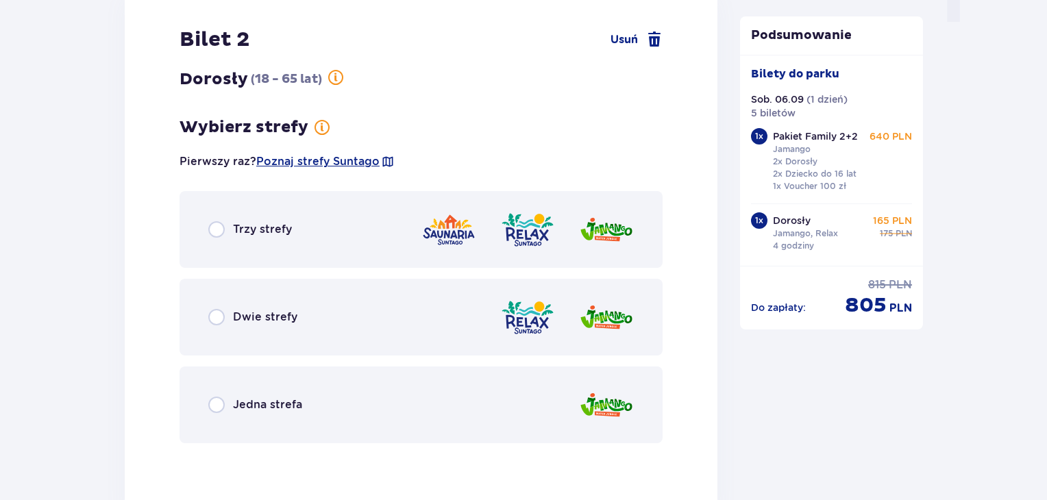
scroll to position [1426, 0]
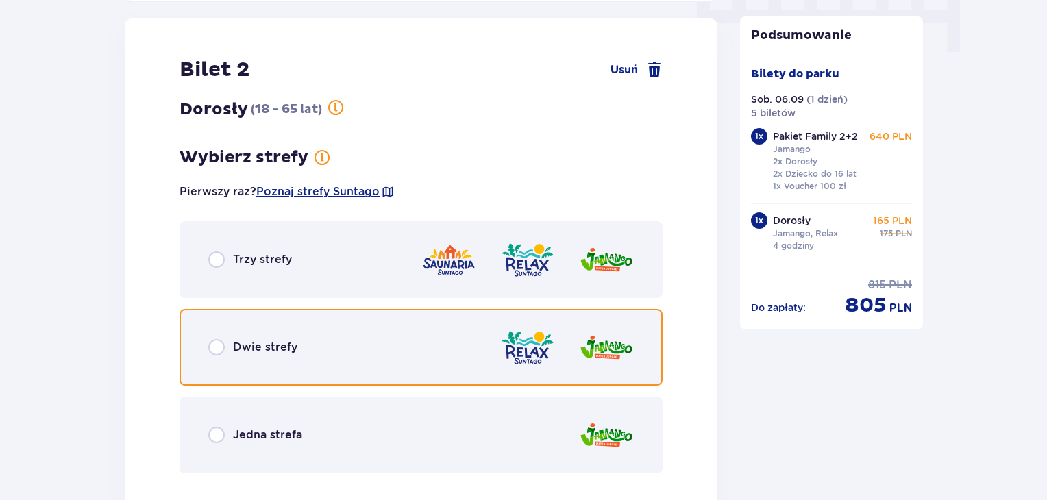
click at [217, 347] on input "radio" at bounding box center [216, 347] width 16 height 16
radio input "true"
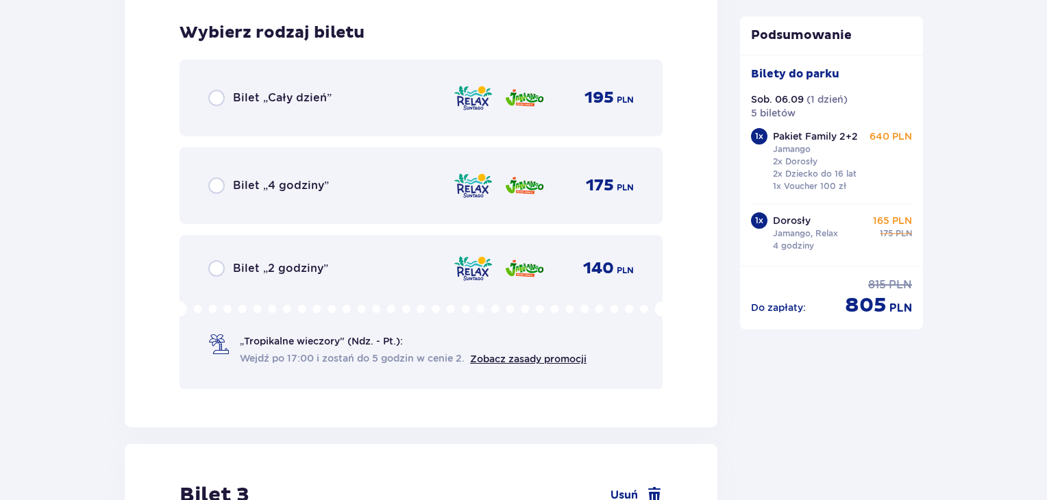
scroll to position [1907, 0]
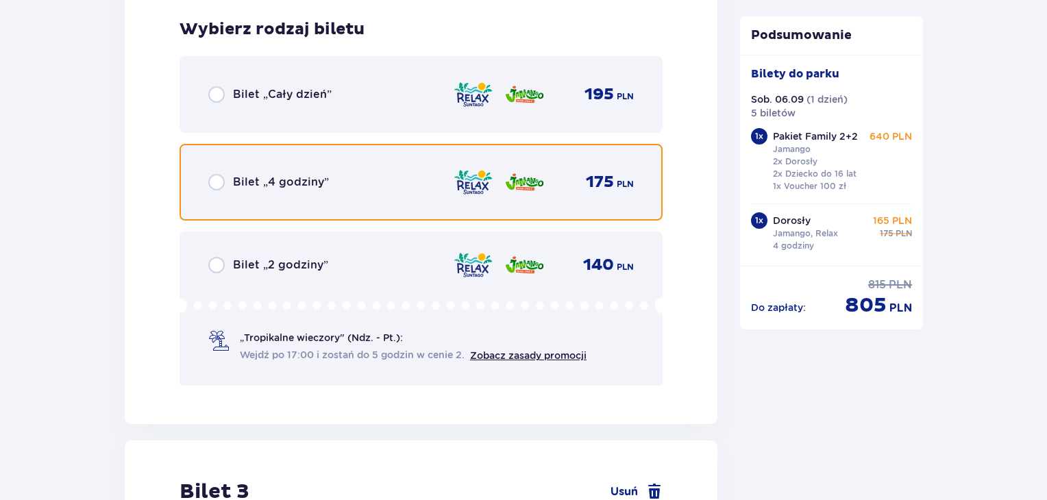
click at [222, 177] on input "radio" at bounding box center [216, 182] width 16 height 16
radio input "true"
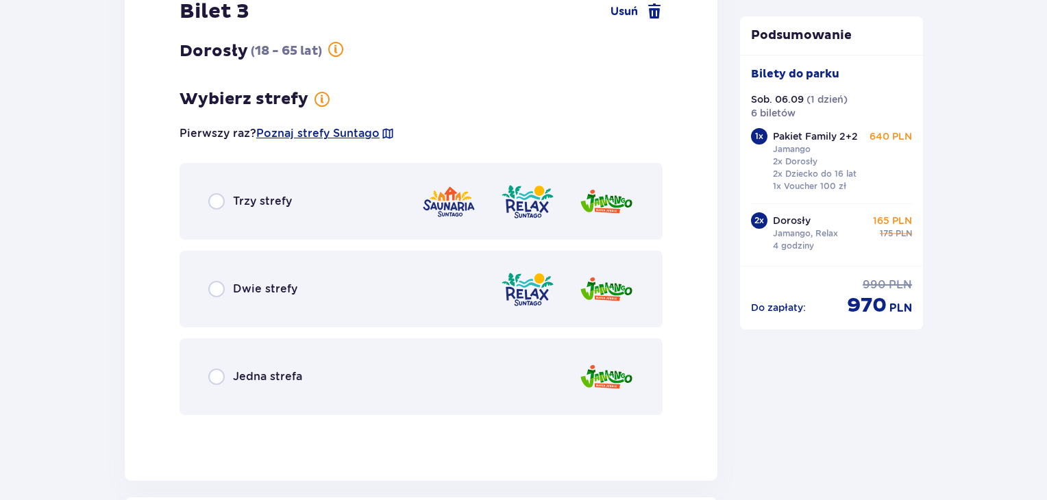
scroll to position [1562, 0]
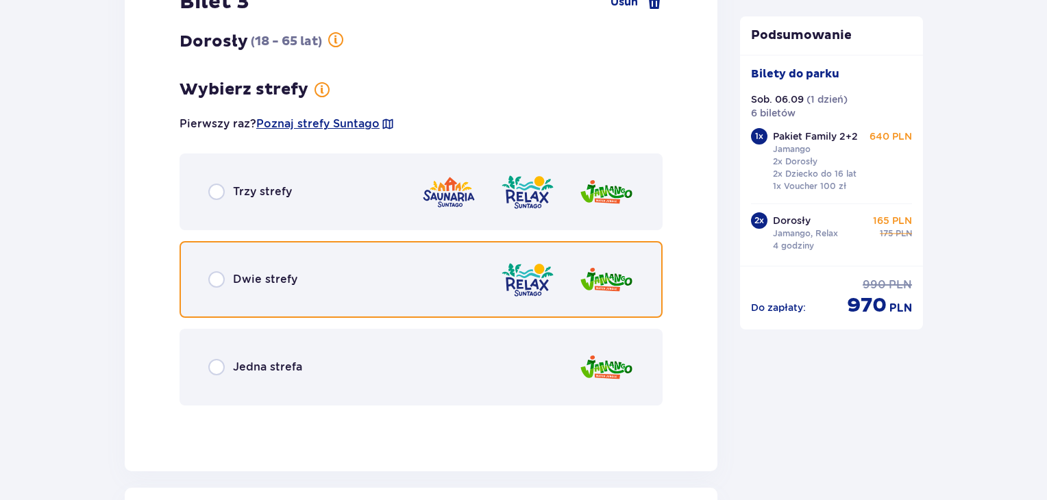
click at [217, 277] on input "radio" at bounding box center [216, 279] width 16 height 16
radio input "true"
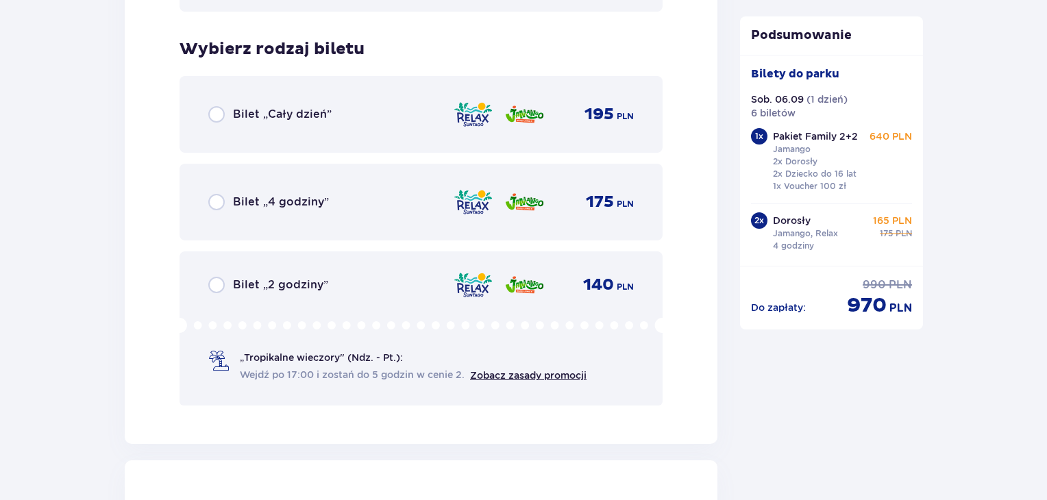
scroll to position [1976, 0]
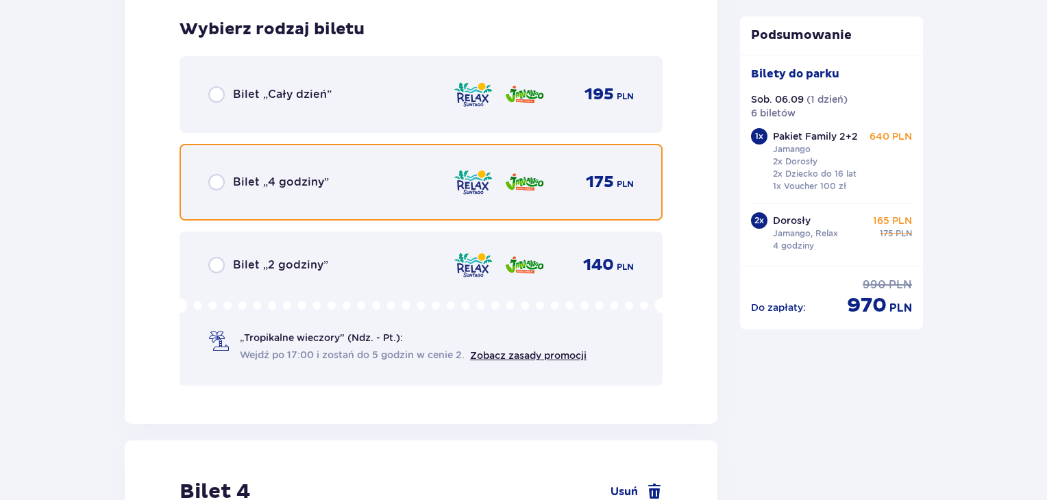
click at [213, 182] on input "radio" at bounding box center [216, 182] width 16 height 16
radio input "true"
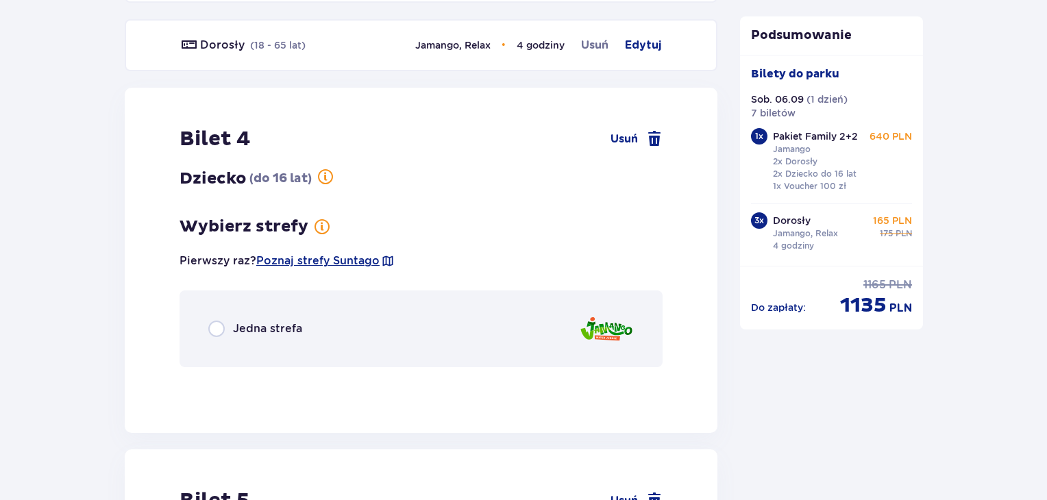
scroll to position [1494, 0]
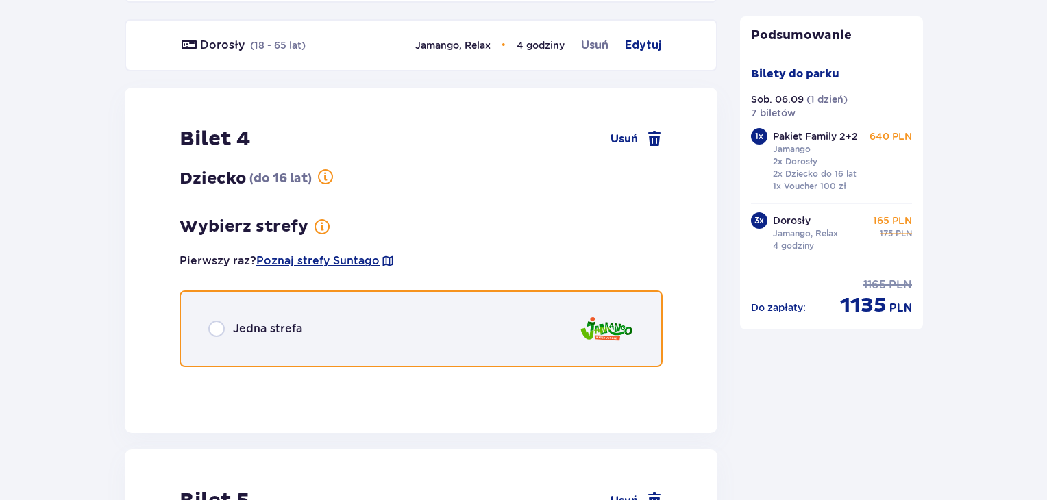
click at [221, 331] on input "radio" at bounding box center [216, 329] width 16 height 16
radio input "true"
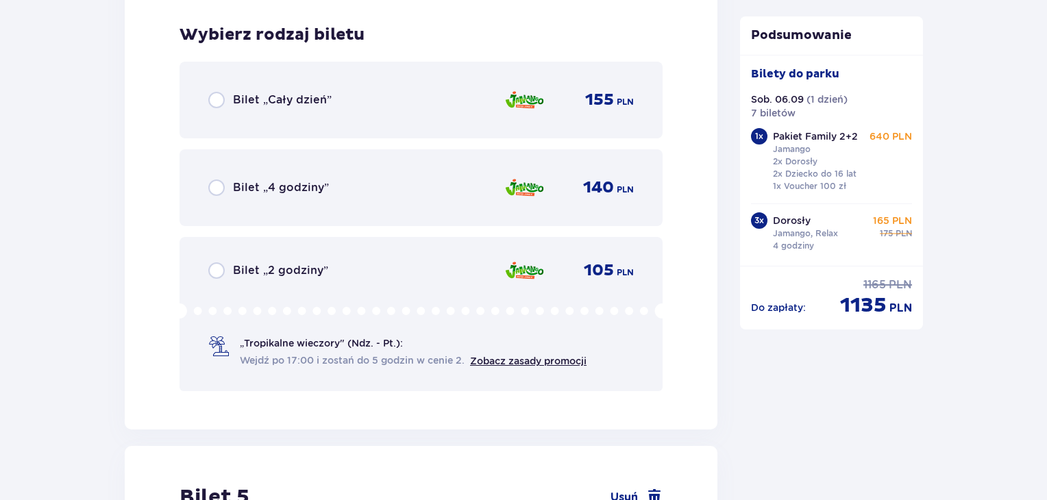
scroll to position [1868, 0]
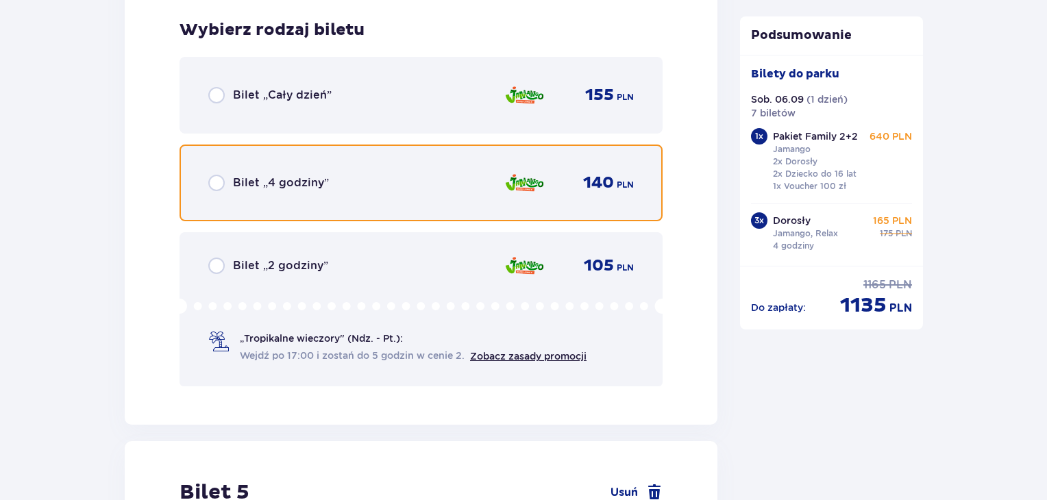
click at [219, 183] on input "radio" at bounding box center [216, 183] width 16 height 16
radio input "true"
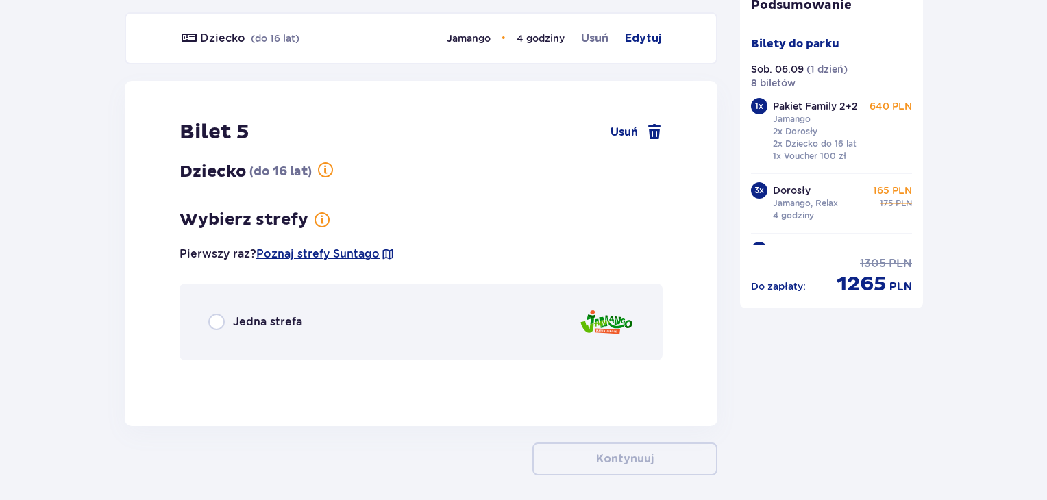
scroll to position [1561, 0]
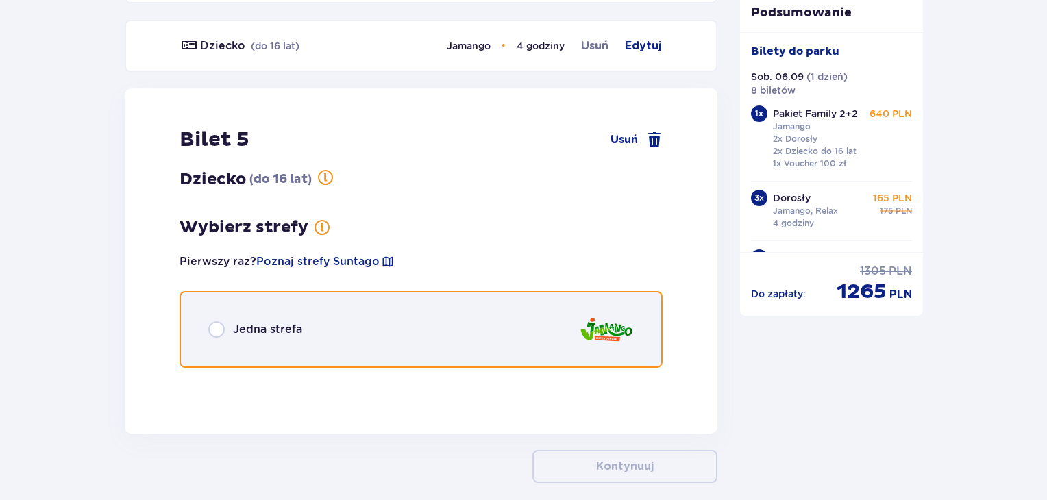
click at [214, 326] on input "radio" at bounding box center [216, 329] width 16 height 16
radio input "true"
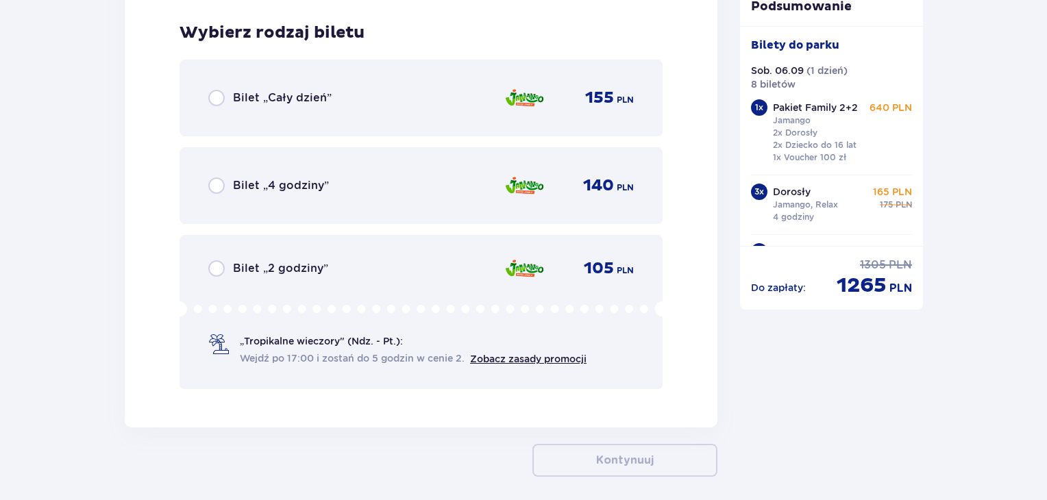
scroll to position [1936, 0]
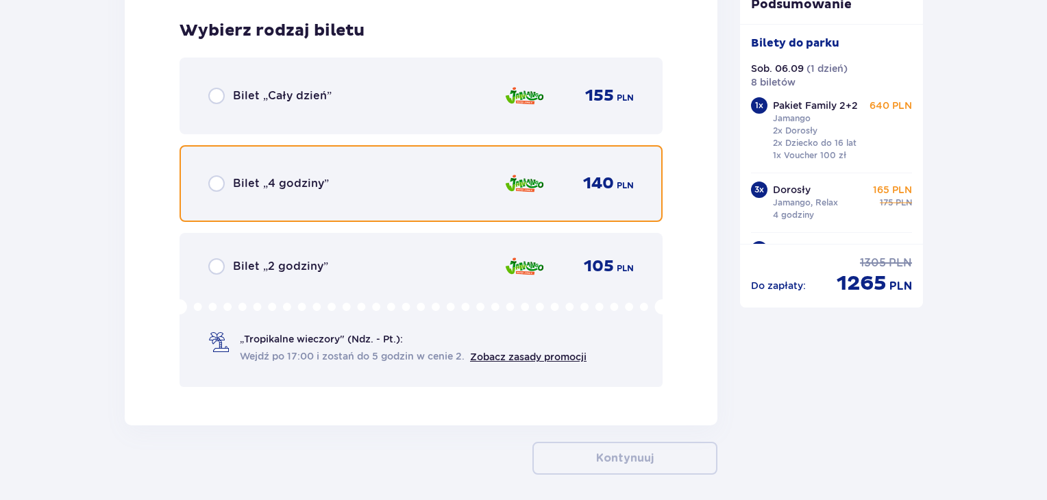
click at [214, 182] on input "radio" at bounding box center [216, 183] width 16 height 16
radio input "true"
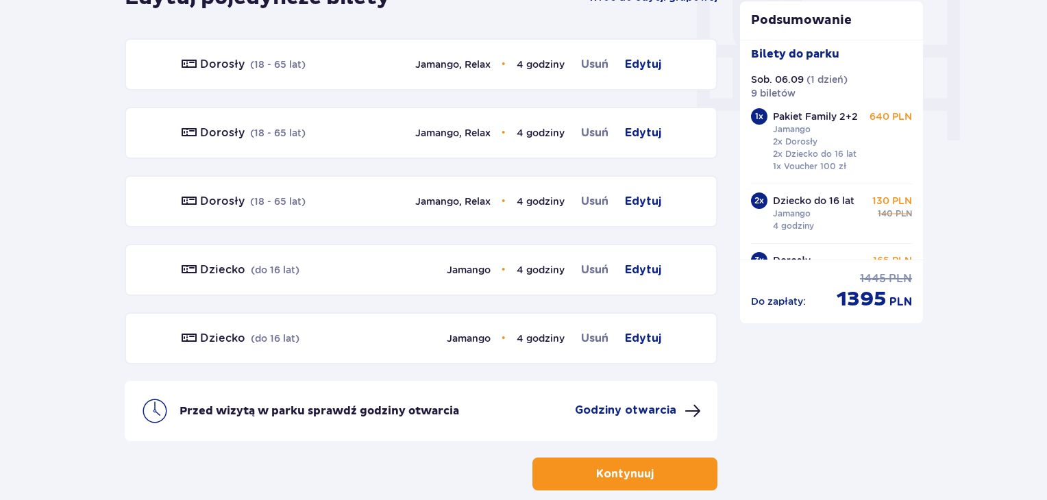
scroll to position [0, 0]
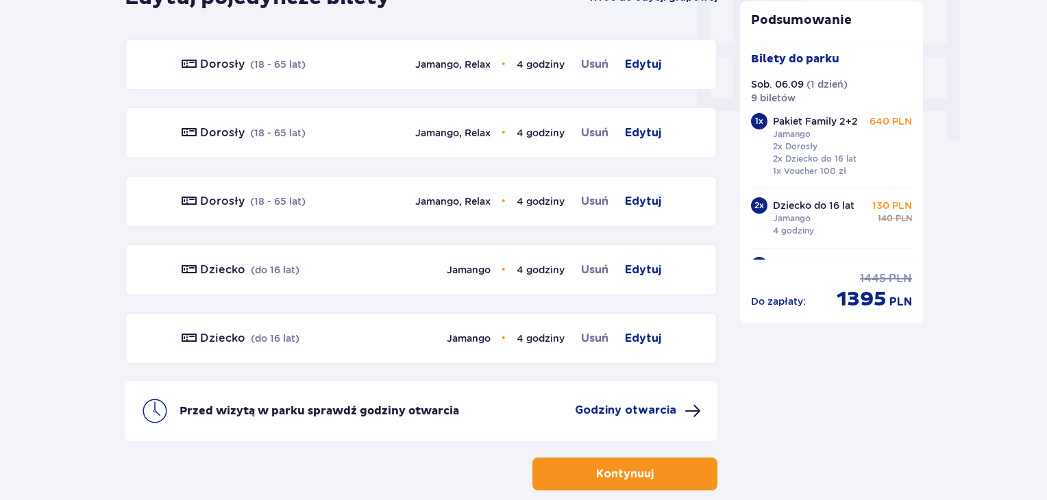
drag, startPoint x: 434, startPoint y: 180, endPoint x: 420, endPoint y: 181, distance: 14.4
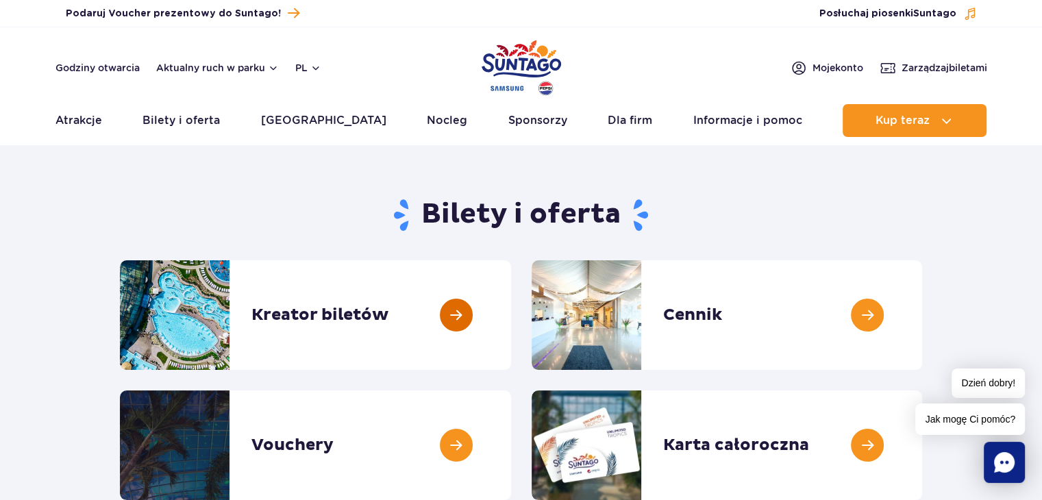
click at [511, 285] on link at bounding box center [511, 315] width 0 height 110
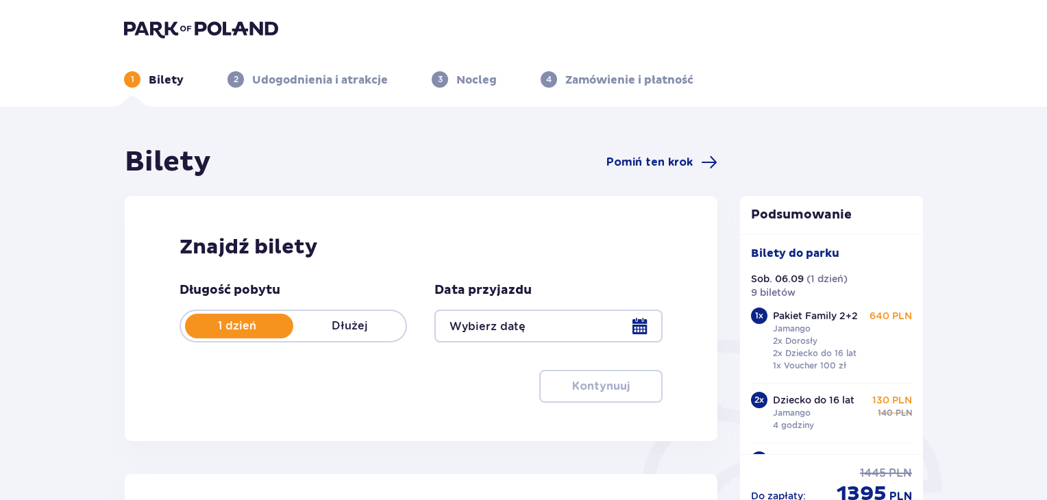
type input "[DATE]"
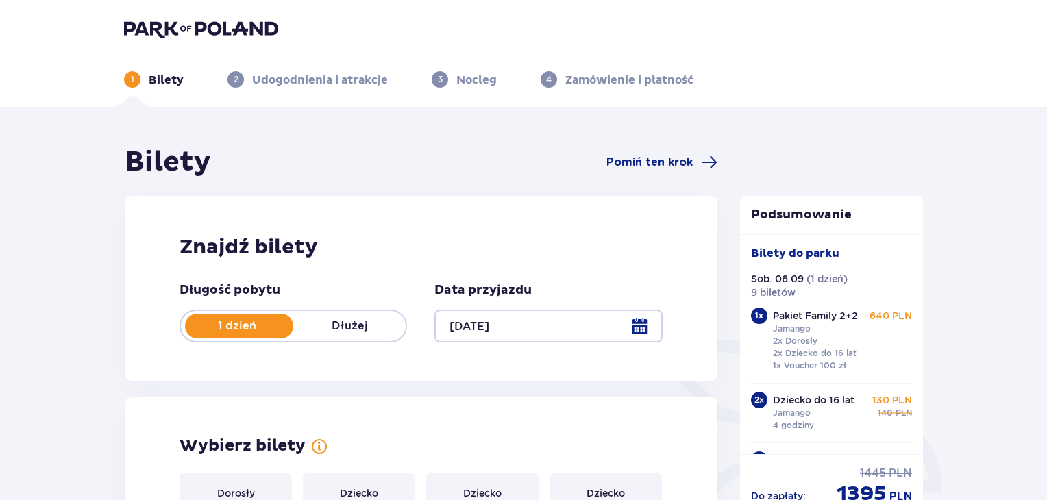
click at [159, 33] on img at bounding box center [201, 28] width 154 height 19
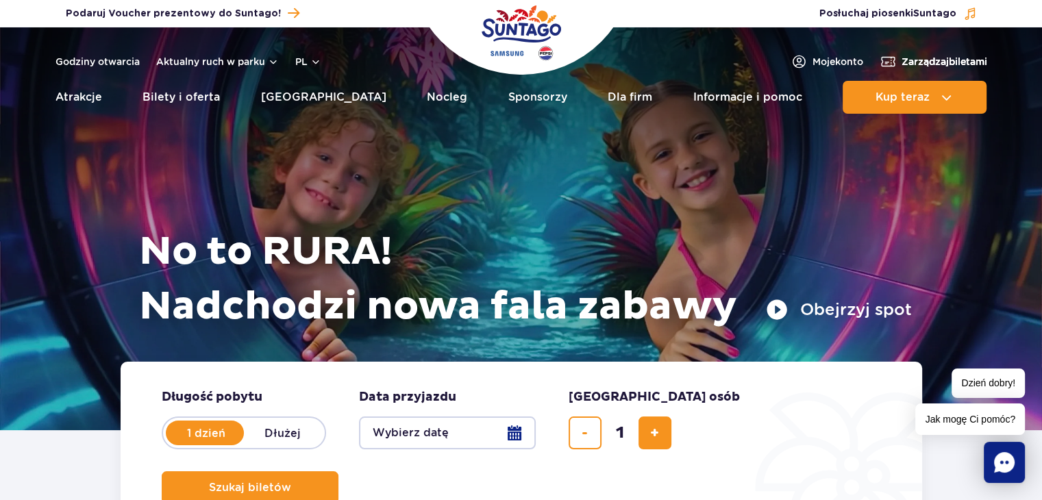
click at [937, 63] on span "Zarządzaj biletami" at bounding box center [945, 62] width 86 height 14
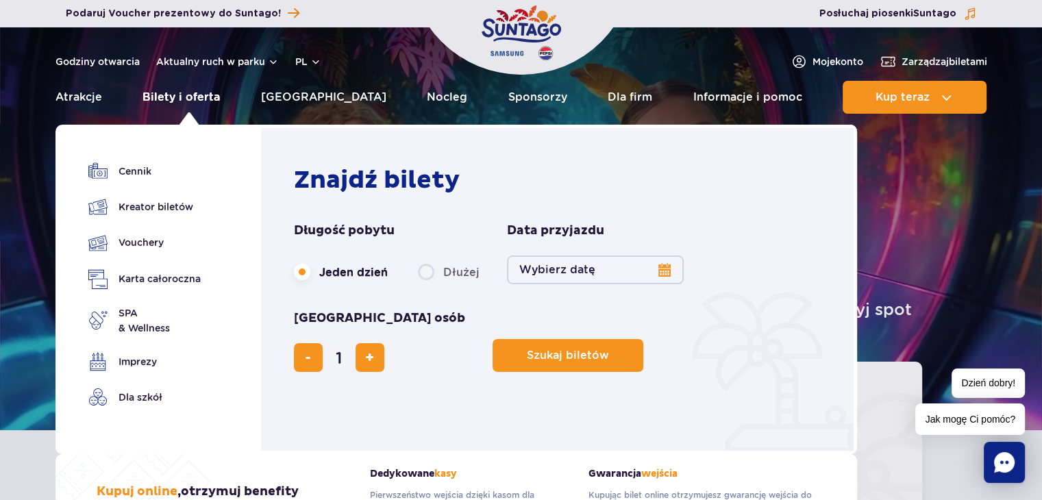
click at [189, 99] on link "Bilety i oferta" at bounding box center [181, 97] width 77 height 33
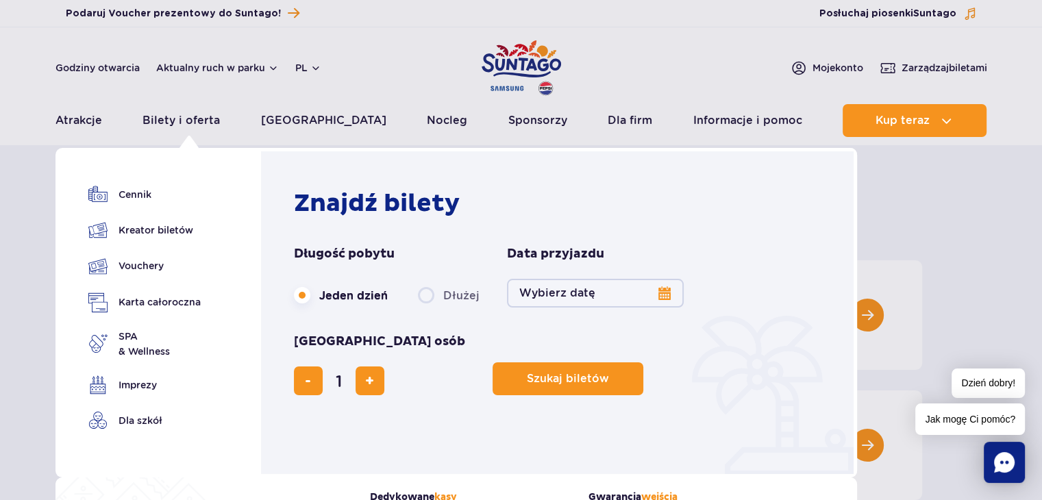
click at [658, 299] on button "Wybierz datę" at bounding box center [595, 293] width 177 height 29
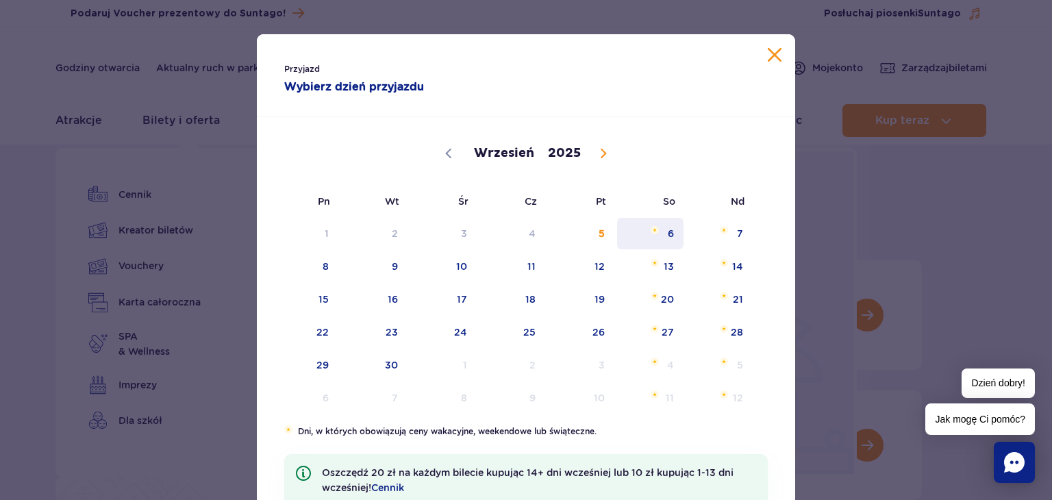
click at [667, 240] on span "6" at bounding box center [650, 234] width 69 height 32
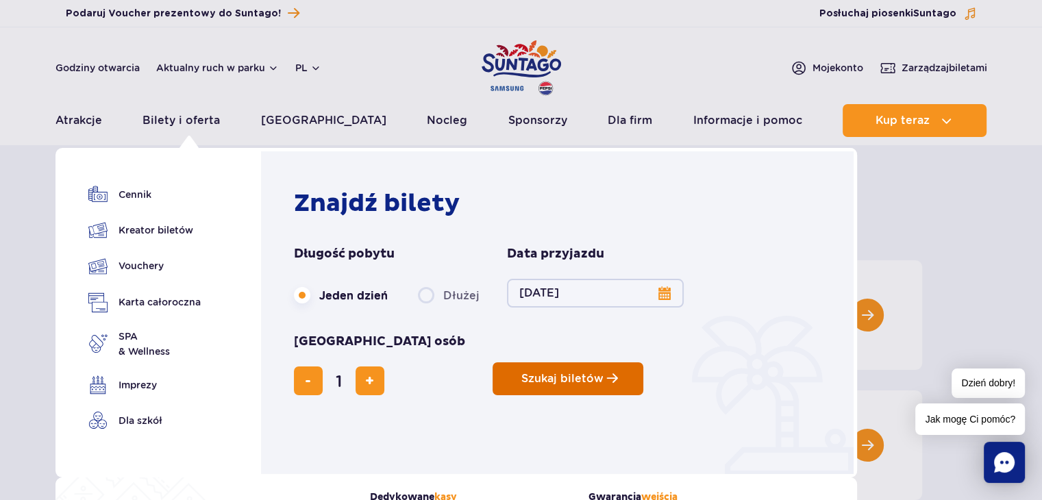
click at [493, 362] on button "Szukaj biletów" at bounding box center [568, 378] width 151 height 33
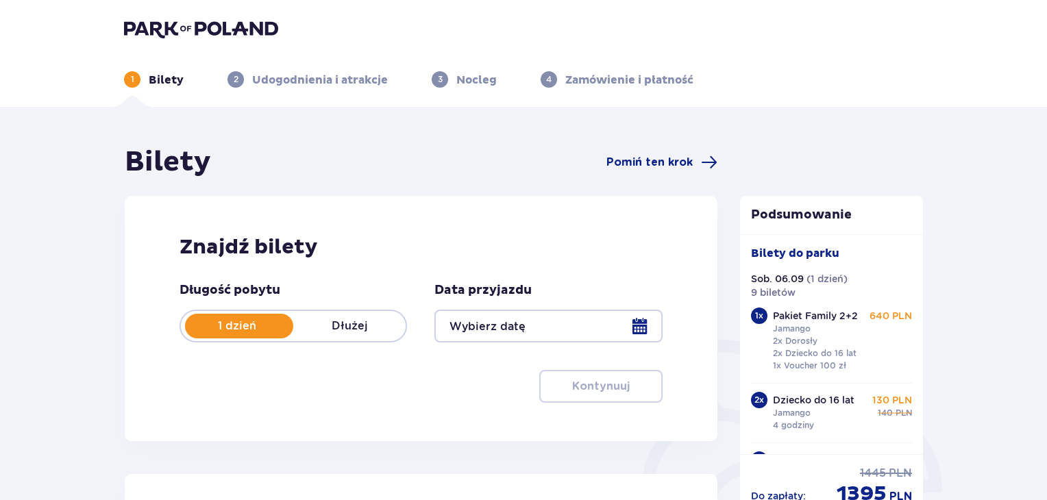
type input "[DATE]"
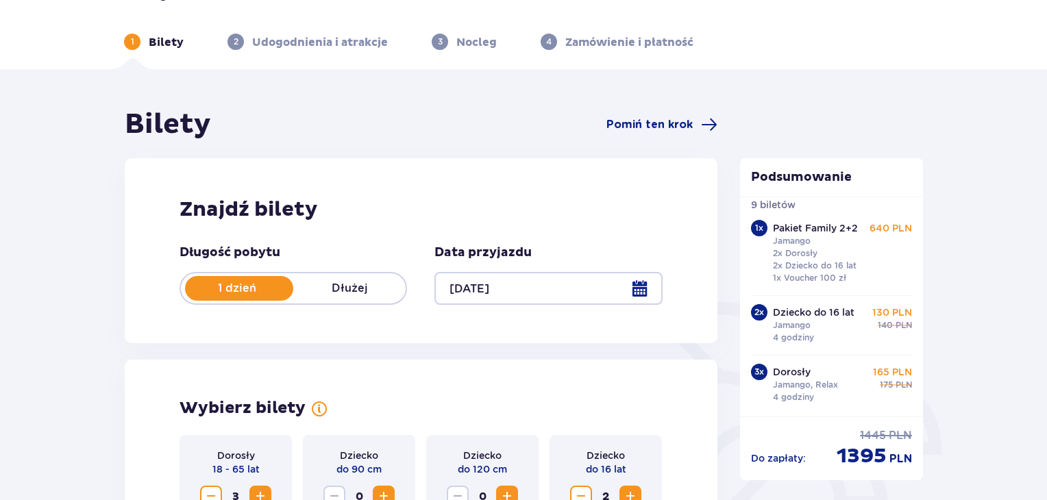
scroll to position [206, 0]
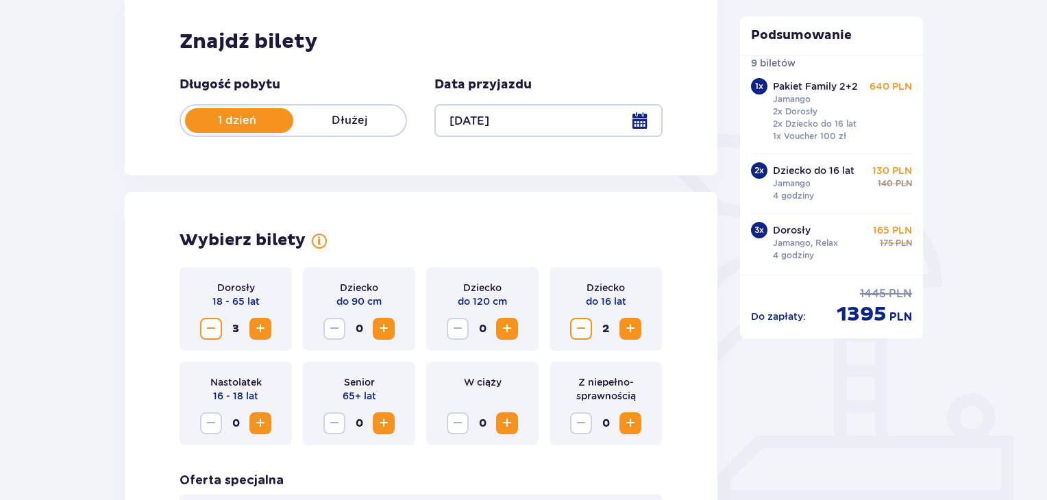
click at [790, 230] on p "Dorosły" at bounding box center [792, 230] width 38 height 14
click at [766, 234] on div "3 x Dorosły Jamango, Relax 4 godziny 165 PLN 175 PLN" at bounding box center [832, 238] width 162 height 51
click at [762, 234] on div "3 x" at bounding box center [759, 230] width 16 height 16
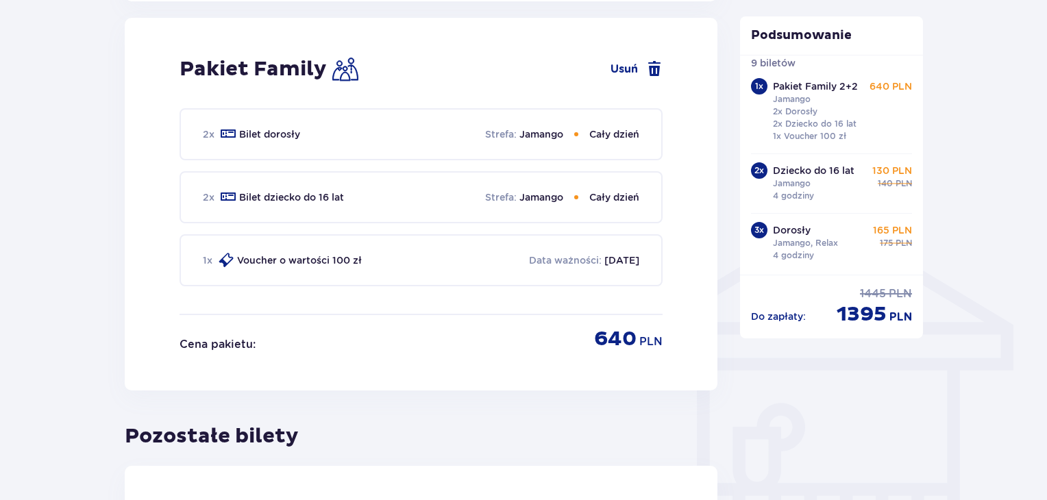
scroll to position [617, 0]
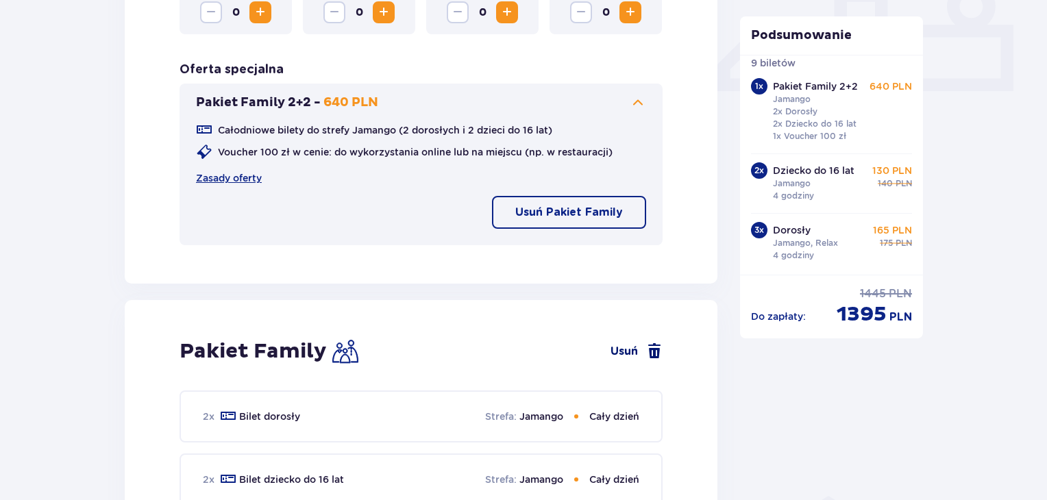
click at [658, 351] on span at bounding box center [654, 351] width 16 height 16
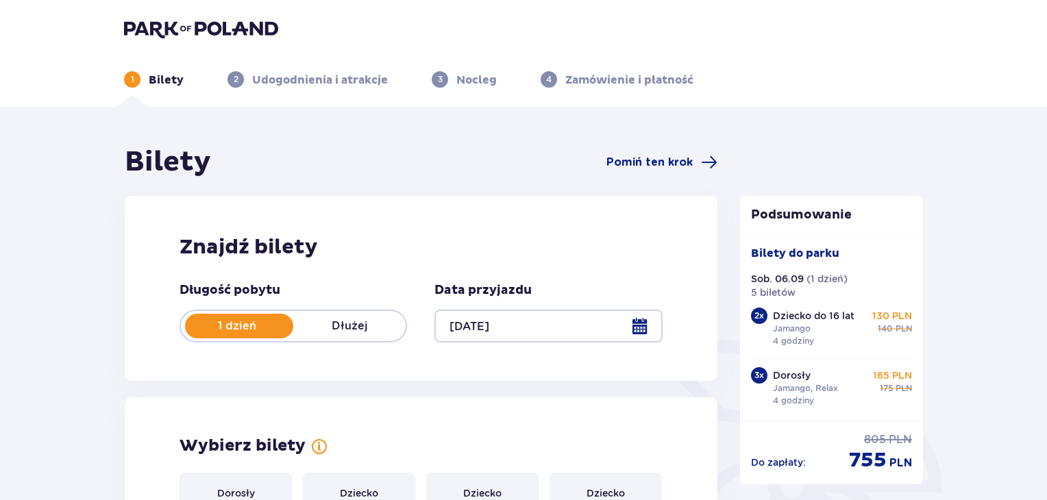
scroll to position [411, 0]
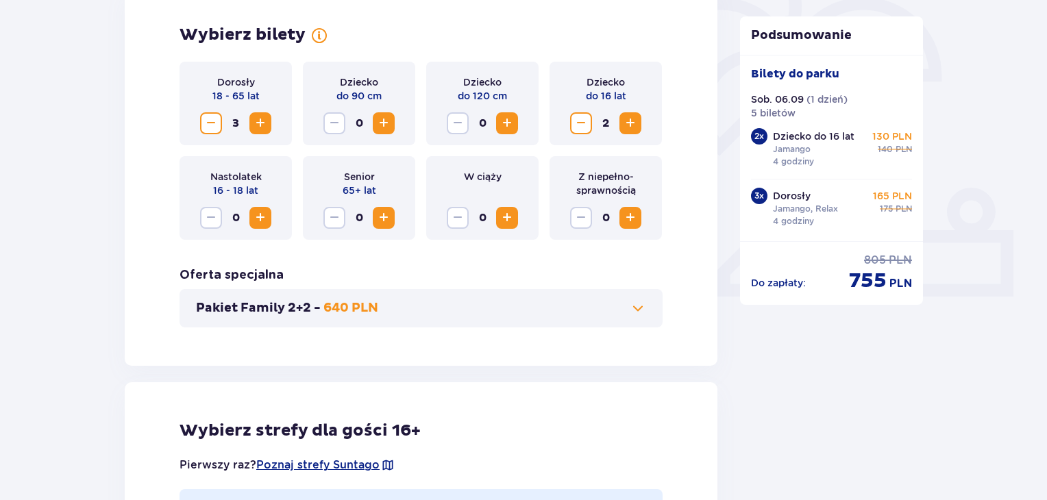
click at [211, 124] on span "Decrease" at bounding box center [211, 123] width 16 height 16
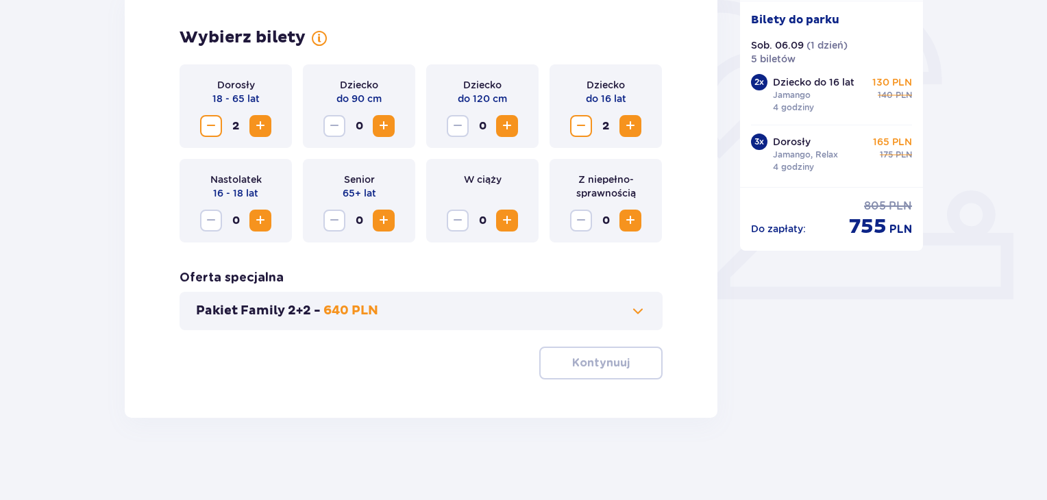
click at [211, 124] on span "Decrease" at bounding box center [211, 126] width 16 height 16
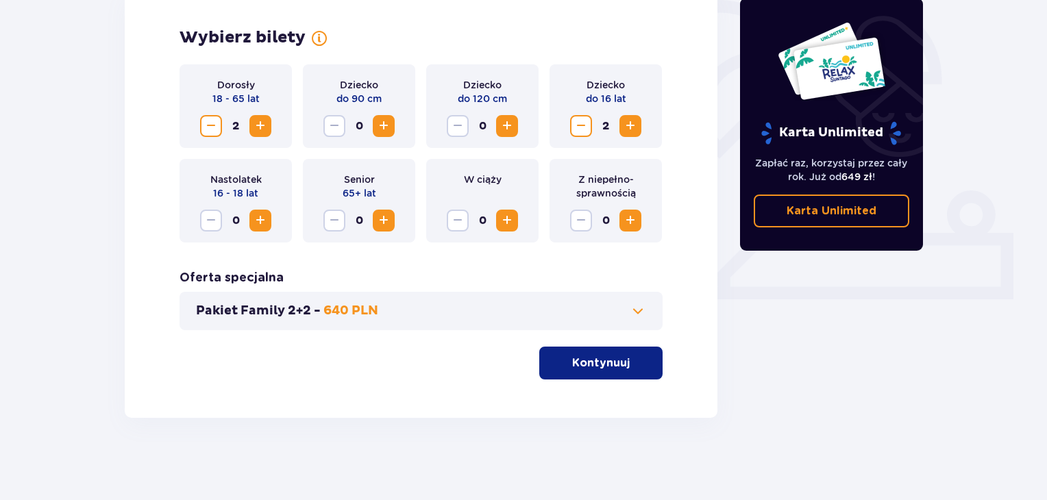
click at [211, 124] on span "Decrease" at bounding box center [211, 126] width 16 height 16
click at [585, 129] on span "Decrease" at bounding box center [581, 126] width 16 height 16
click at [586, 363] on p "Kontynuuj" at bounding box center [601, 363] width 58 height 15
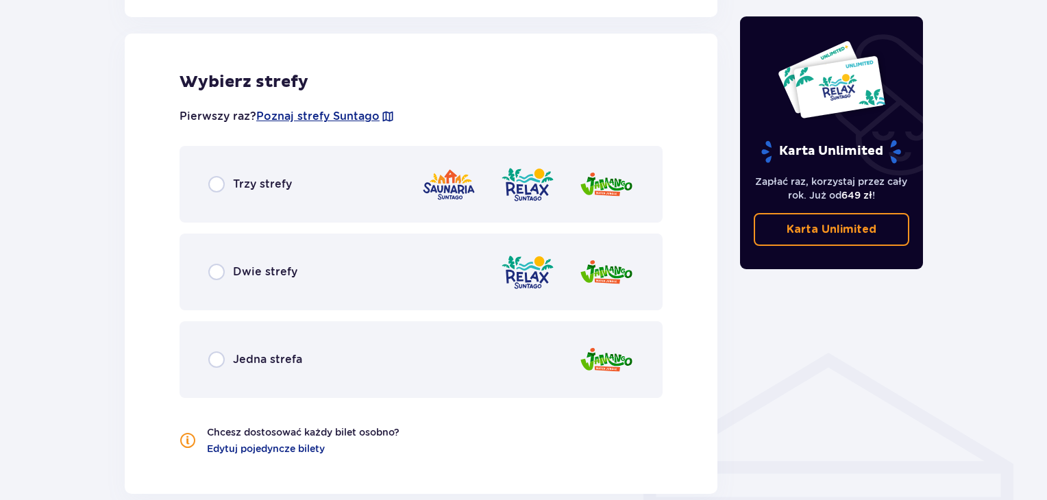
scroll to position [760, 0]
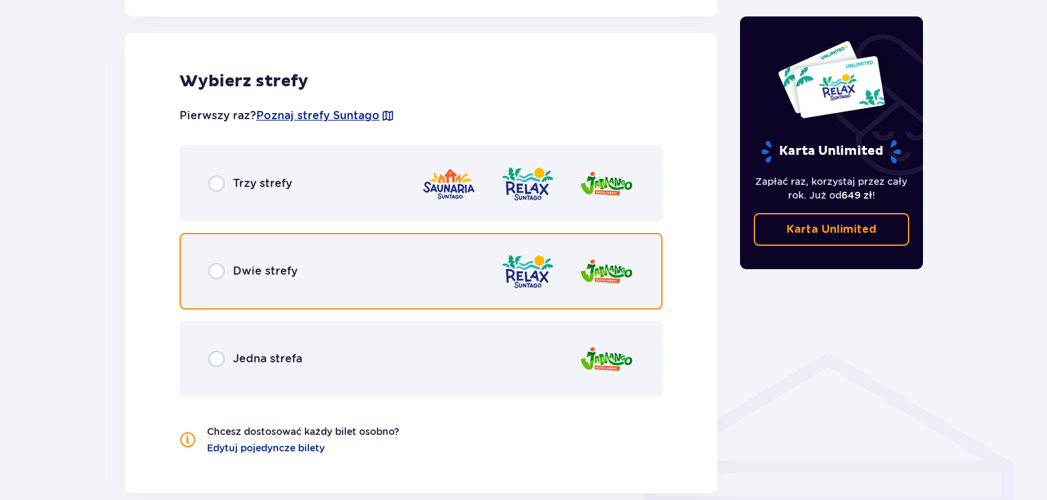
click at [217, 271] on input "radio" at bounding box center [216, 271] width 16 height 16
radio input "true"
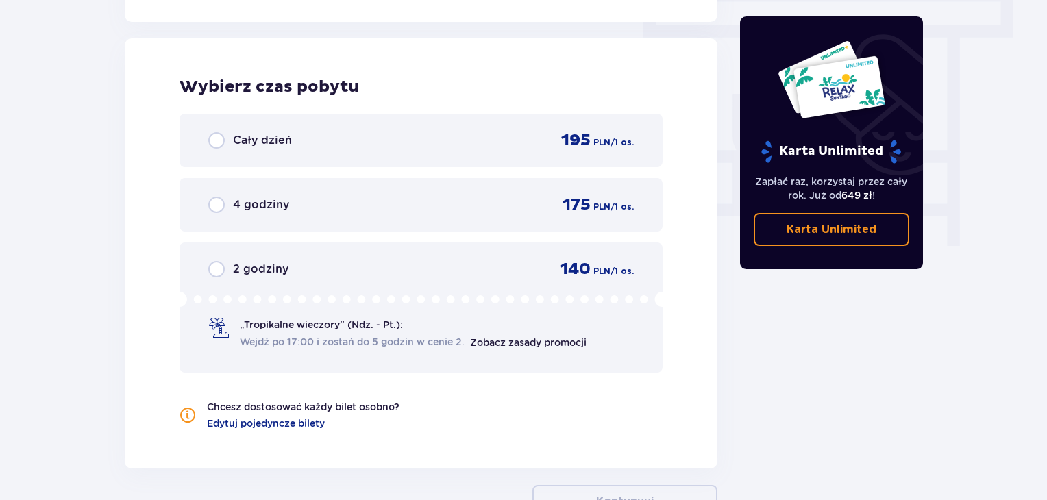
scroll to position [1237, 0]
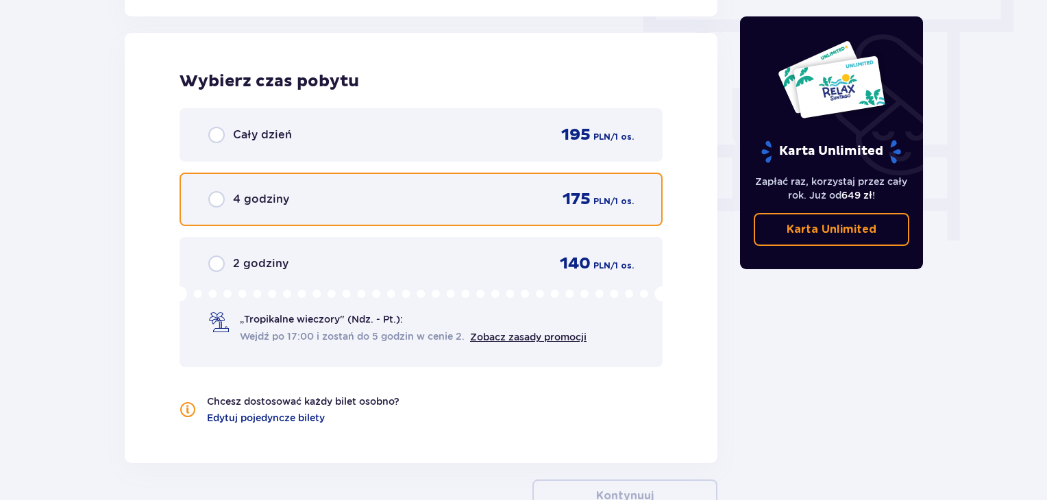
click at [219, 204] on input "radio" at bounding box center [216, 199] width 16 height 16
radio input "true"
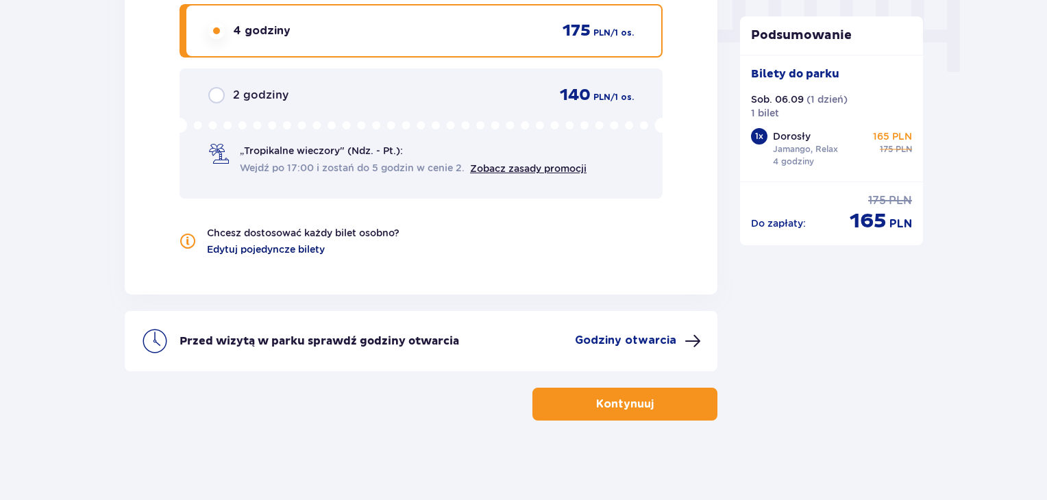
scroll to position [1407, 0]
click at [650, 406] on span "button" at bounding box center [656, 403] width 16 height 16
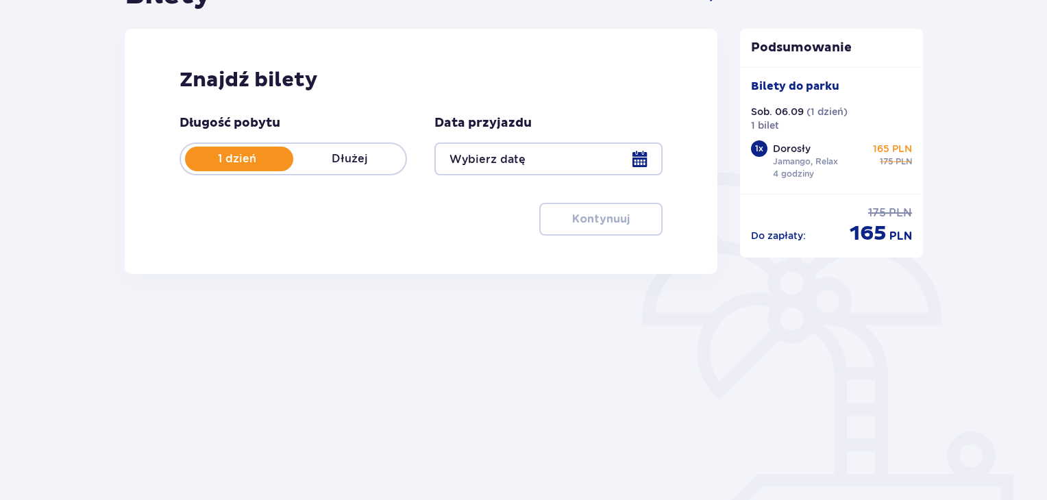
type input "[DATE]"
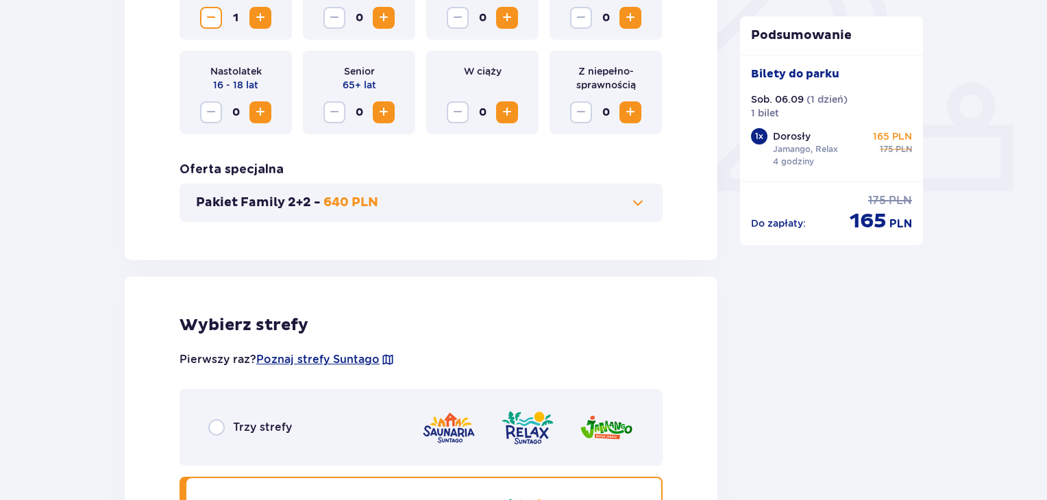
click at [414, 199] on button "Pakiet Family 2+2 - 640 PLN" at bounding box center [421, 203] width 450 height 16
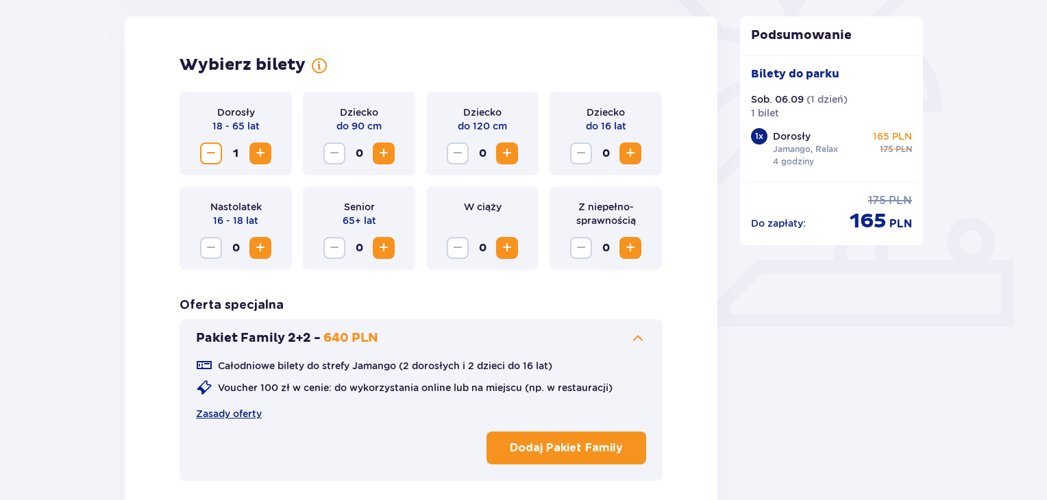
scroll to position [381, 0]
click at [580, 454] on p "Dodaj Pakiet Family" at bounding box center [566, 448] width 113 height 15
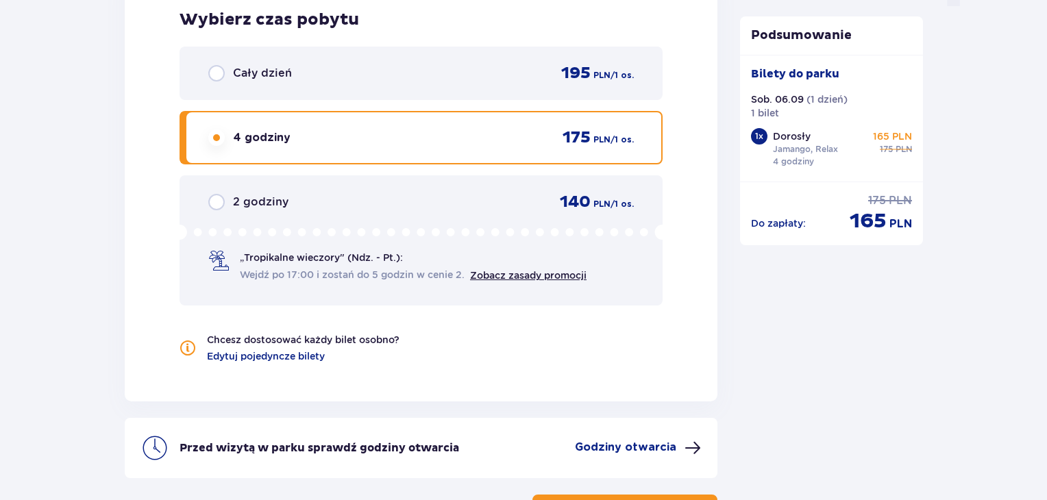
scroll to position [1580, 0]
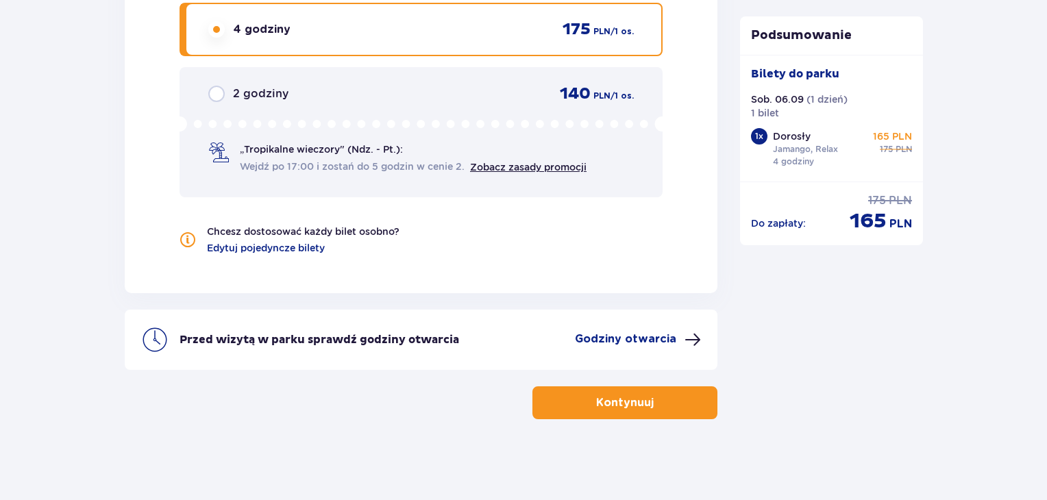
click at [596, 395] on p "Kontynuuj" at bounding box center [625, 402] width 58 height 15
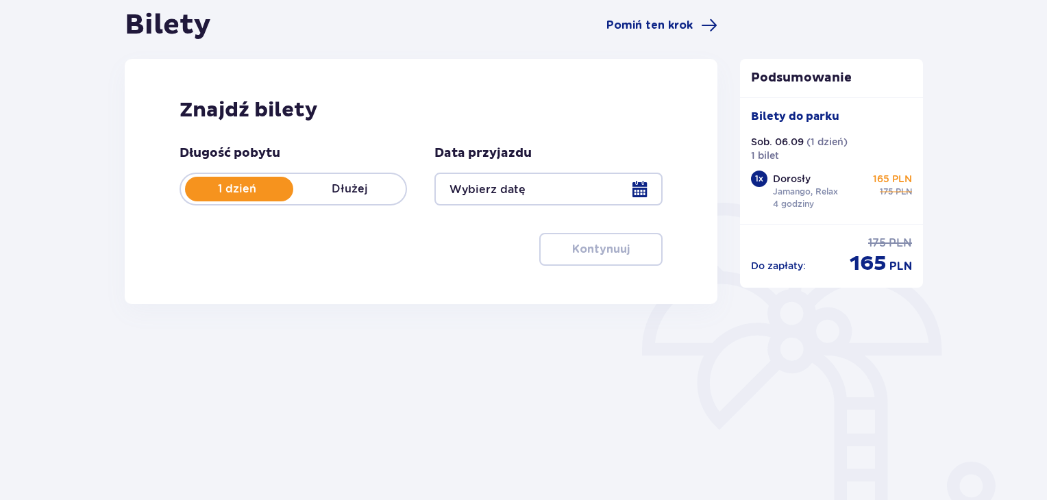
type input "[DATE]"
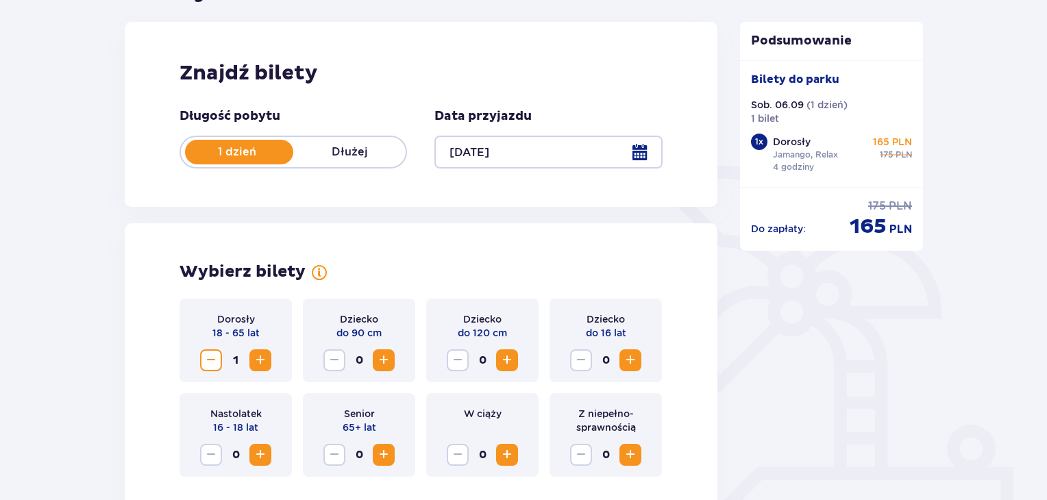
scroll to position [448, 0]
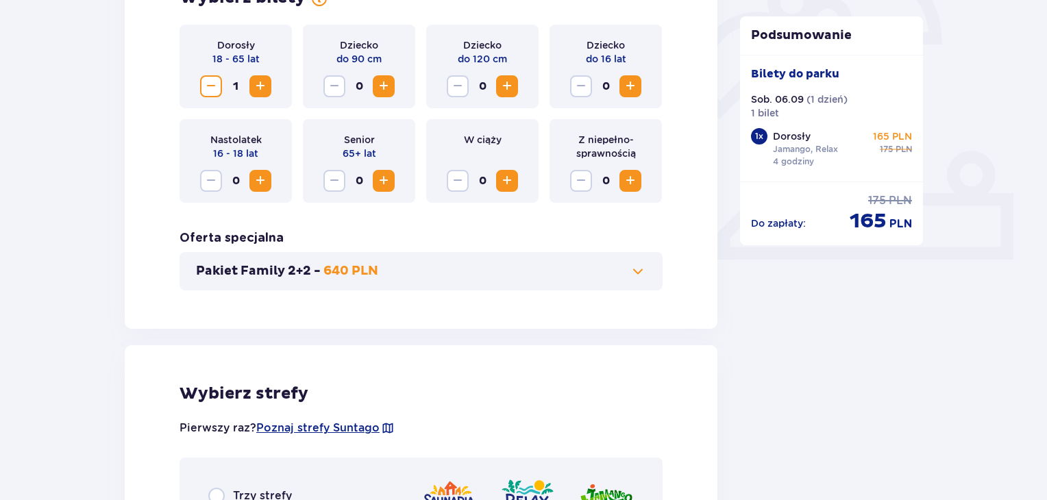
click at [261, 261] on div "Pakiet Family 2+2 - 640 PLN" at bounding box center [421, 271] width 483 height 38
click at [312, 269] on p "Pakiet Family 2+2 -" at bounding box center [258, 271] width 125 height 16
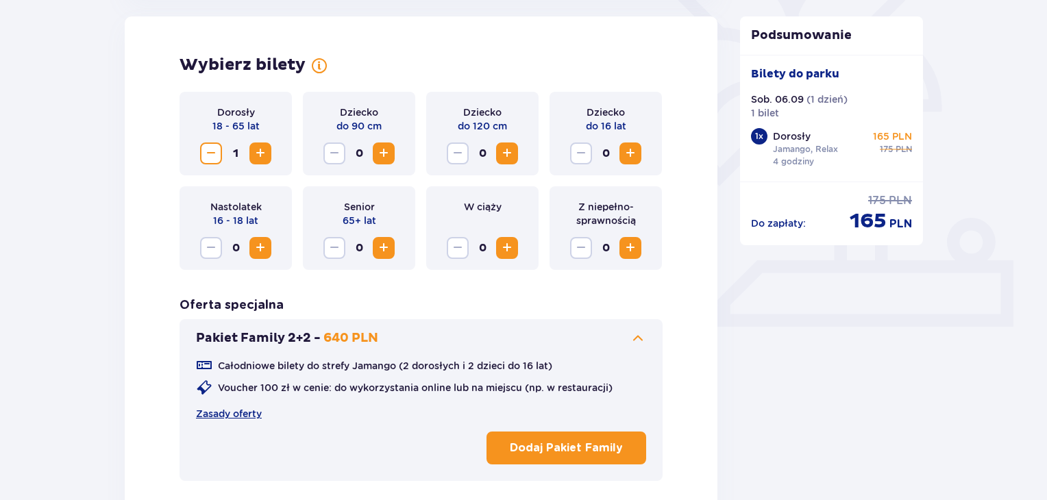
scroll to position [381, 0]
click at [581, 444] on p "Dodaj Pakiet Family" at bounding box center [566, 448] width 113 height 15
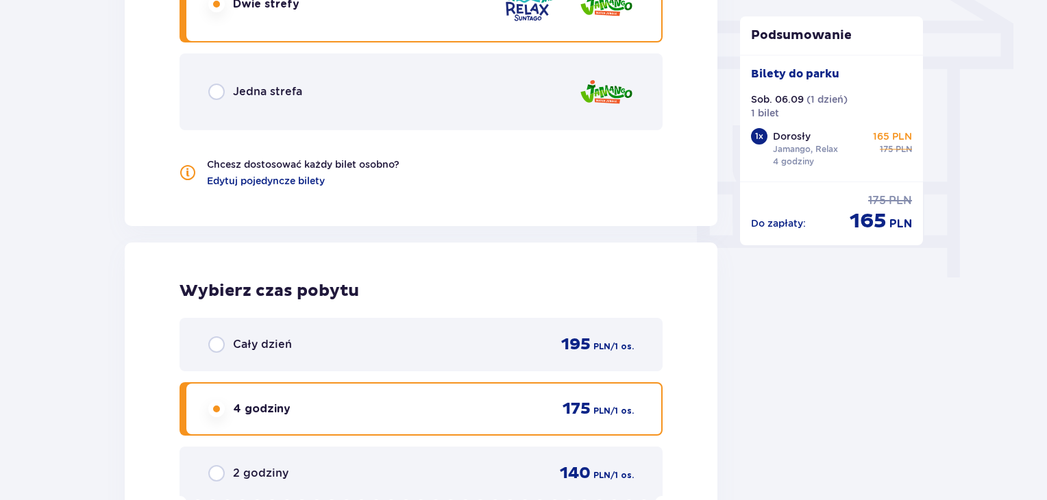
scroll to position [1203, 0]
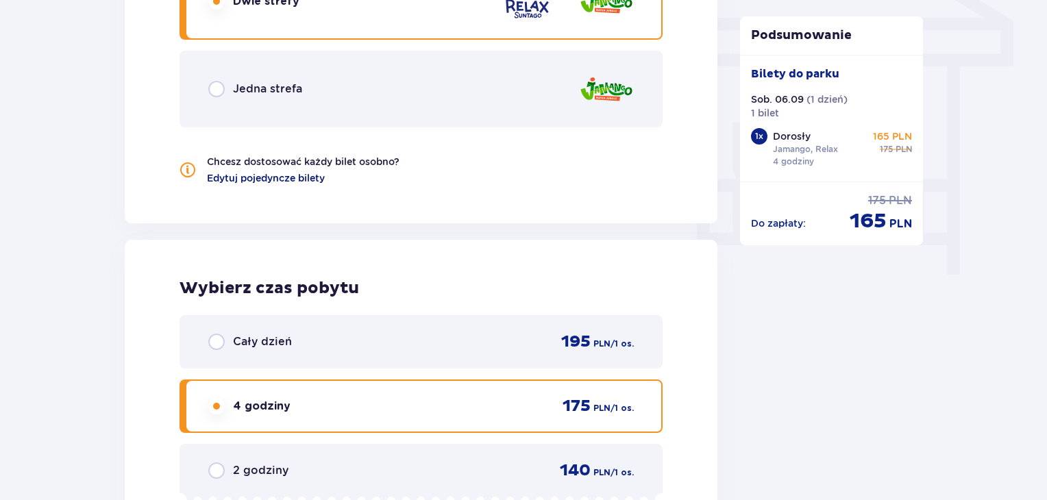
click at [263, 182] on span "Edytuj pojedyncze bilety" at bounding box center [266, 178] width 118 height 14
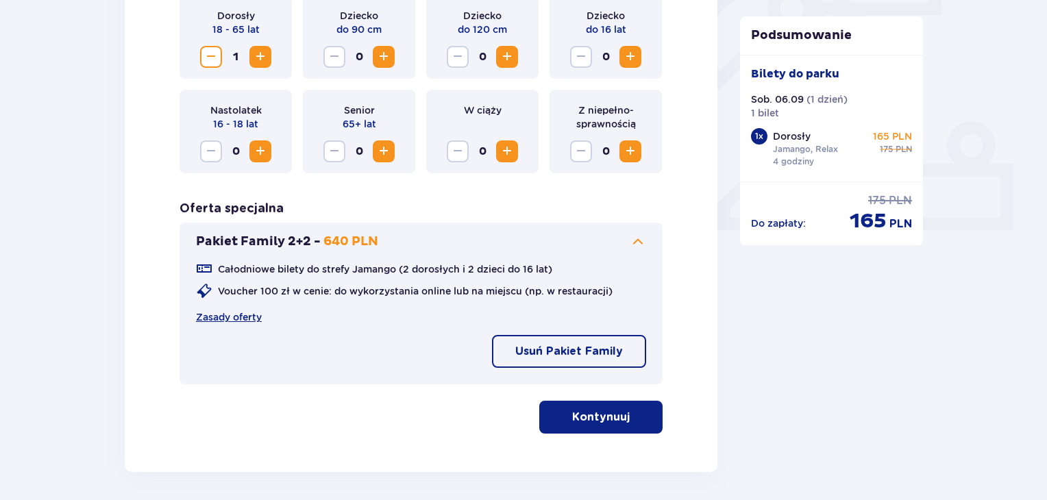
scroll to position [452, 0]
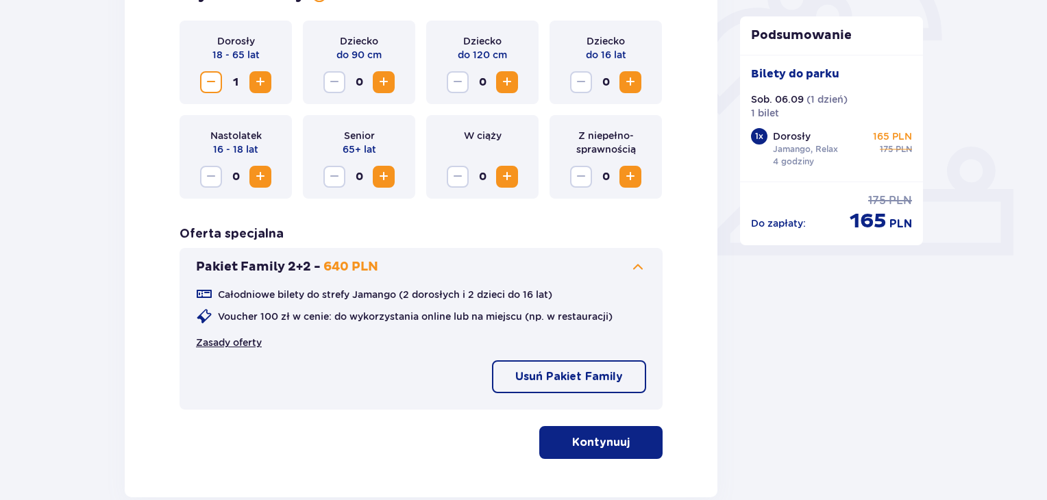
click at [234, 347] on link "Zasady oferty" at bounding box center [229, 343] width 66 height 14
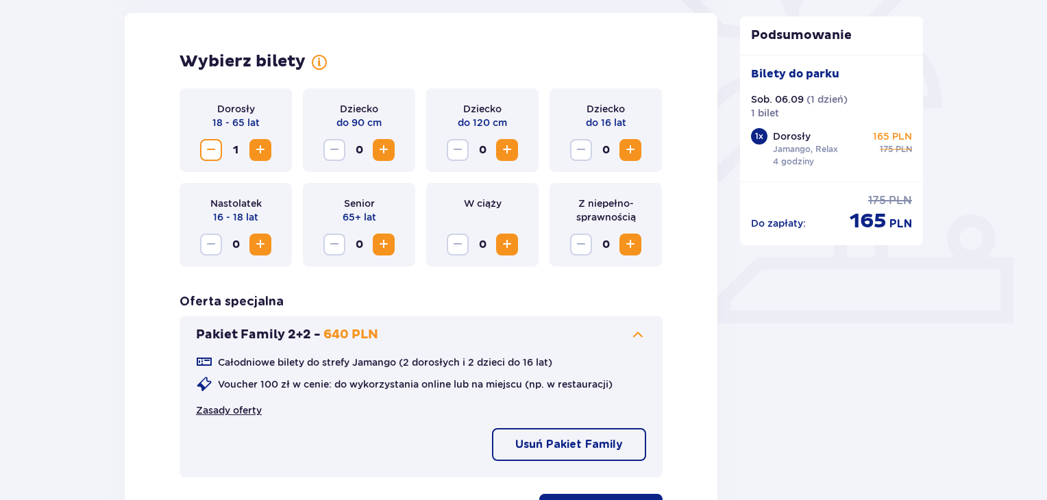
scroll to position [384, 0]
click at [343, 330] on p "640 PLN" at bounding box center [350, 335] width 55 height 16
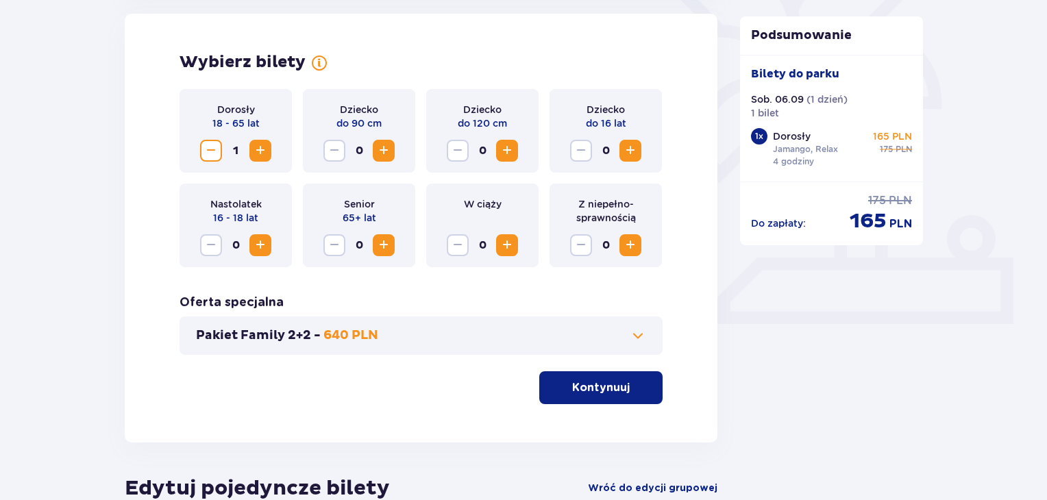
click at [343, 330] on p "640 PLN" at bounding box center [350, 335] width 55 height 16
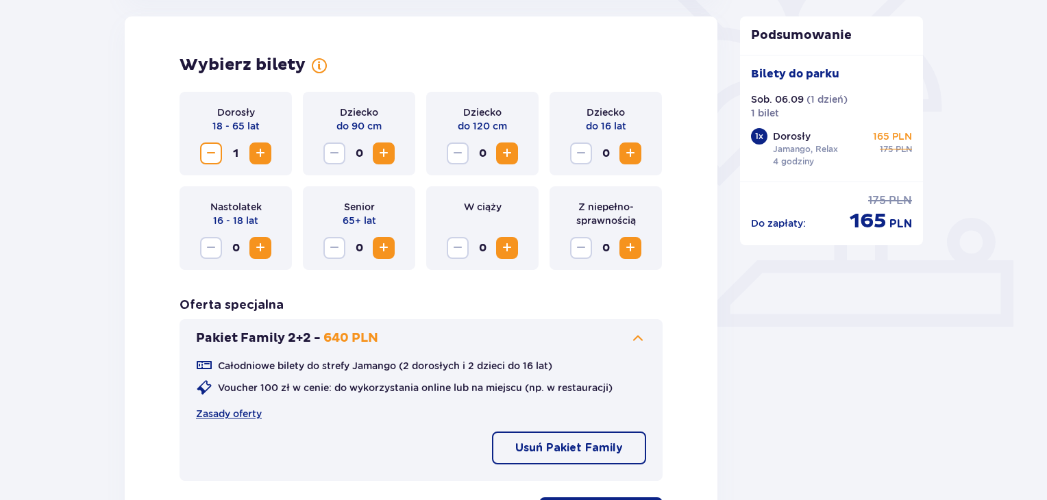
scroll to position [655, 0]
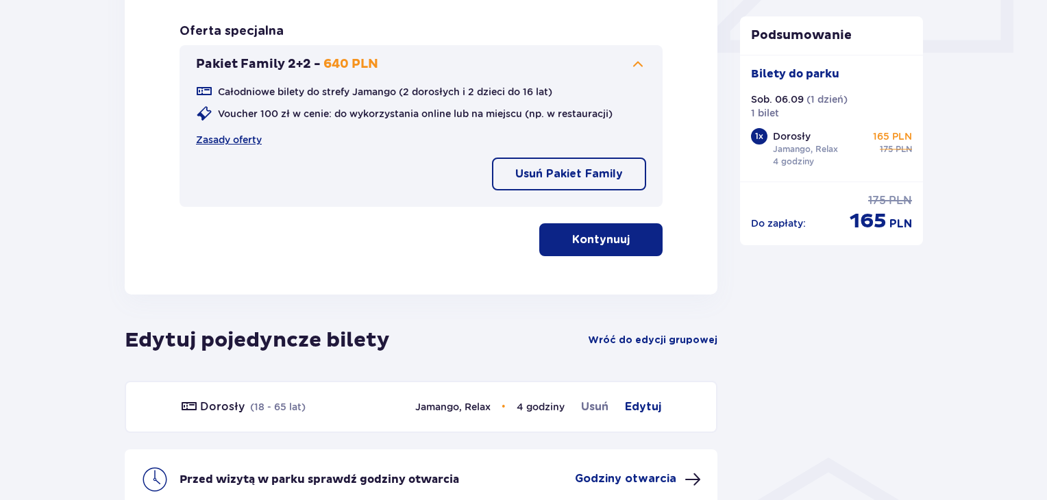
click at [593, 248] on button "Kontynuuj" at bounding box center [600, 239] width 123 height 33
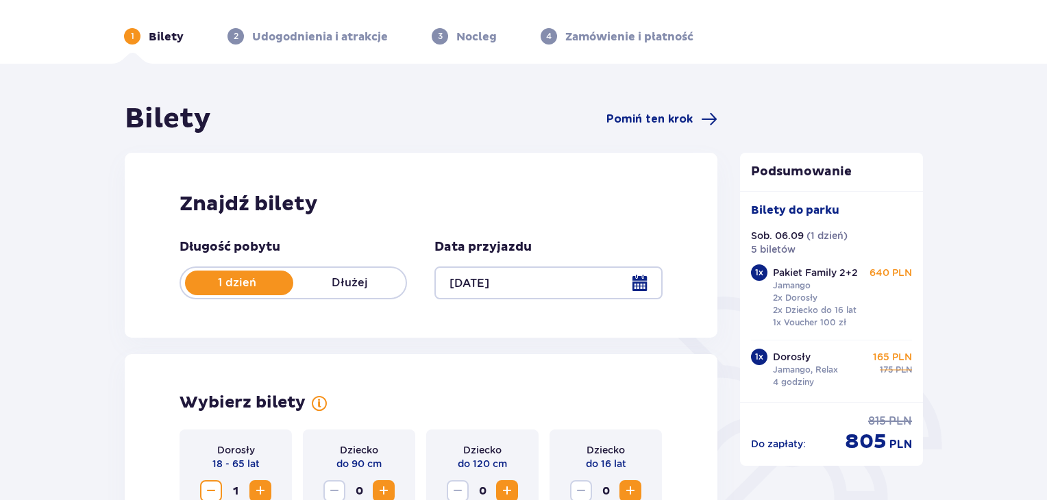
scroll to position [10, 0]
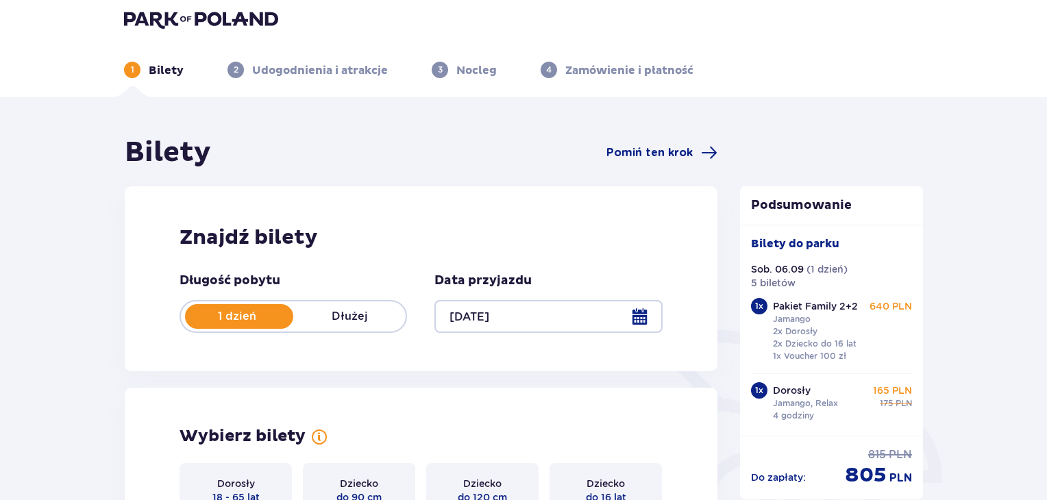
click at [526, 315] on div at bounding box center [547, 316] width 227 height 33
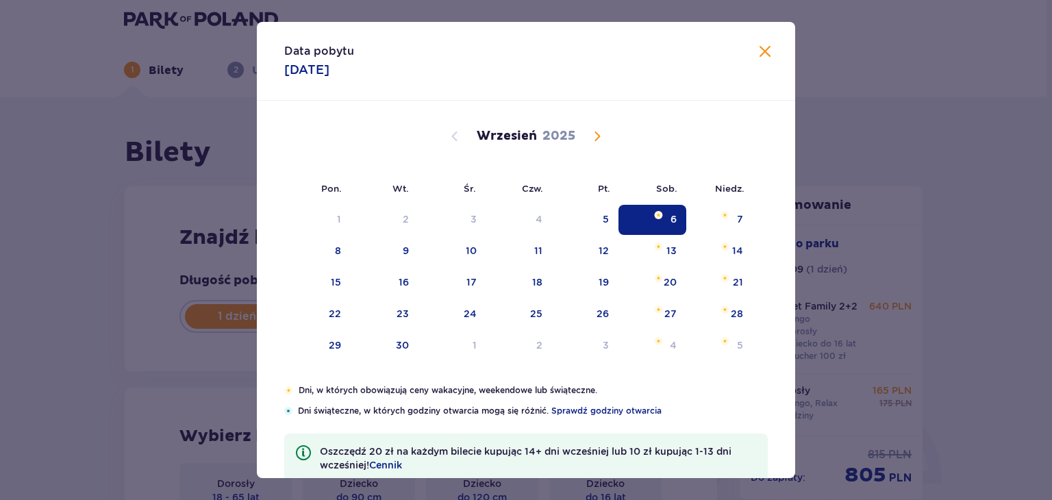
click at [674, 213] on div "6" at bounding box center [674, 219] width 6 height 14
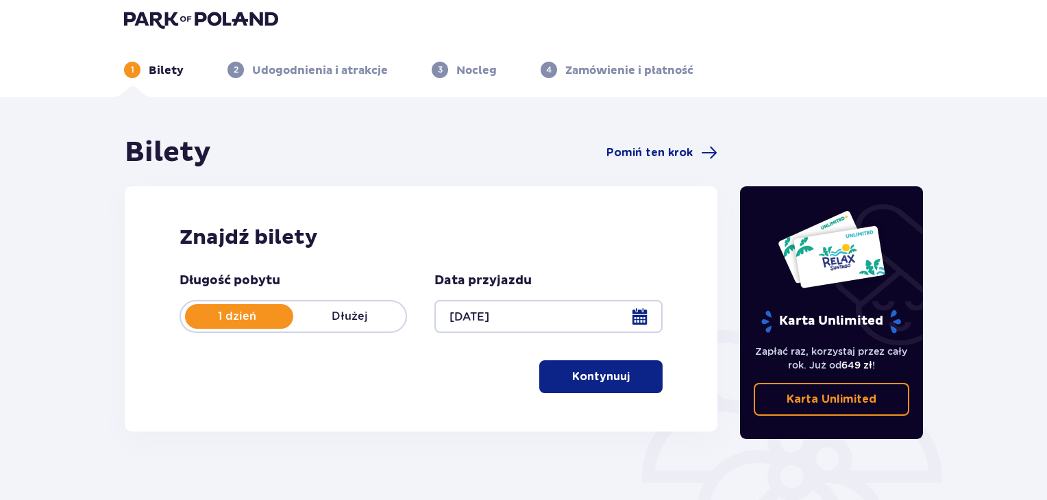
click at [121, 251] on div "Bilety Pomiń ten krok Znajdź bilety Długość pobytu 1 dzień Dłużej Data przyjazd…" at bounding box center [421, 292] width 615 height 312
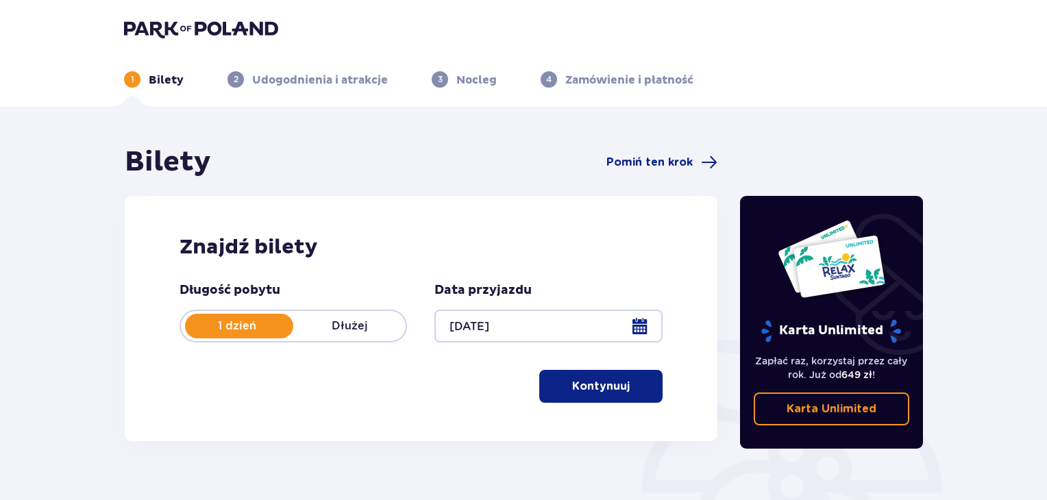
click at [627, 399] on button "Kontynuuj" at bounding box center [600, 386] width 123 height 33
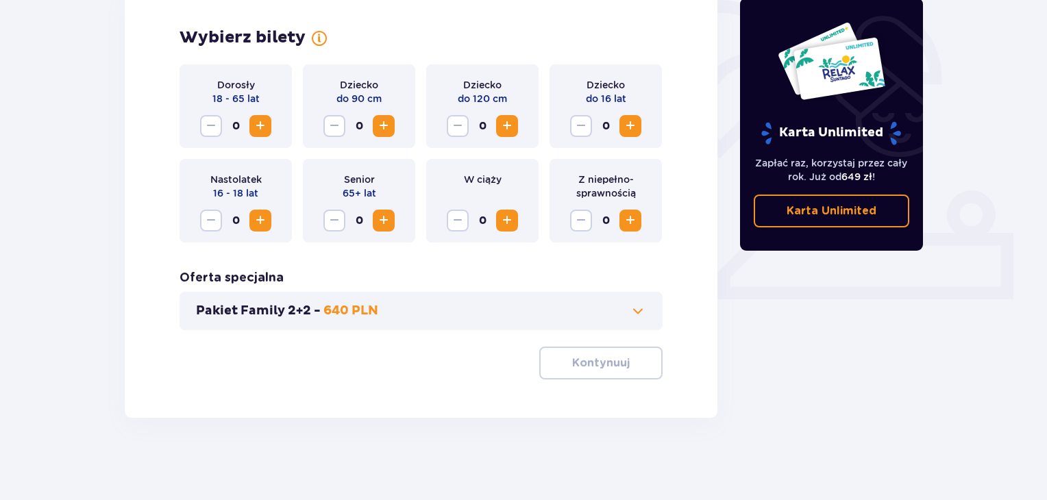
click at [520, 308] on button "Pakiet Family 2+2 - 640 PLN" at bounding box center [421, 311] width 450 height 16
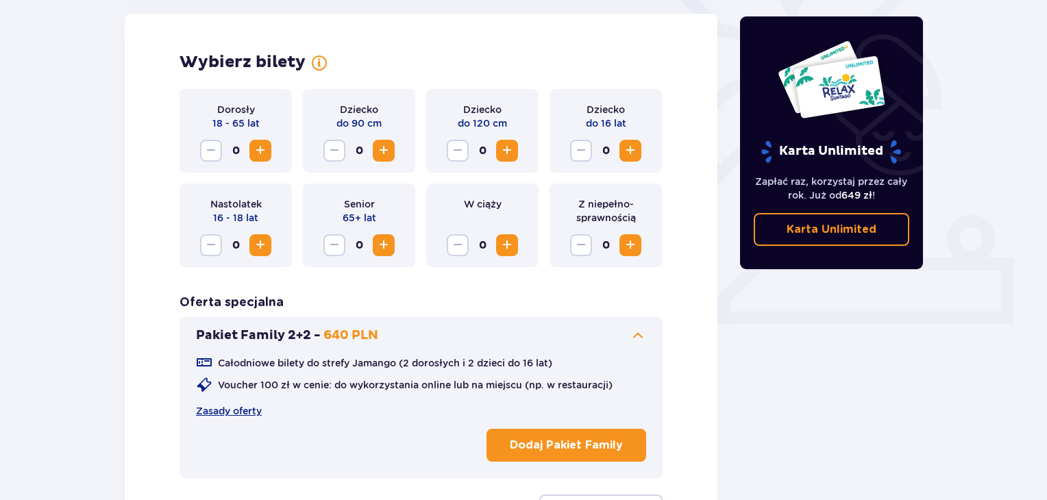
scroll to position [381, 0]
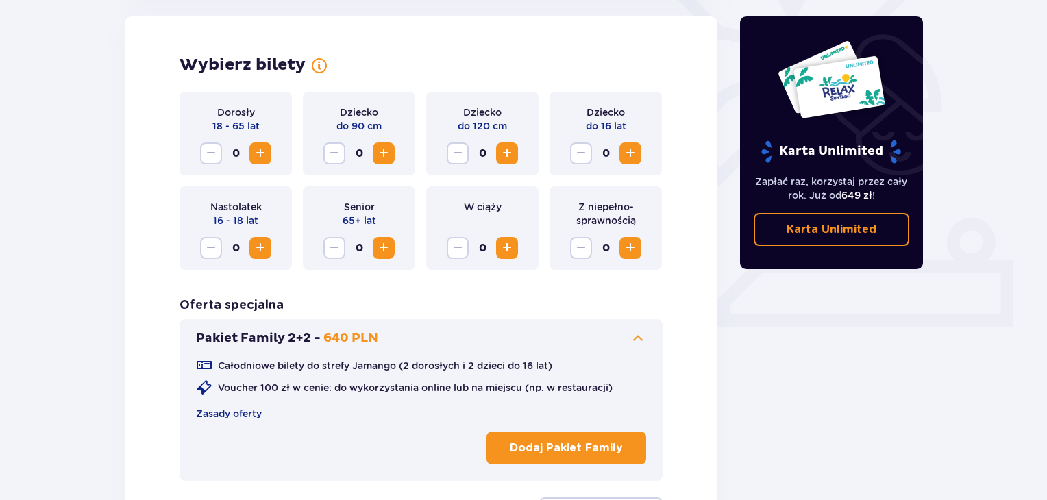
click at [556, 437] on button "Dodaj Pakiet Family" at bounding box center [566, 448] width 160 height 33
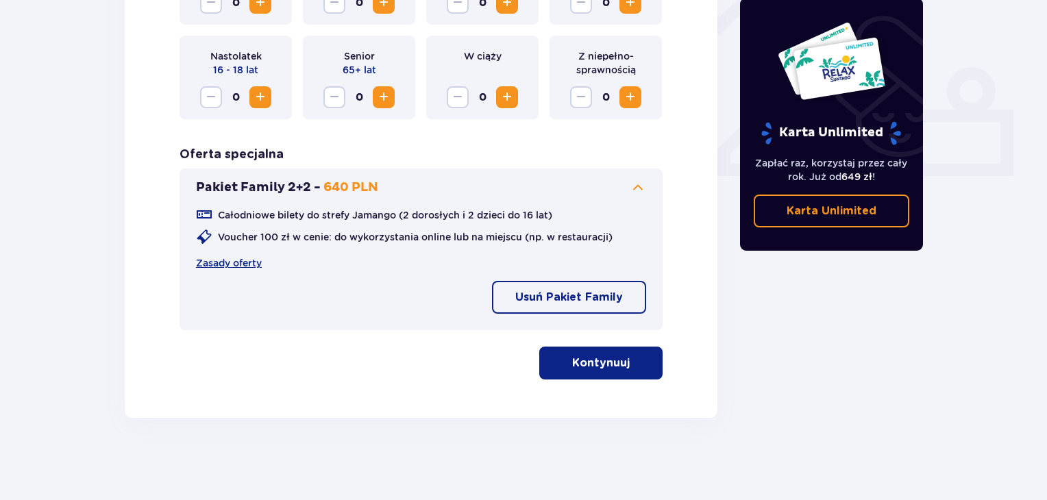
scroll to position [326, 0]
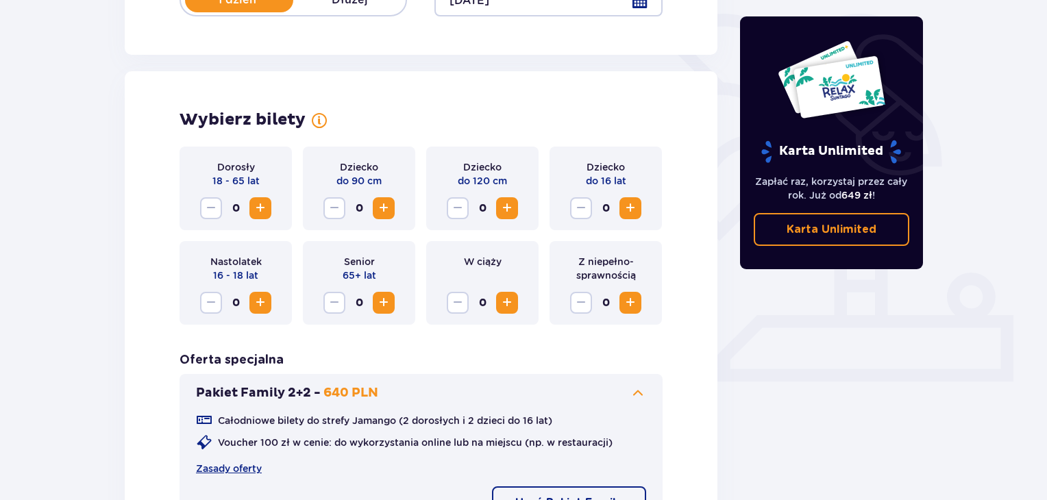
click at [260, 212] on span "Increase" at bounding box center [260, 208] width 16 height 16
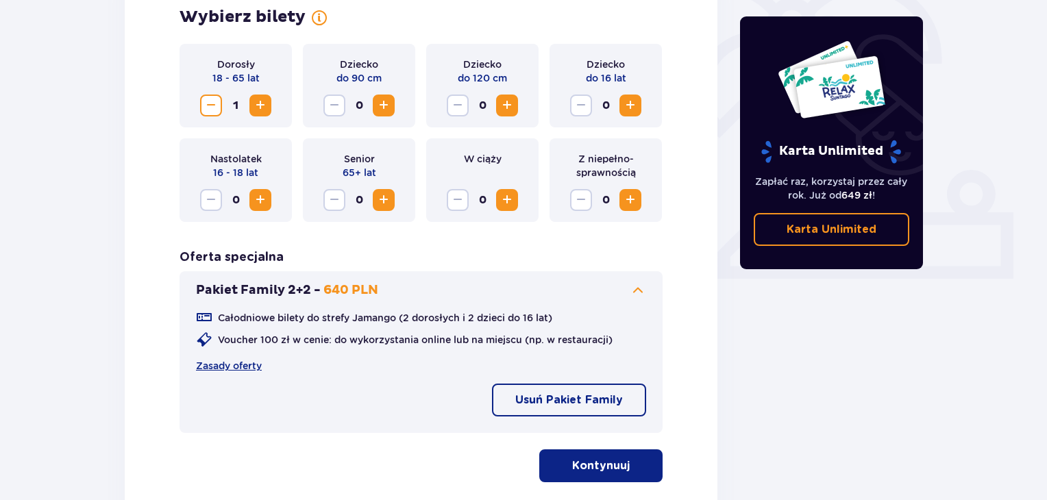
scroll to position [532, 0]
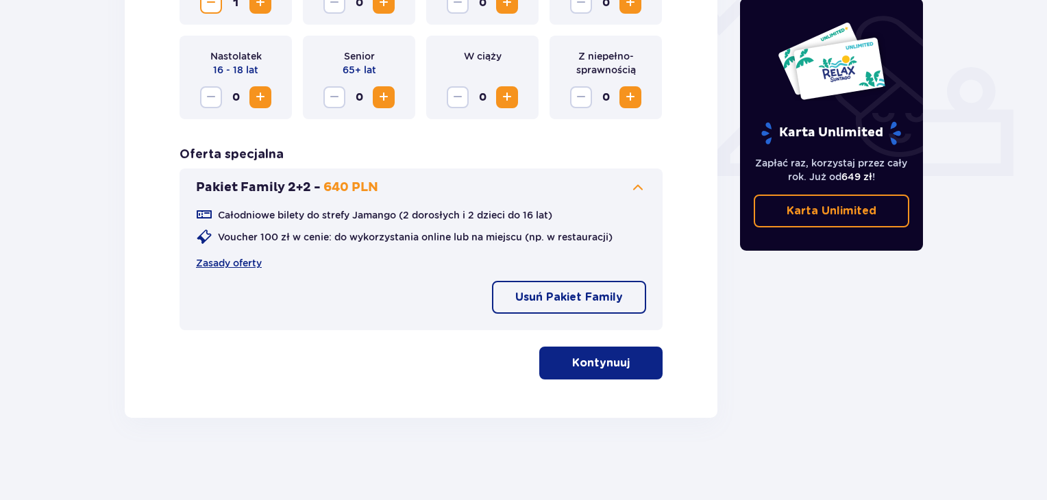
click at [607, 351] on button "Kontynuuj" at bounding box center [600, 363] width 123 height 33
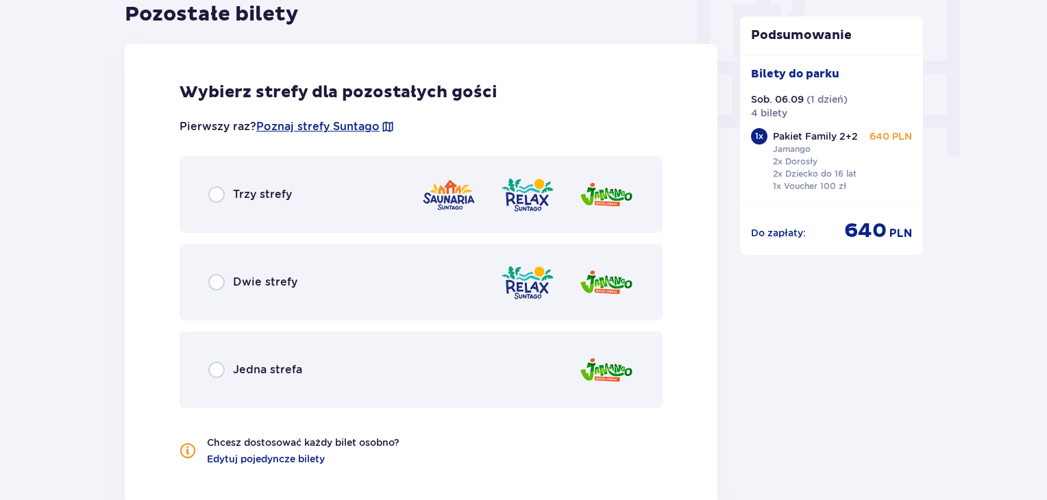
scroll to position [1380, 0]
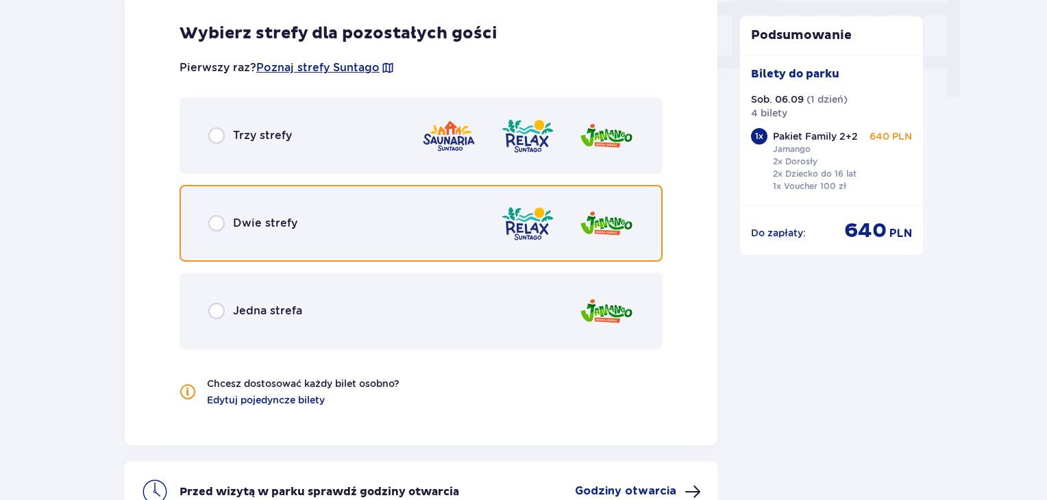
click at [214, 228] on input "radio" at bounding box center [216, 223] width 16 height 16
radio input "true"
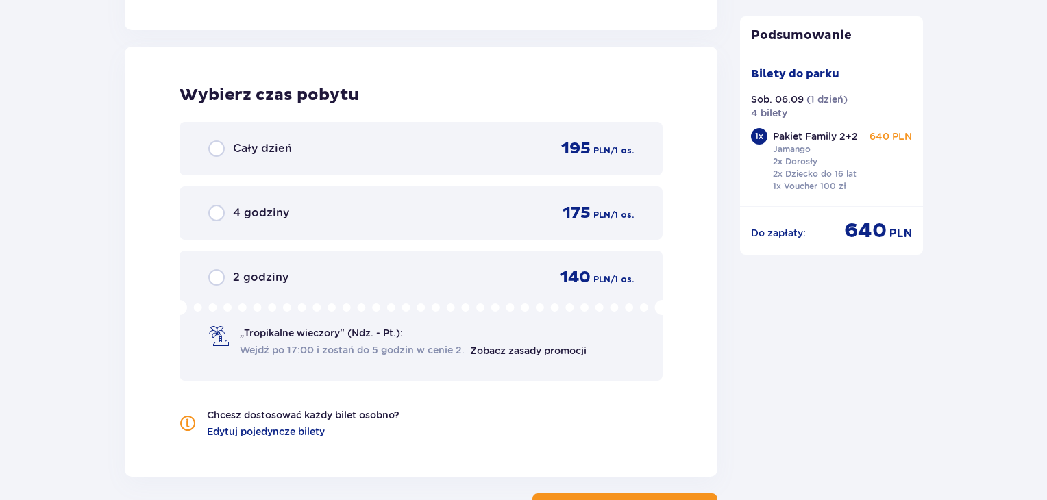
scroll to position [1807, 0]
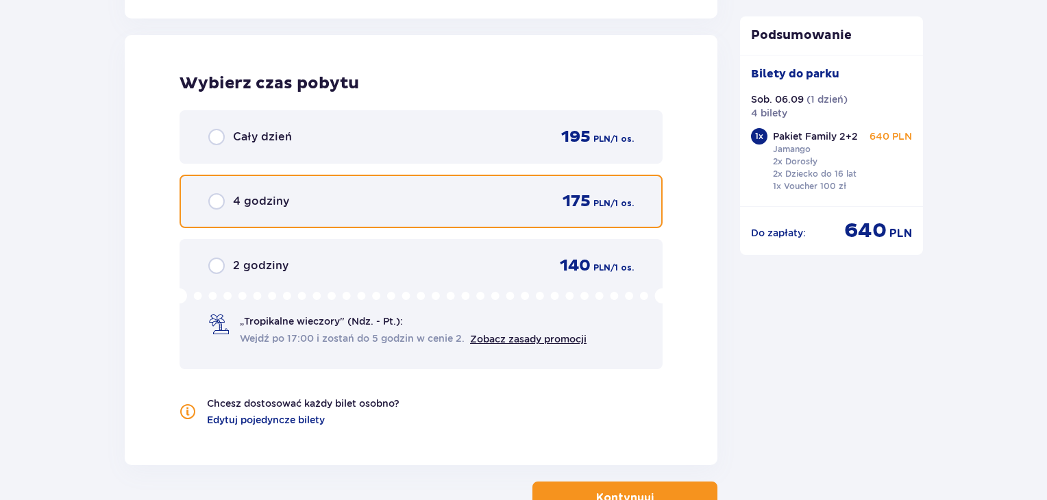
click at [209, 202] on input "radio" at bounding box center [216, 201] width 16 height 16
radio input "true"
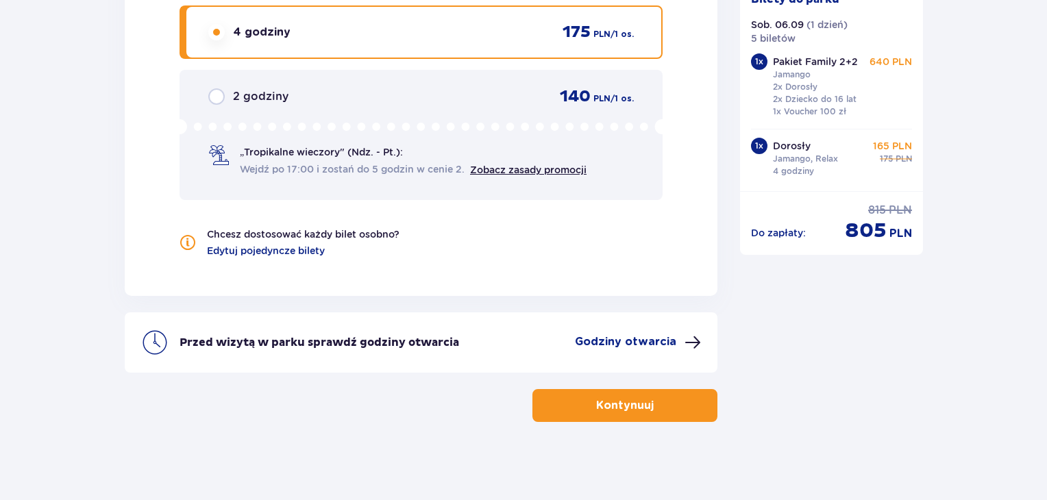
scroll to position [1977, 0]
click at [606, 407] on p "Kontynuuj" at bounding box center [625, 404] width 58 height 15
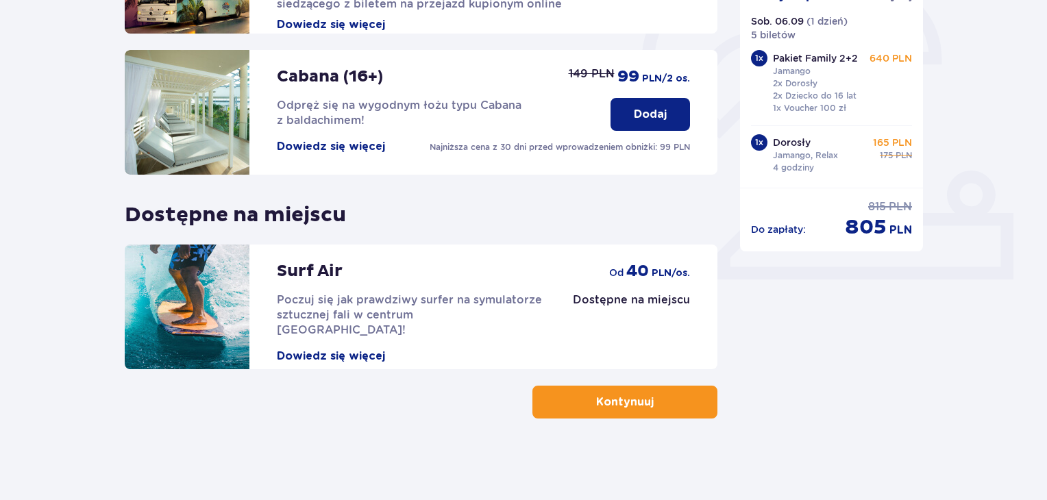
scroll to position [429, 0]
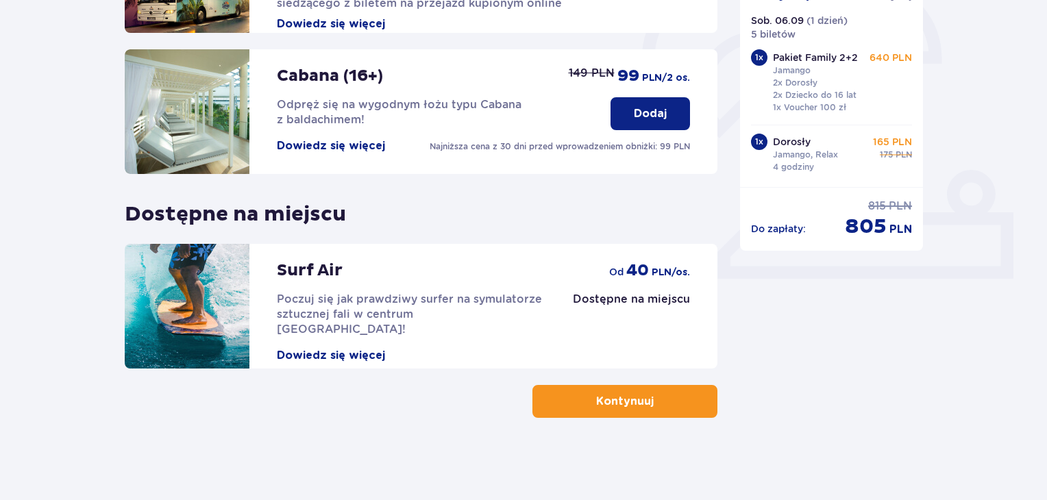
click at [586, 413] on button "Kontynuuj" at bounding box center [624, 401] width 185 height 33
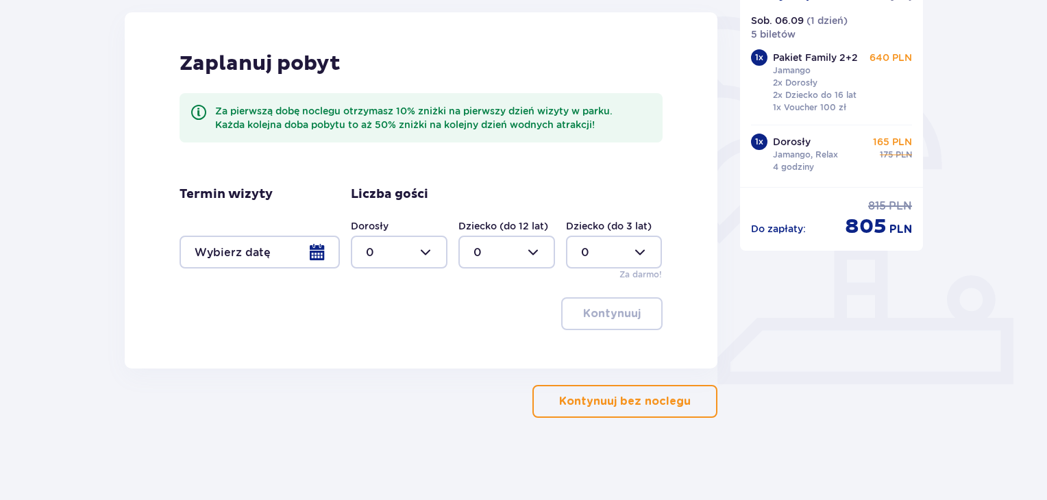
scroll to position [323, 0]
click at [658, 399] on p "Kontynuuj bez noclegu" at bounding box center [625, 401] width 132 height 15
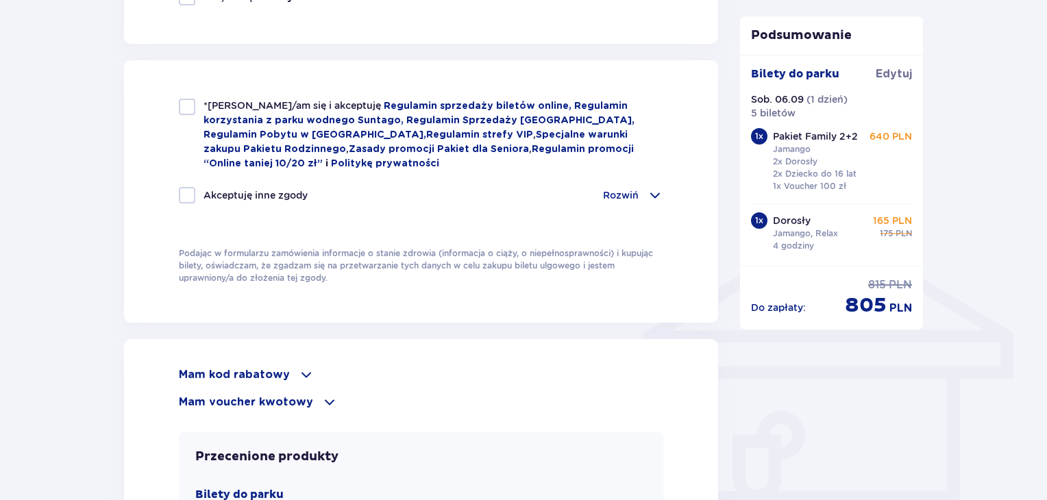
scroll to position [1165, 0]
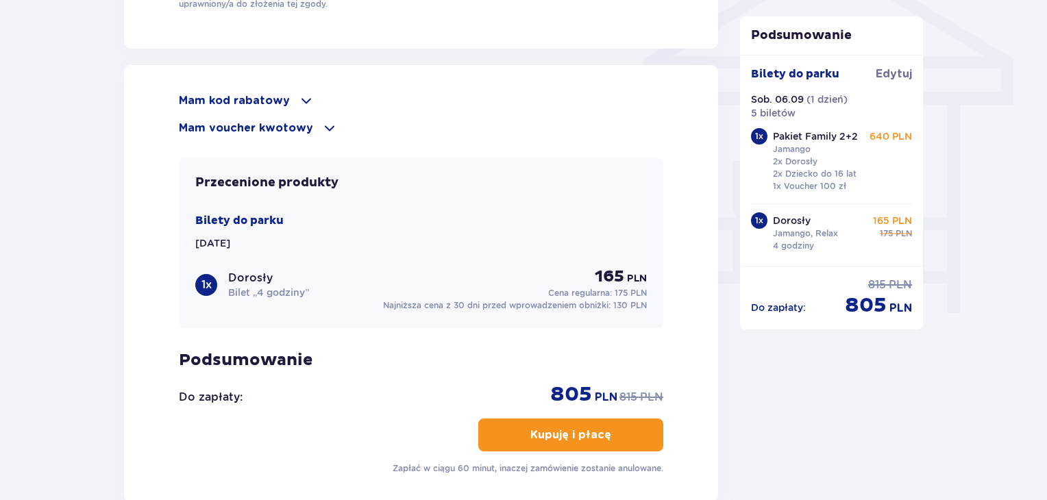
click at [321, 125] on span at bounding box center [329, 128] width 16 height 16
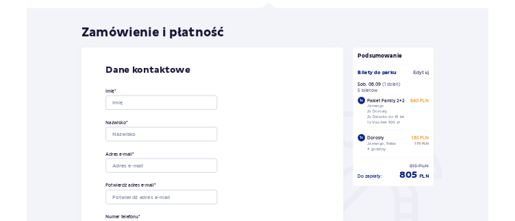
scroll to position [0, 0]
